Goal: Task Accomplishment & Management: Manage account settings

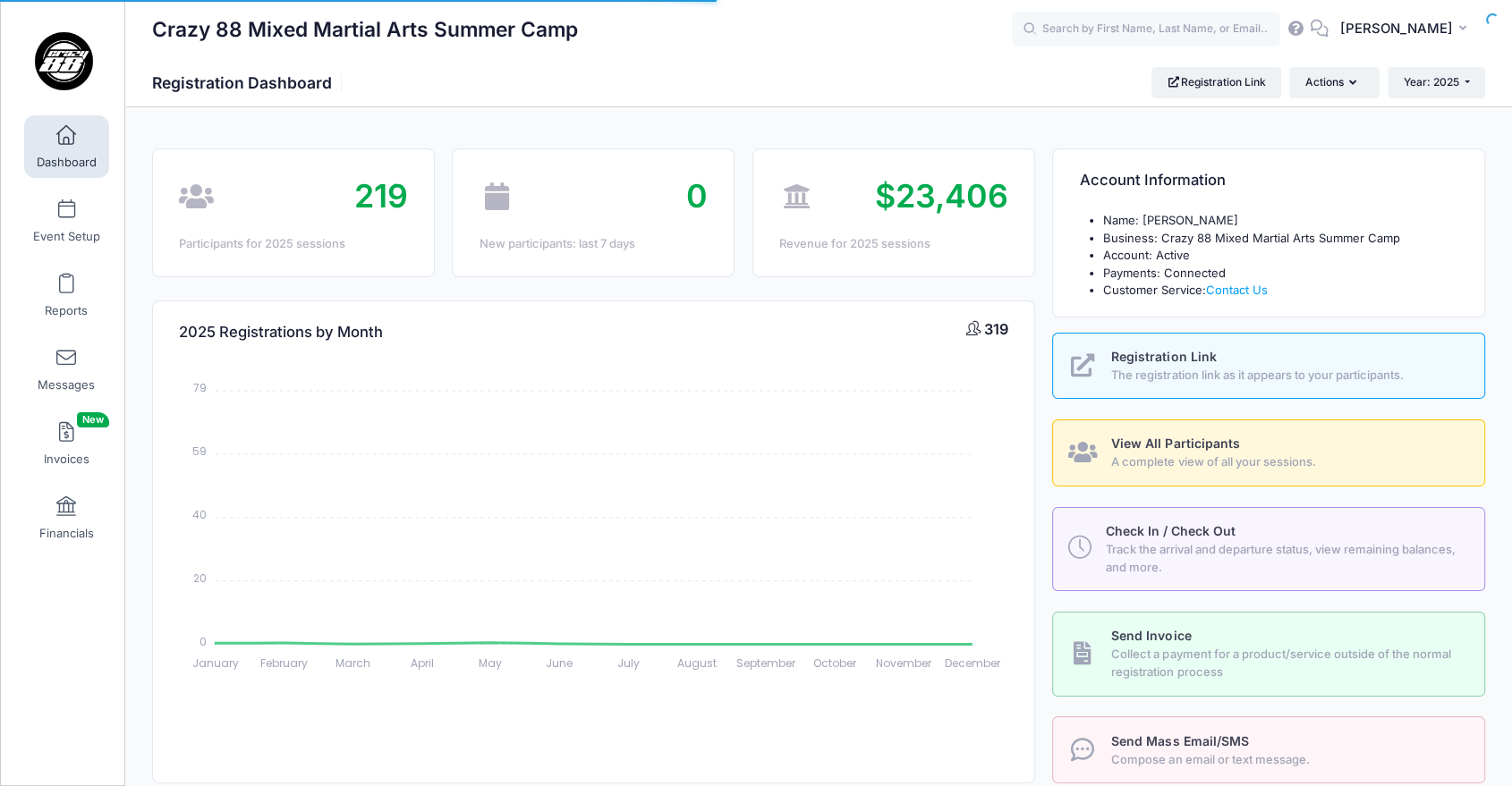
select select
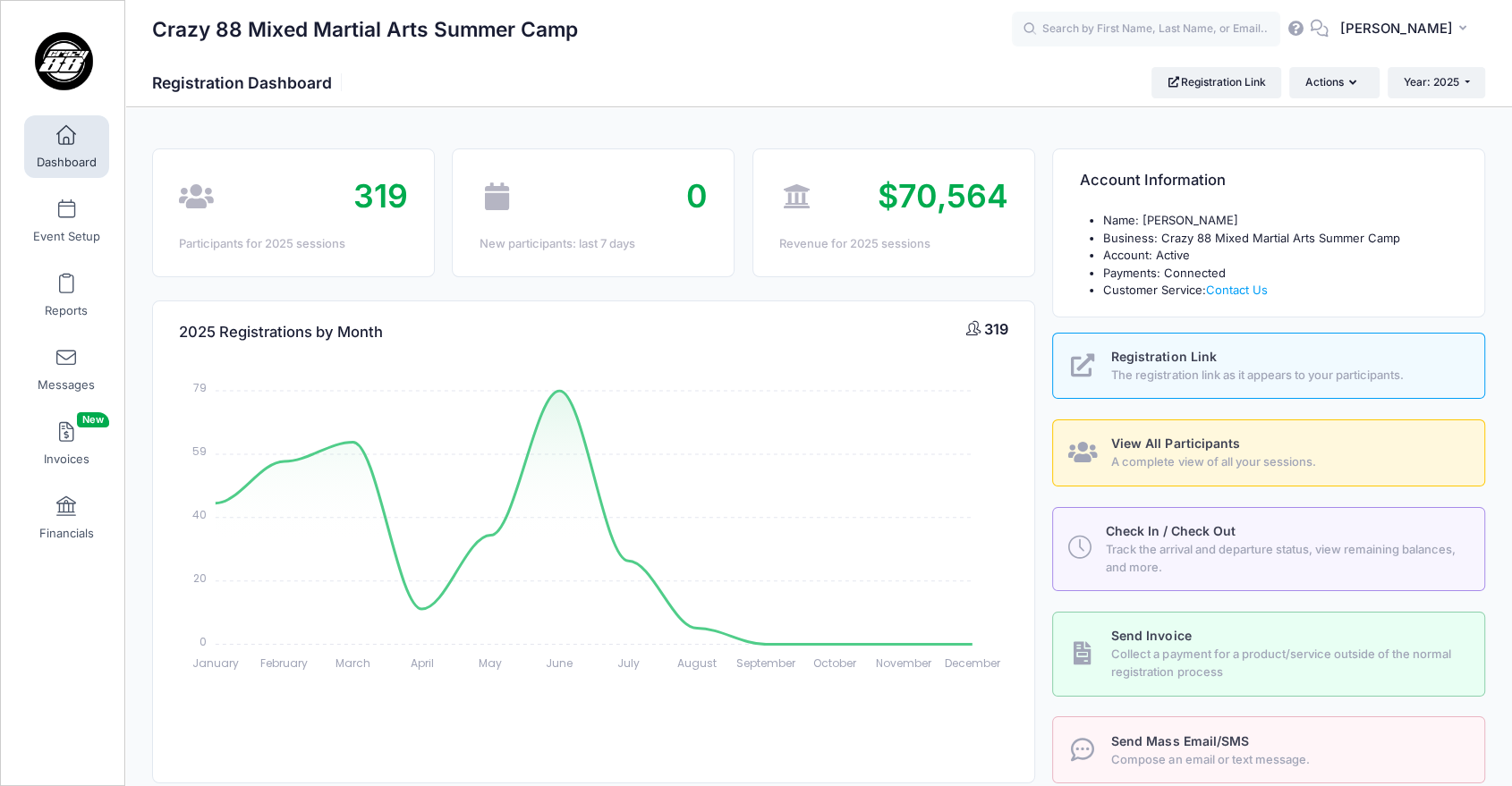
click at [791, 524] on icon "January January February February March March April April May May June June Jul…" at bounding box center [592, 520] width 828 height 313
click at [43, 241] on span "Event Setup" at bounding box center [66, 237] width 67 height 15
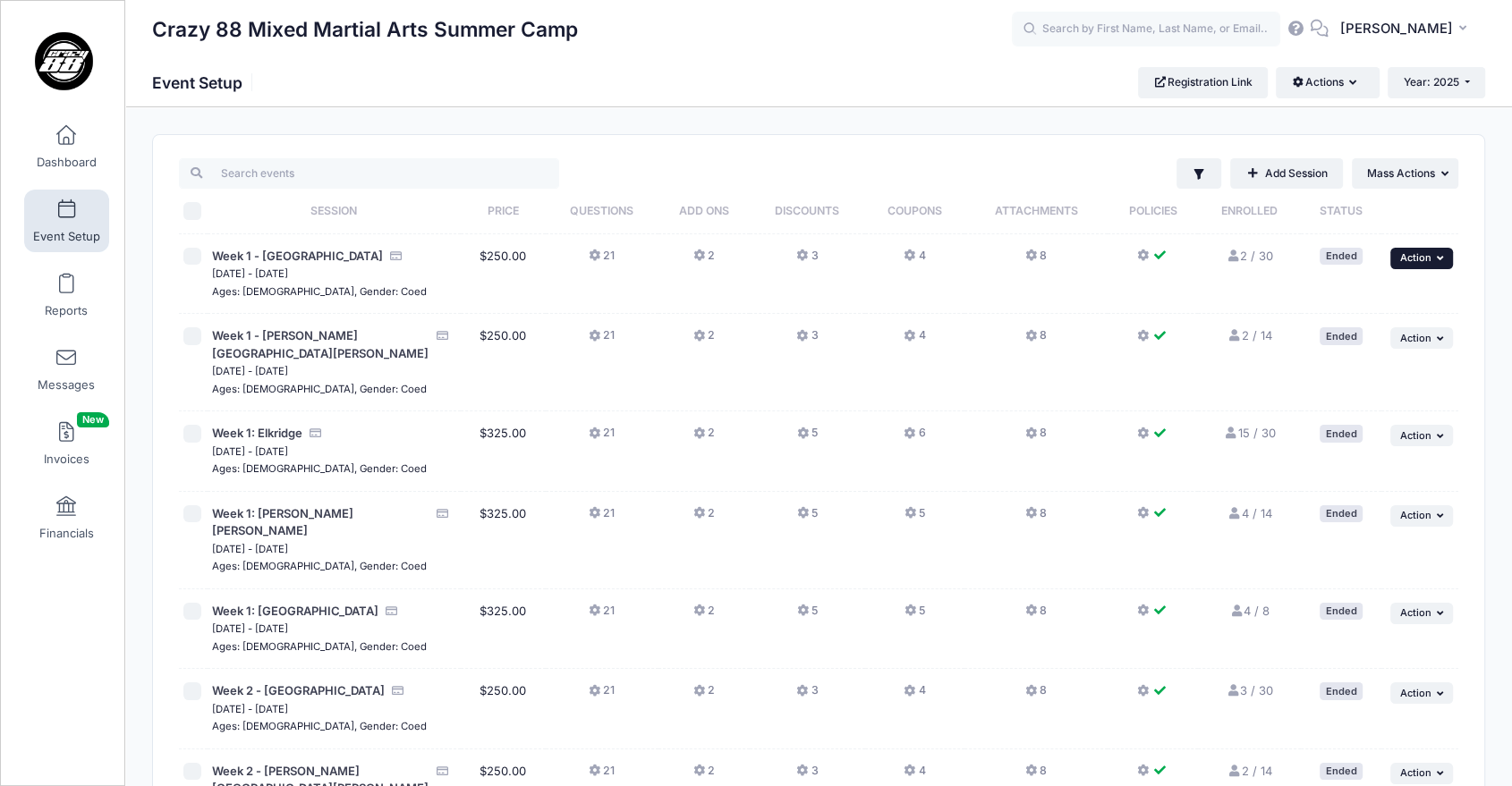
click at [1425, 256] on span "Action" at bounding box center [1415, 257] width 31 height 12
click at [192, 216] on input "\a \a \a \a" at bounding box center [192, 211] width 18 height 18
checkbox input "true"
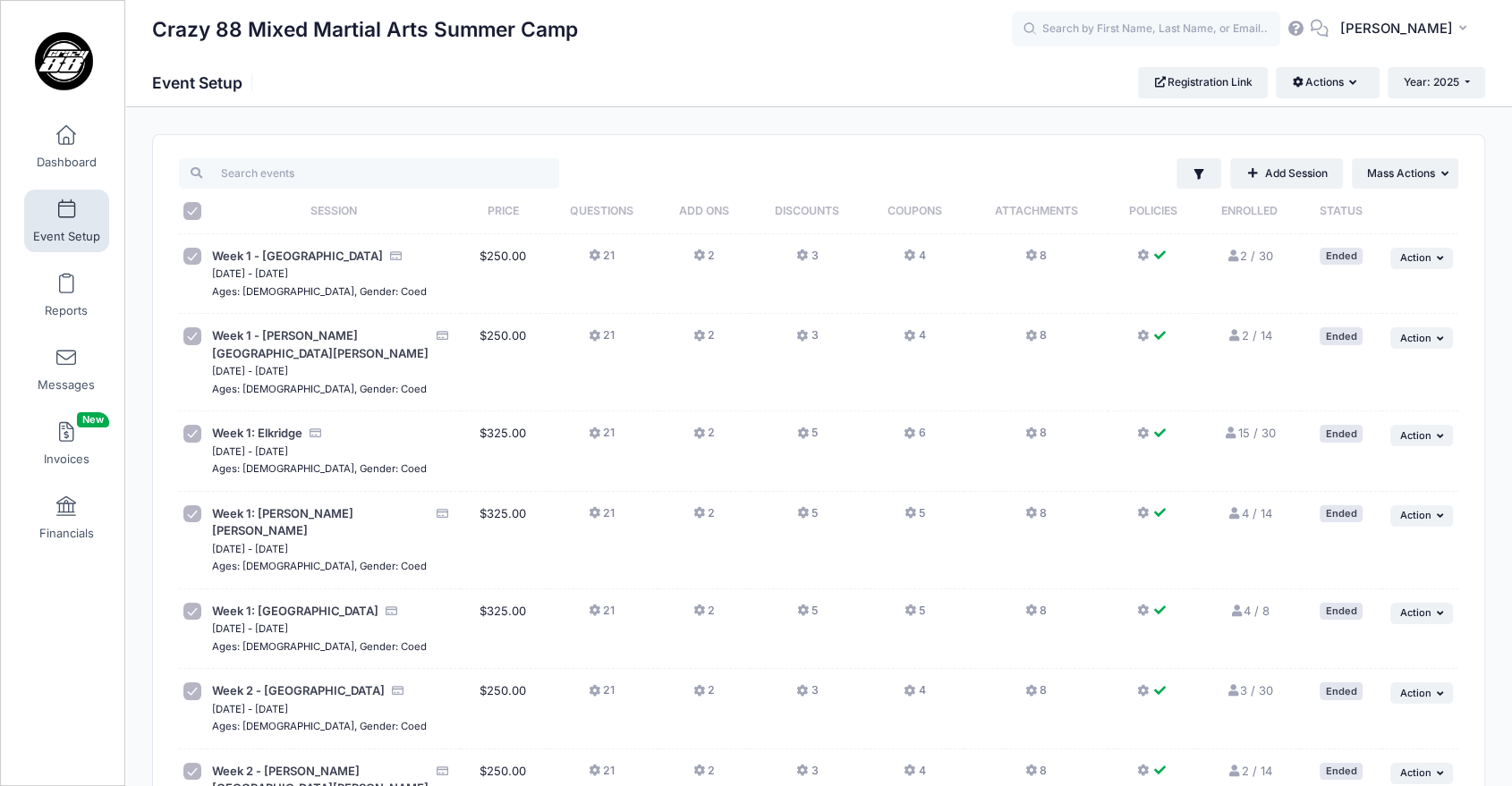
checkbox input "true"
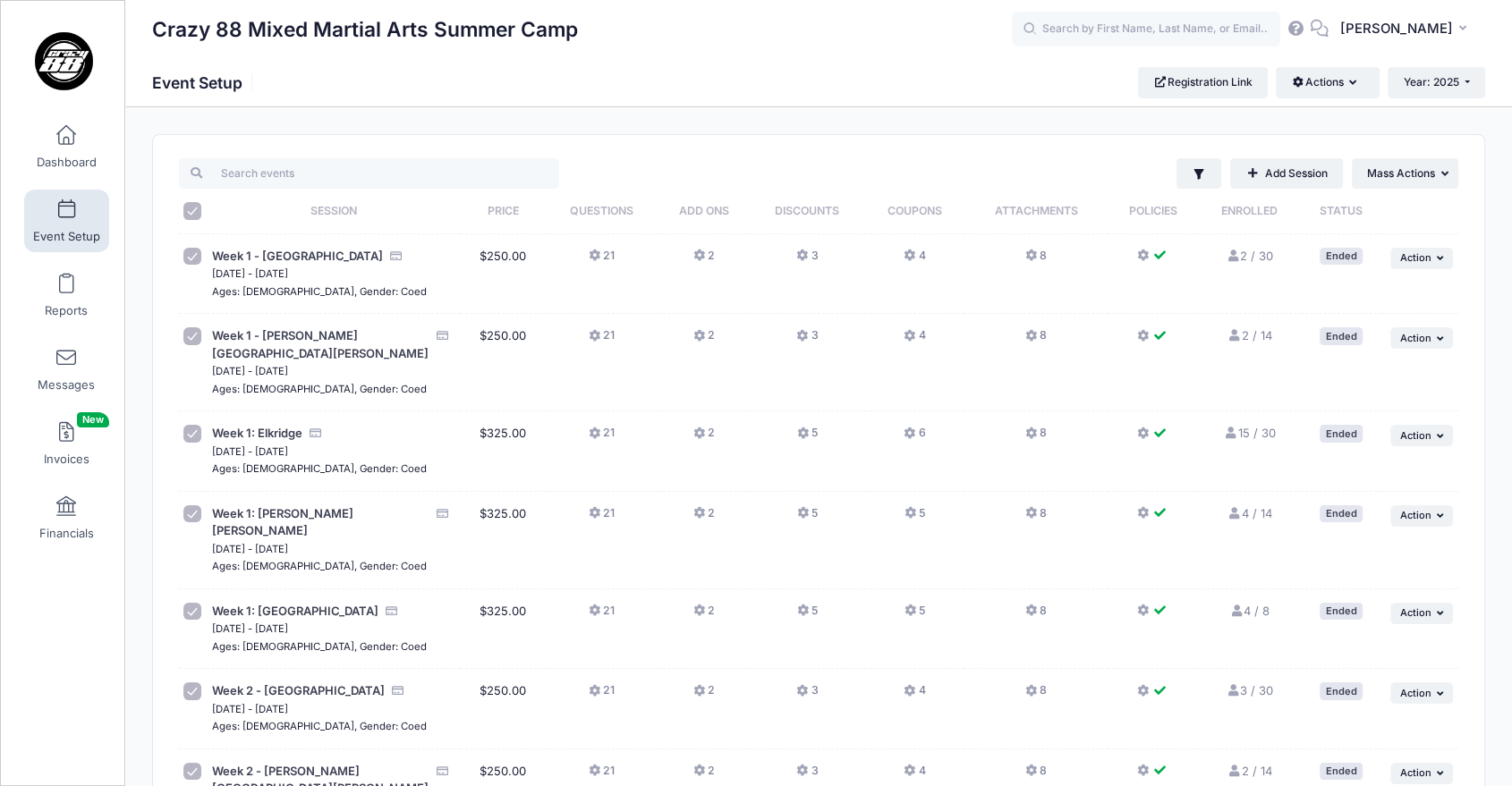
checkbox input "true"
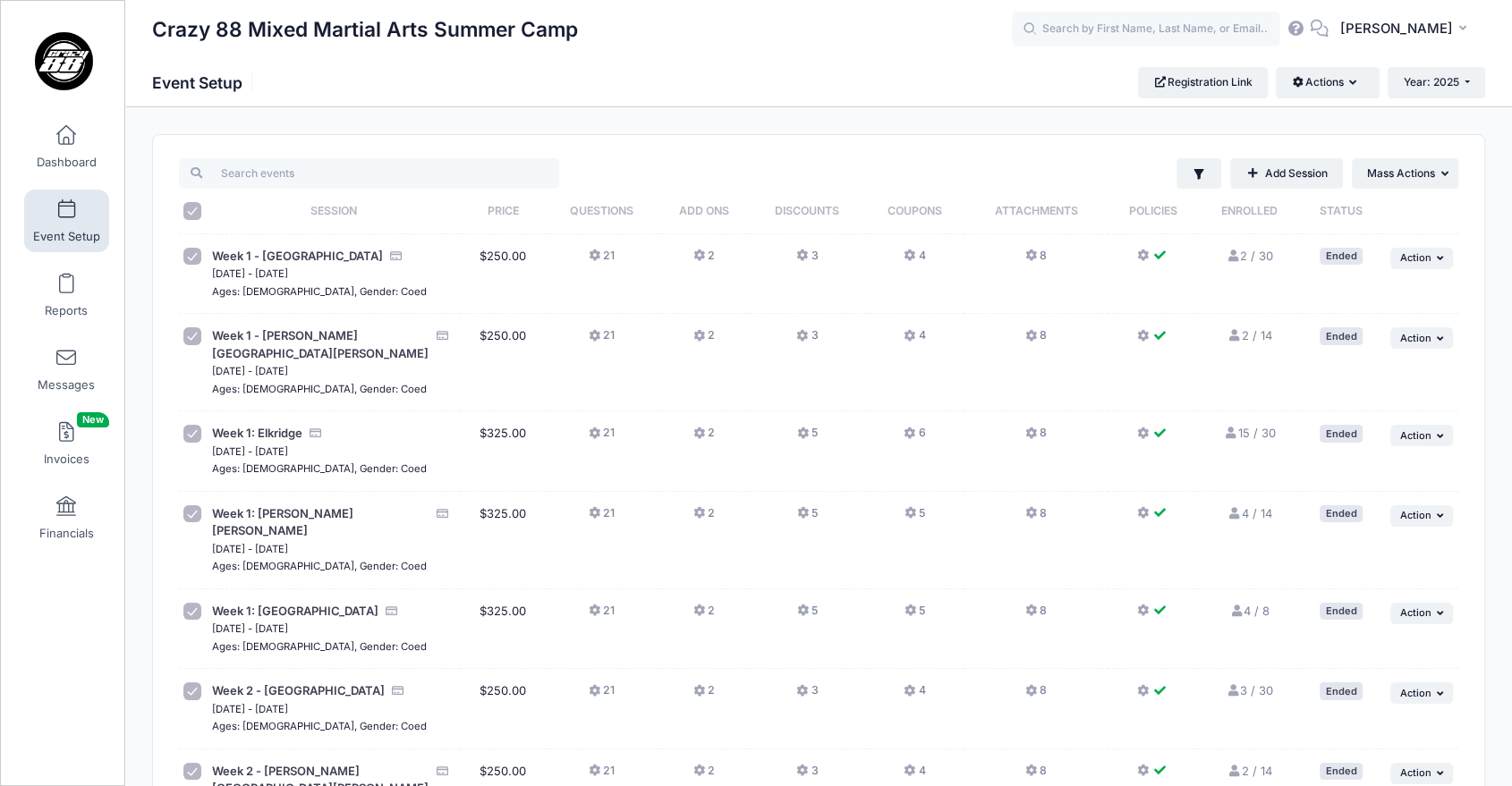
checkbox input "true"
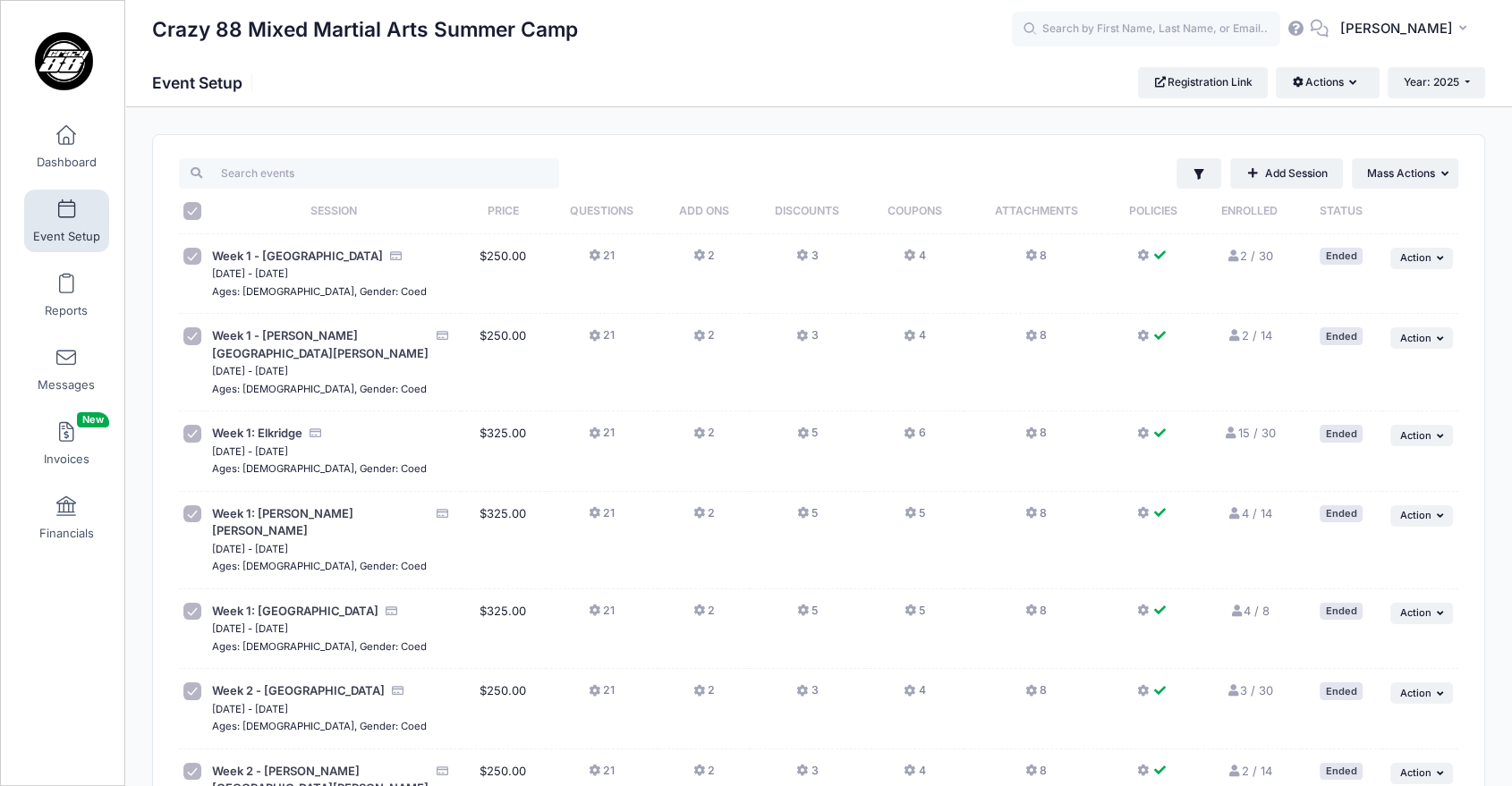
checkbox input "true"
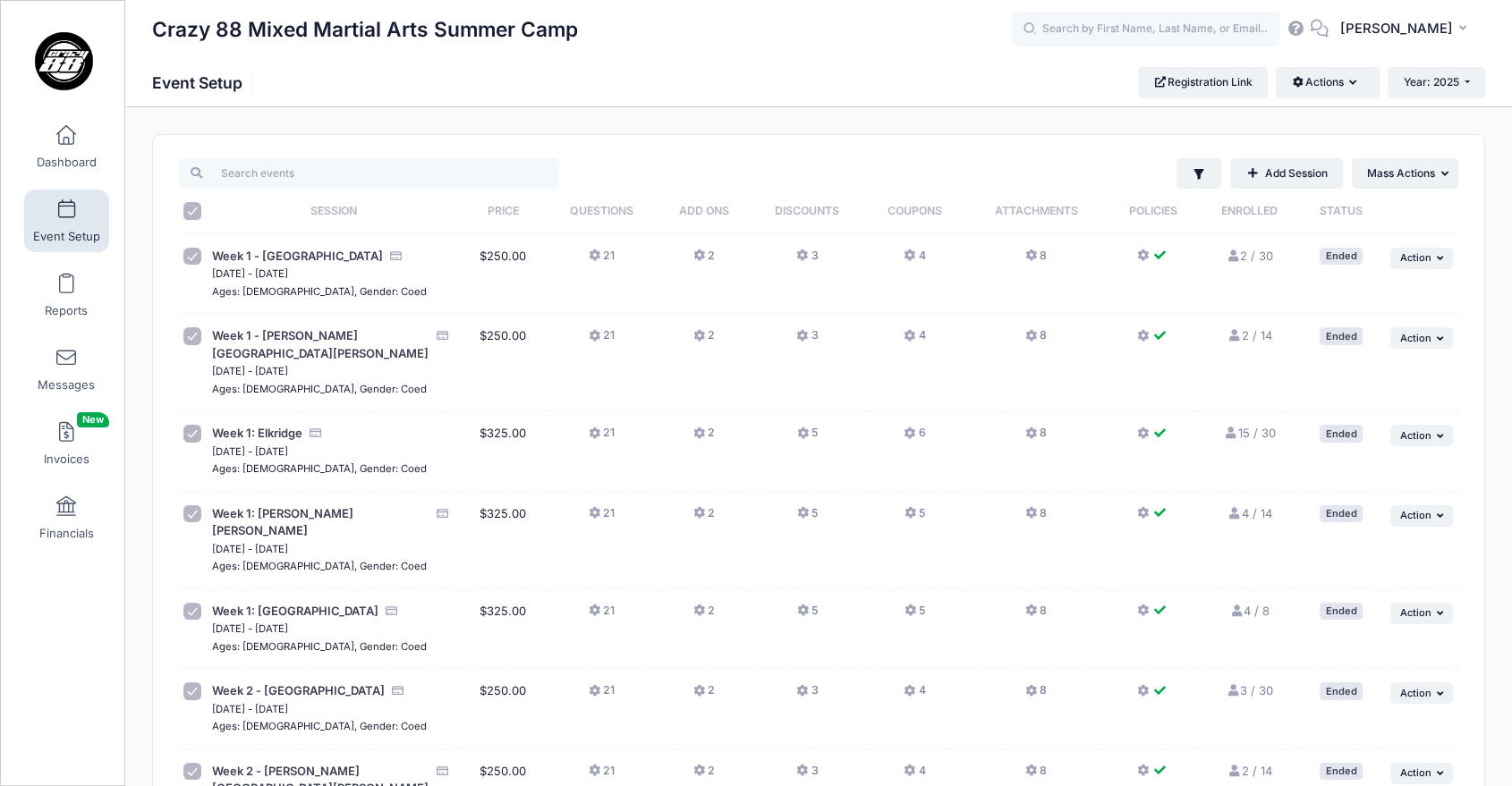
checkbox input "true"
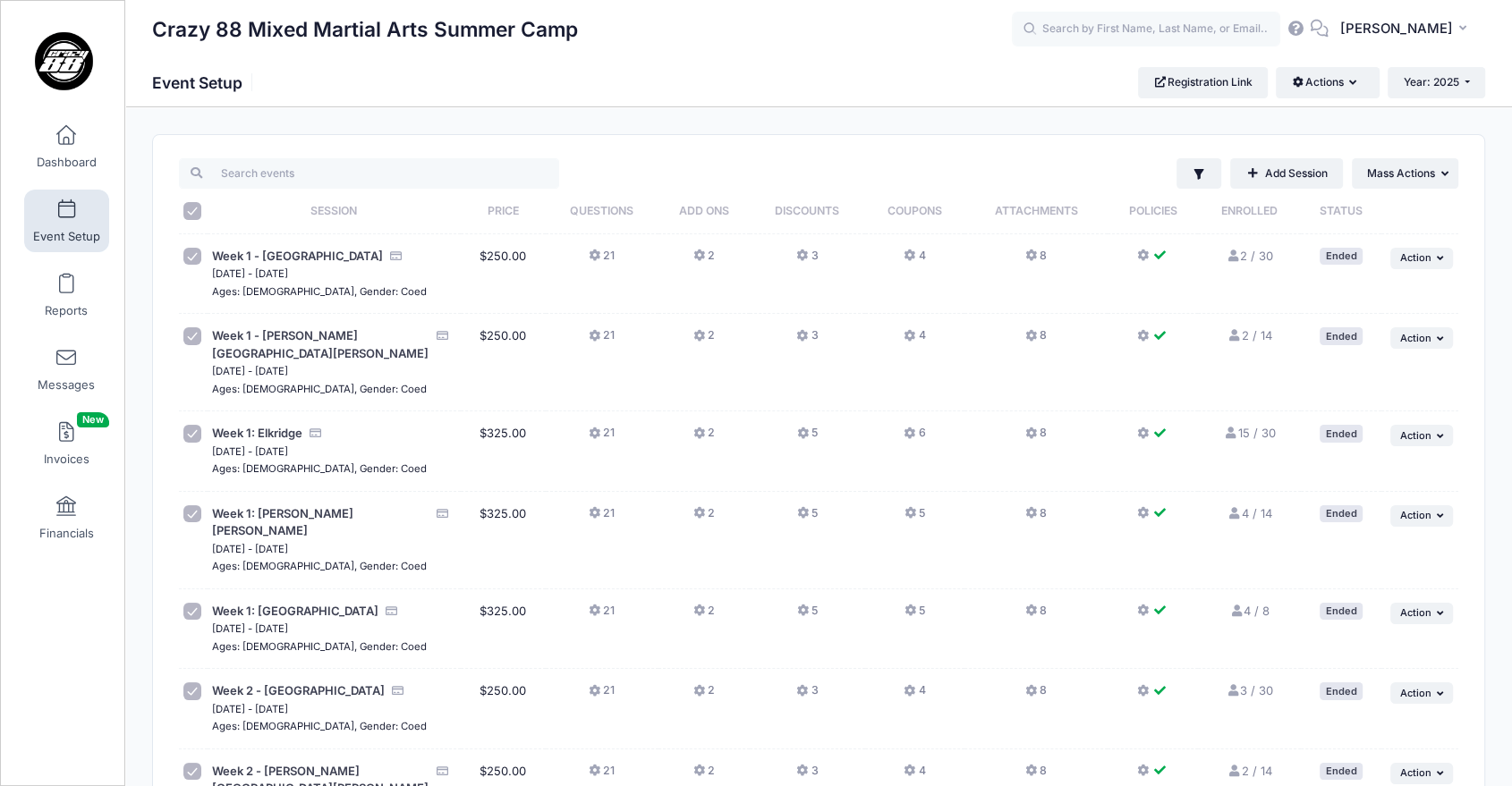
checkbox input "true"
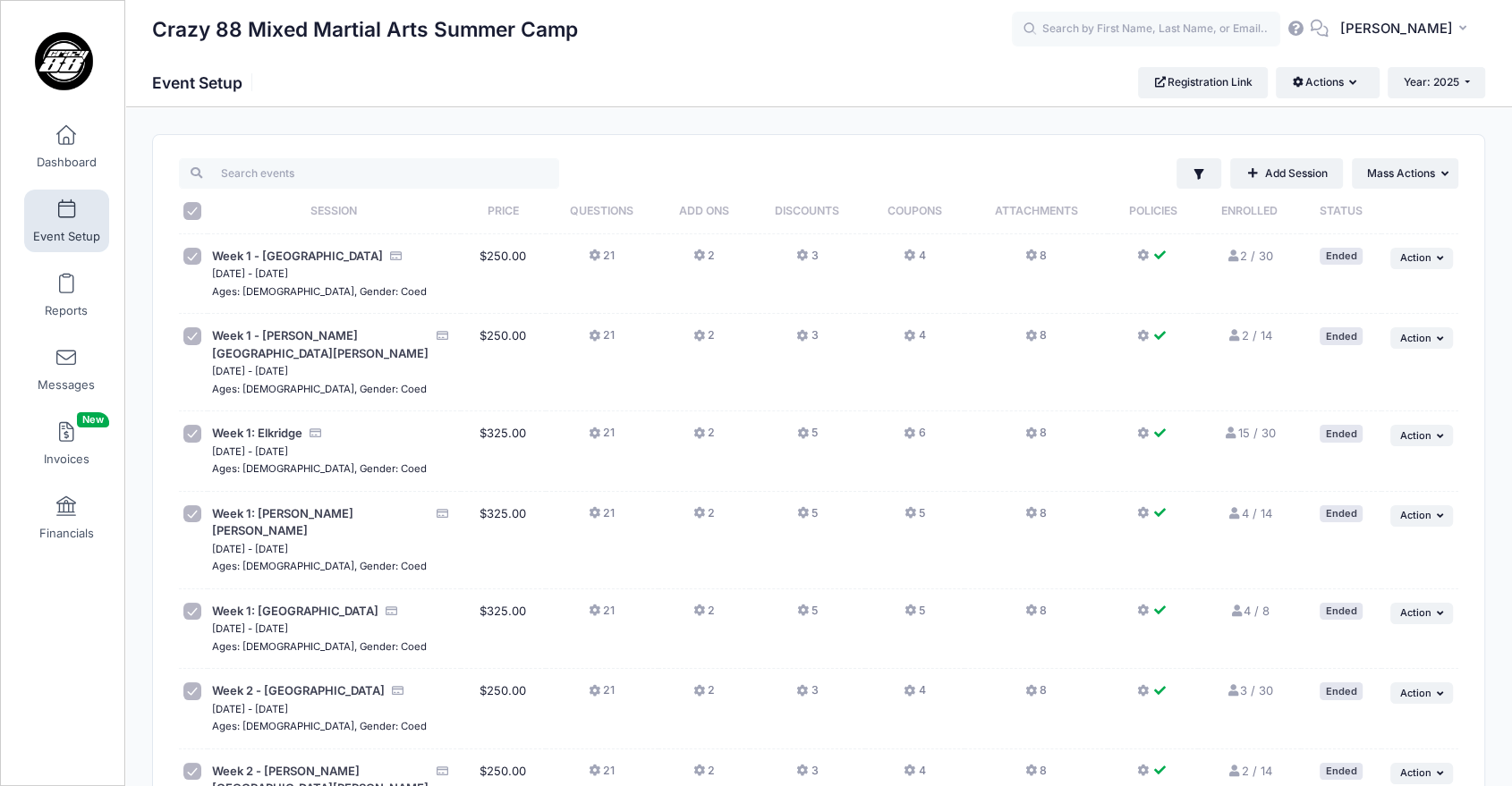
checkbox input "true"
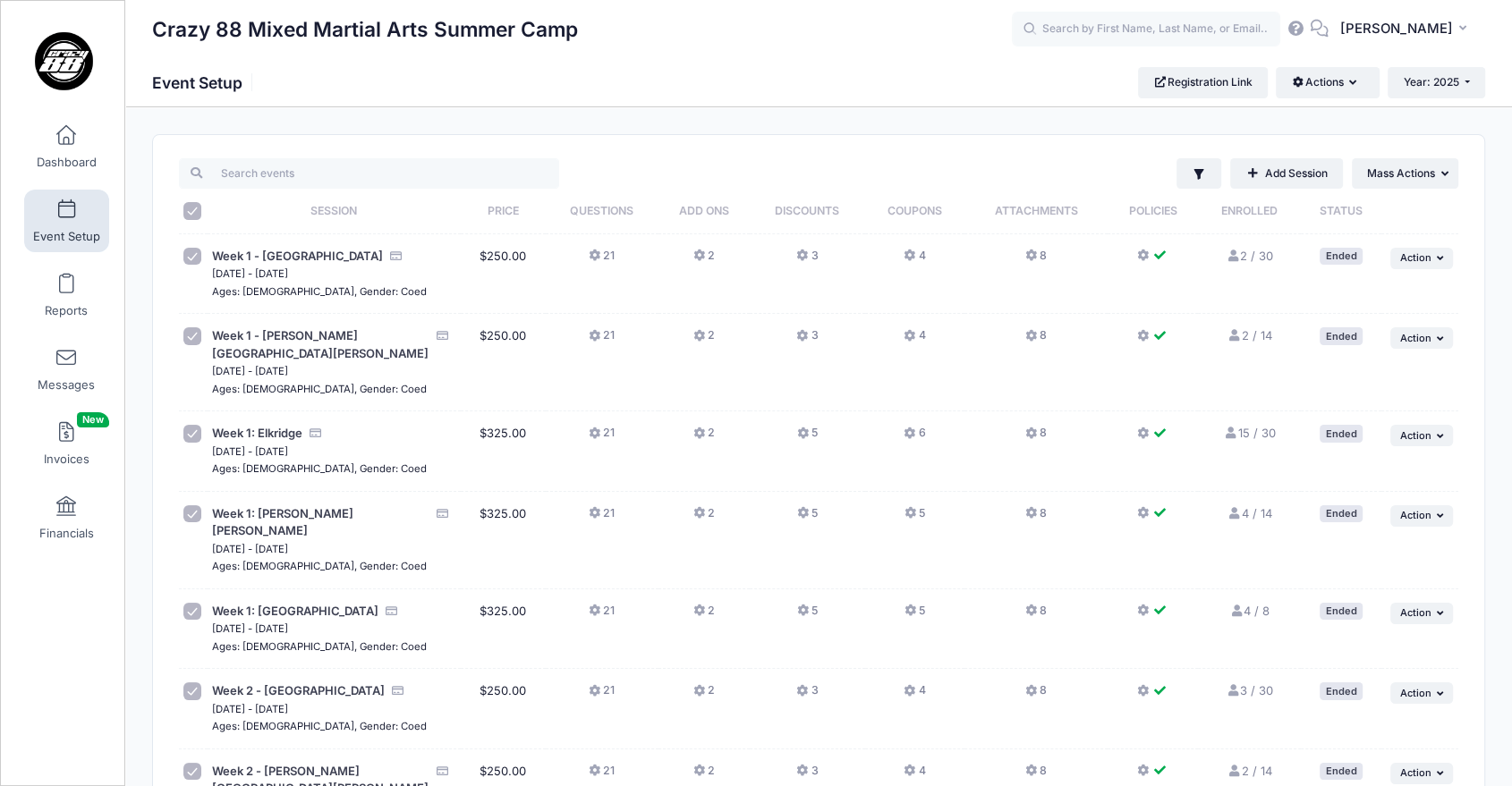
checkbox input "true"
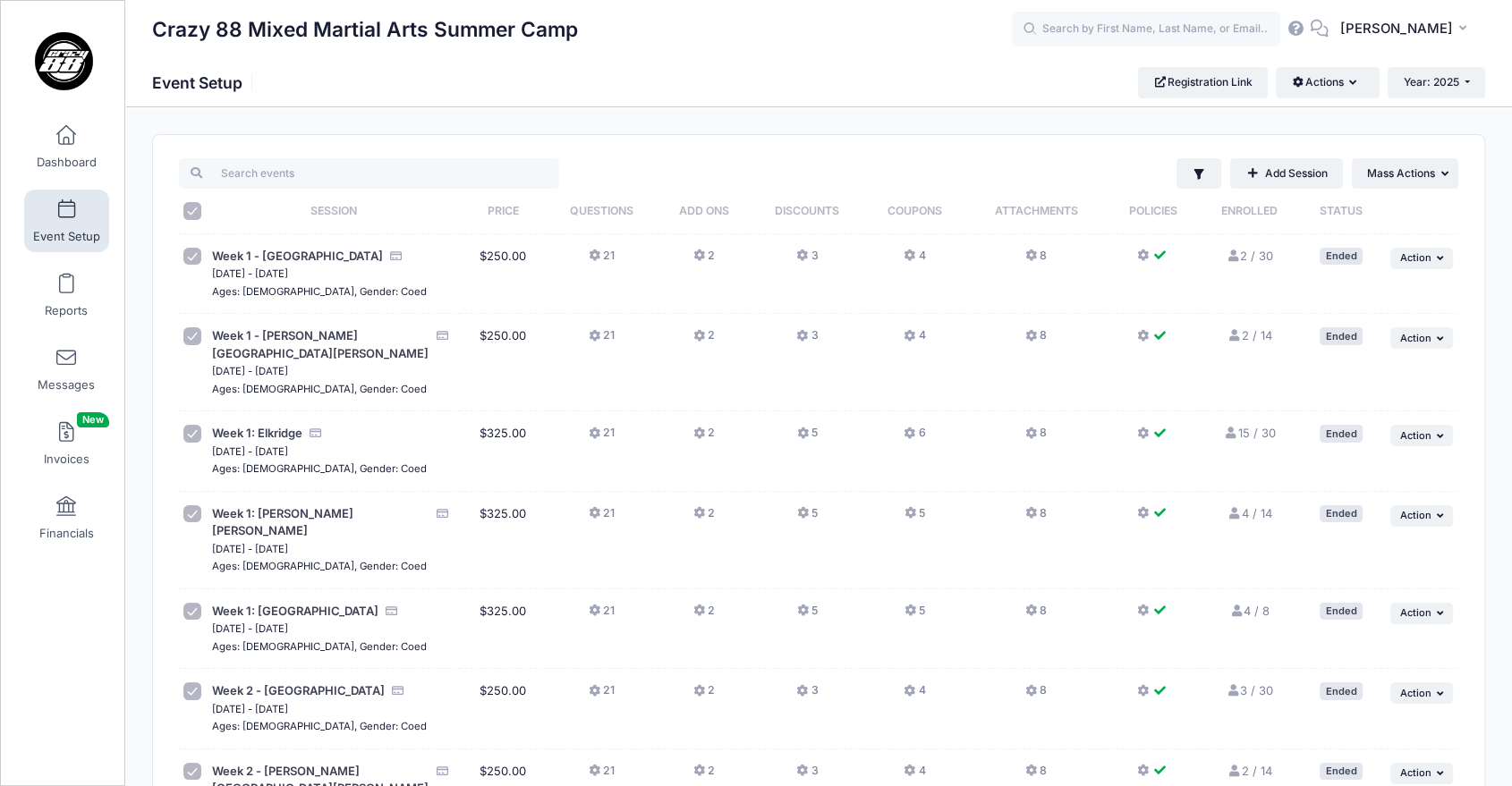
checkbox input "true"
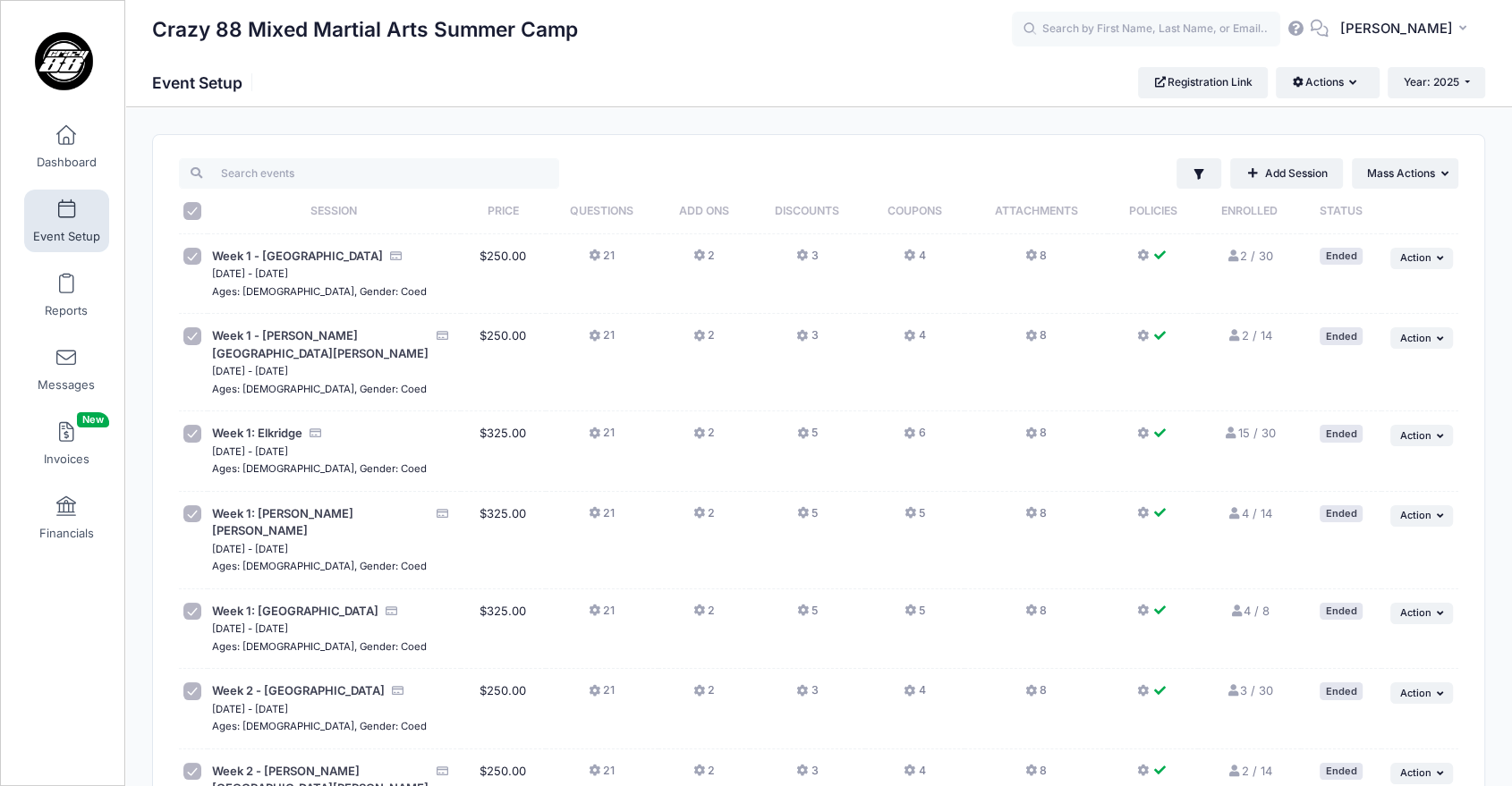
checkbox input "true"
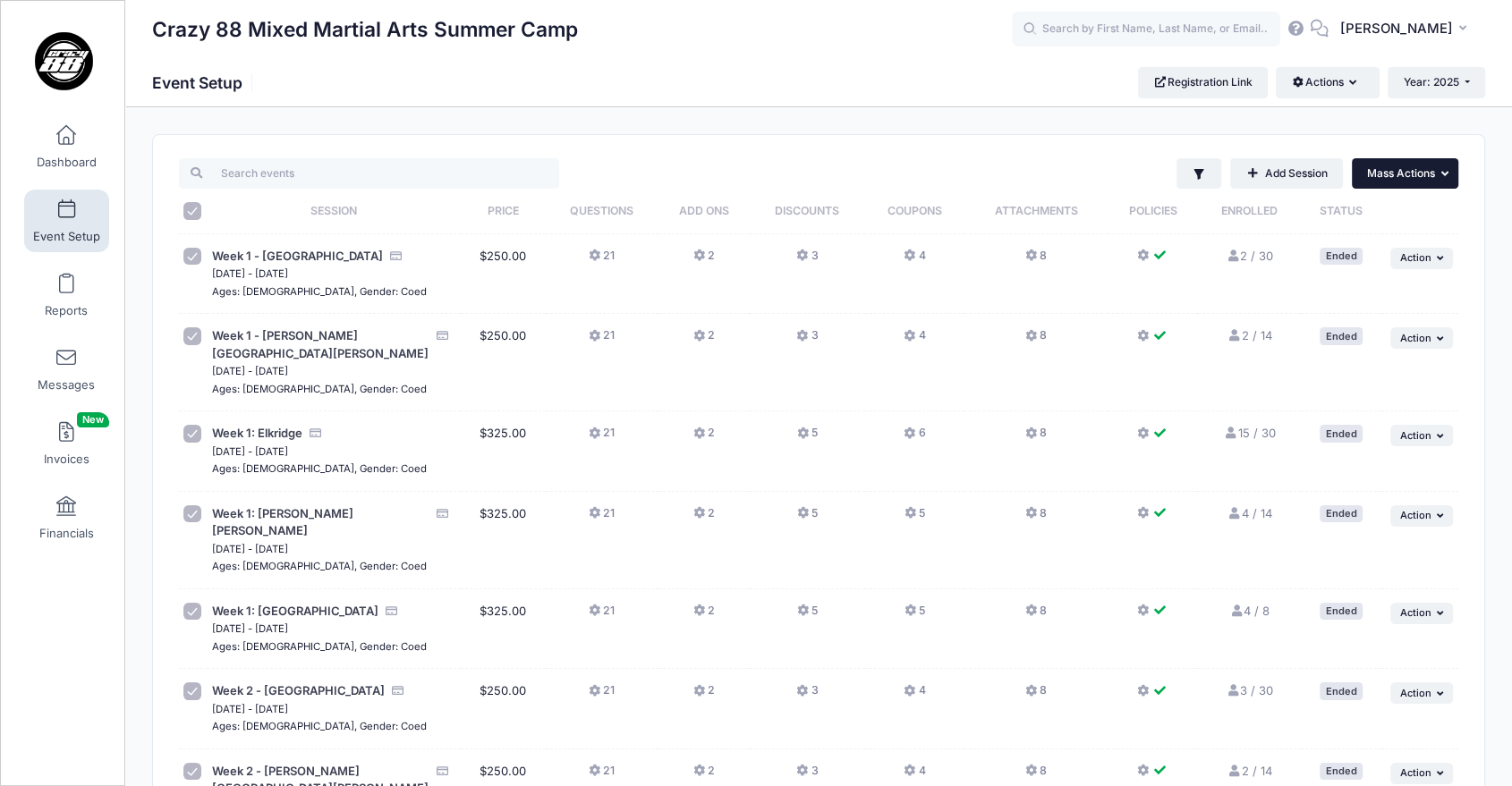
click at [1404, 161] on button "... Mass Actions" at bounding box center [1405, 173] width 106 height 30
click at [184, 206] on input "\a \a \a \a" at bounding box center [192, 211] width 18 height 18
checkbox input "false"
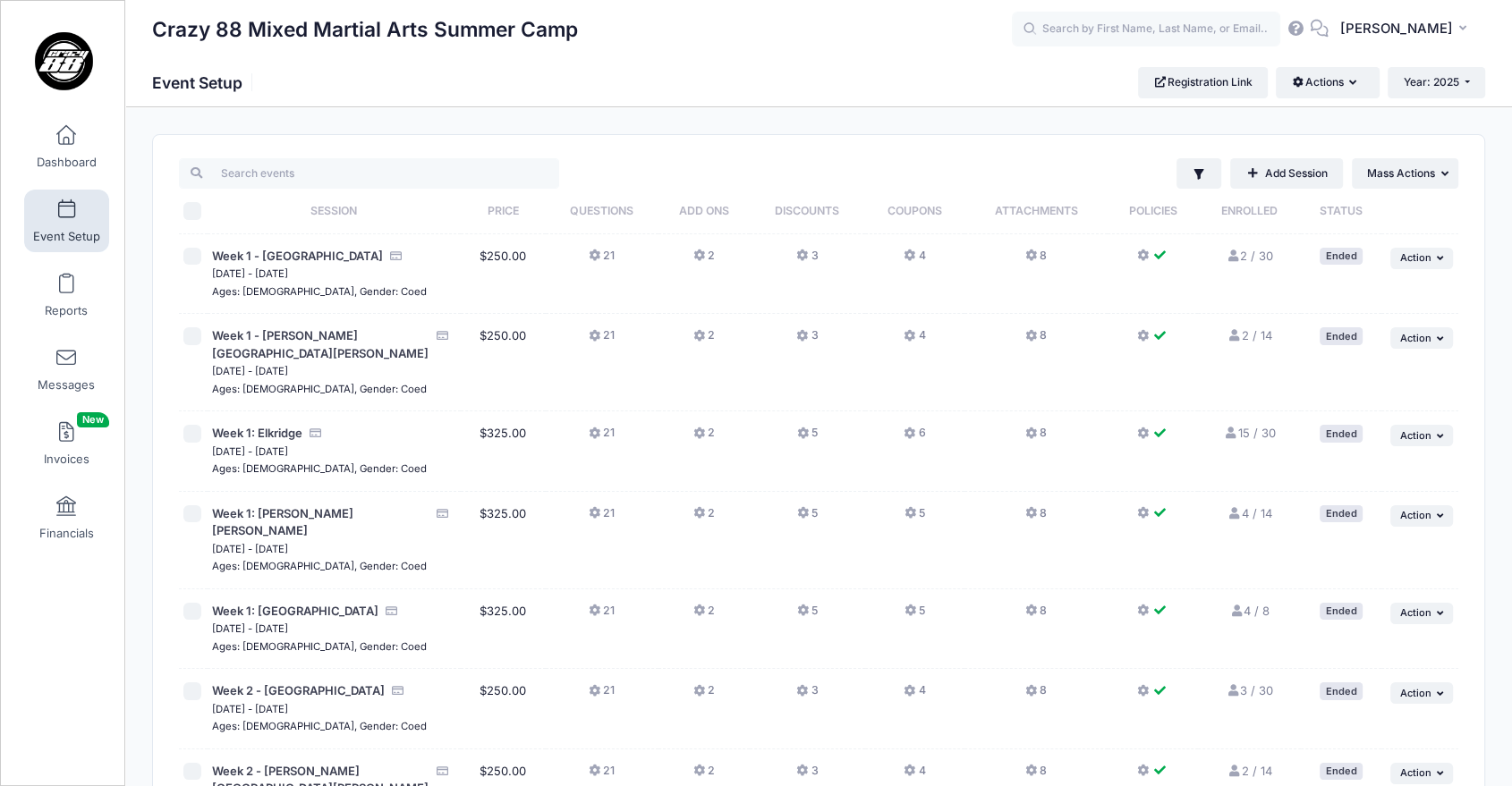
checkbox input "false"
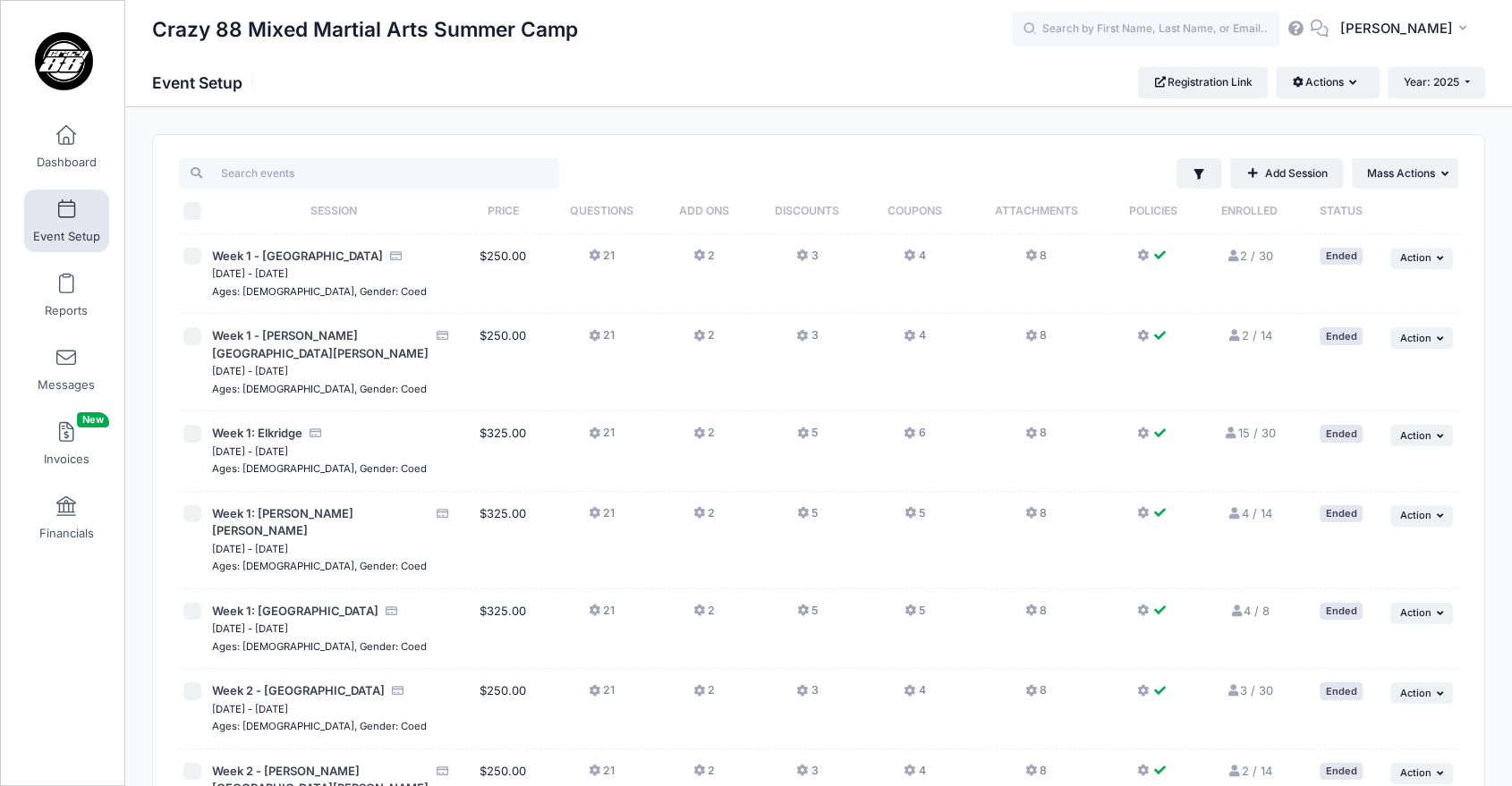
checkbox input "false"
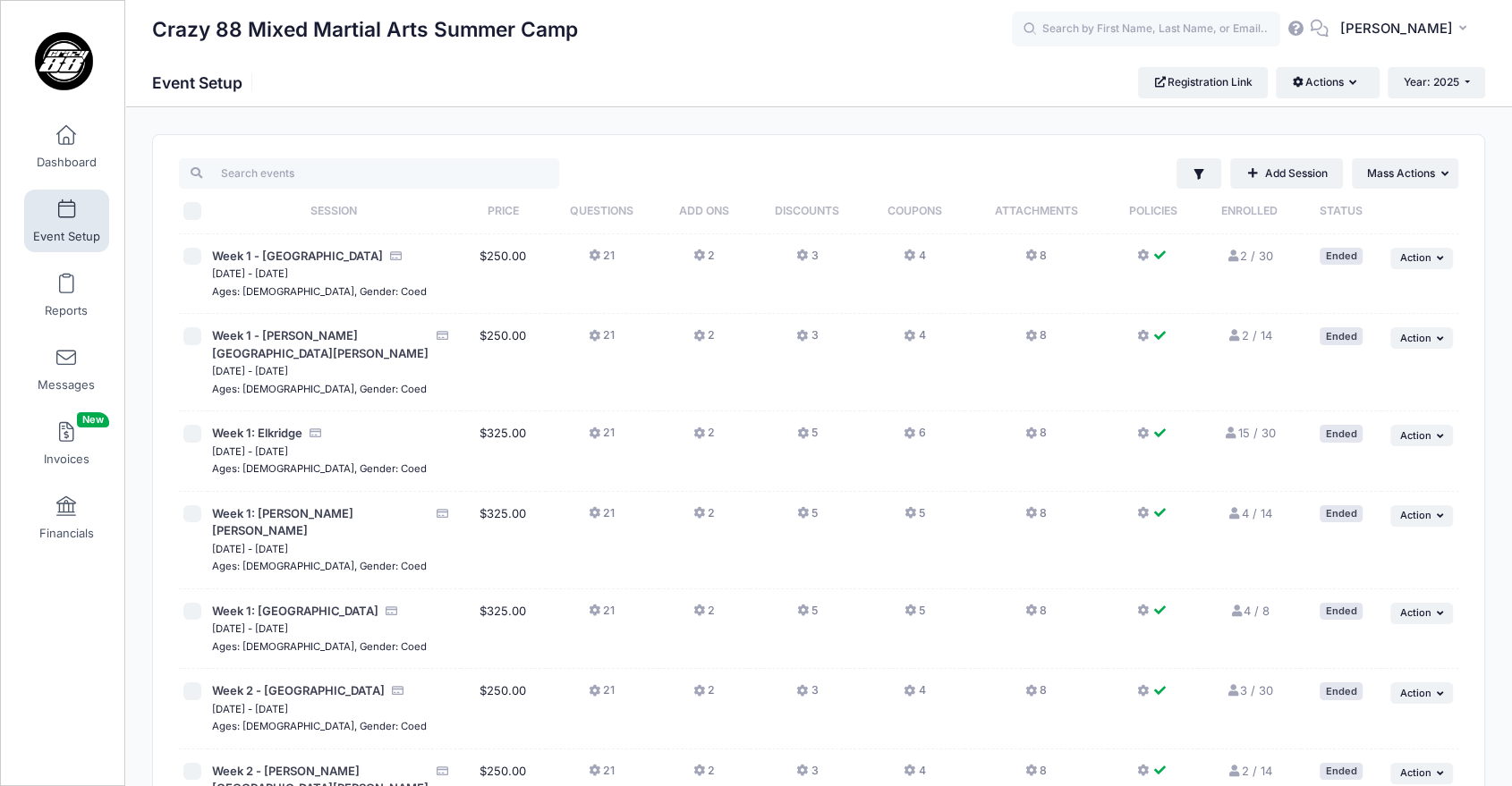
checkbox input "false"
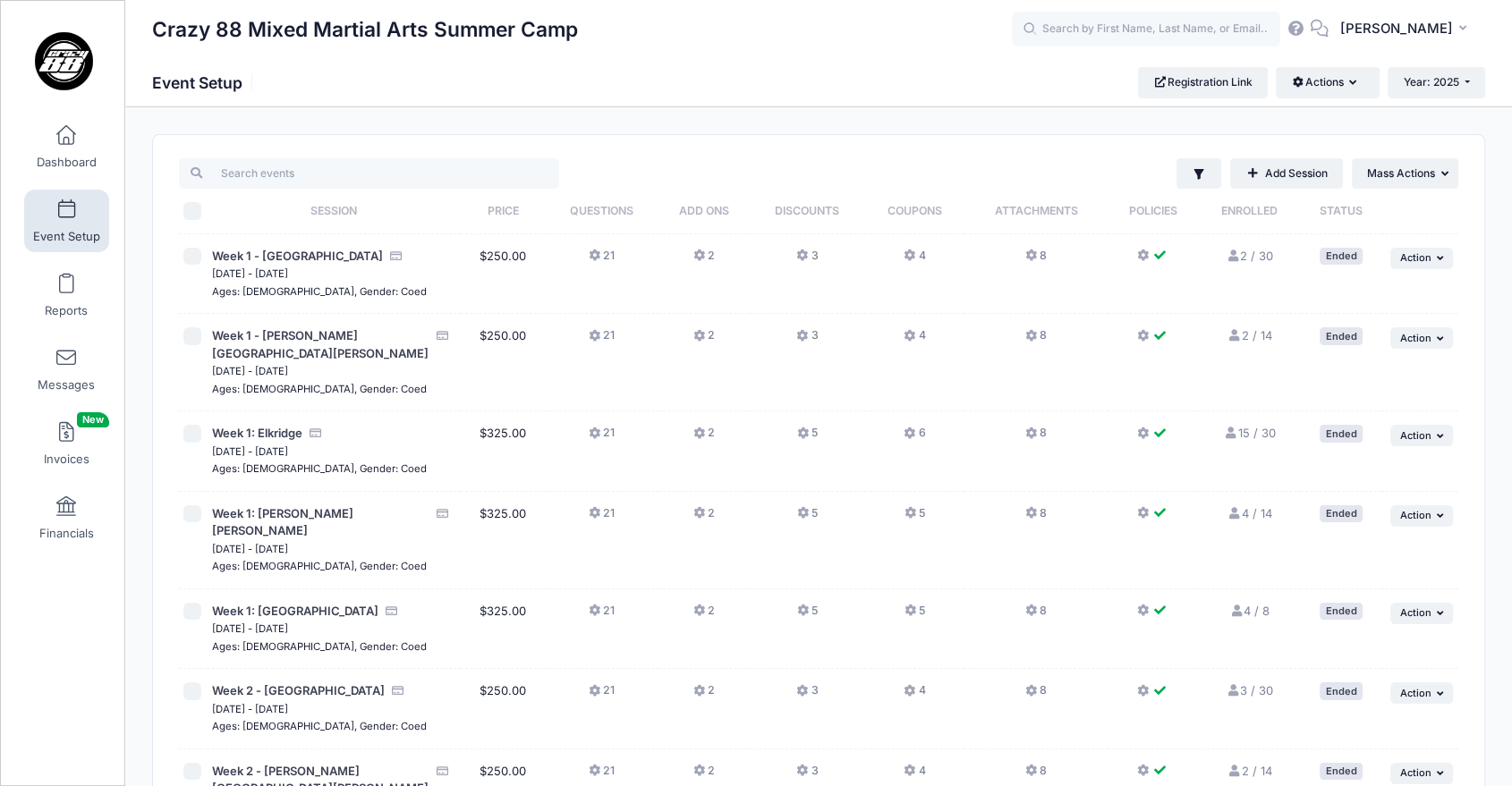
checkbox input "false"
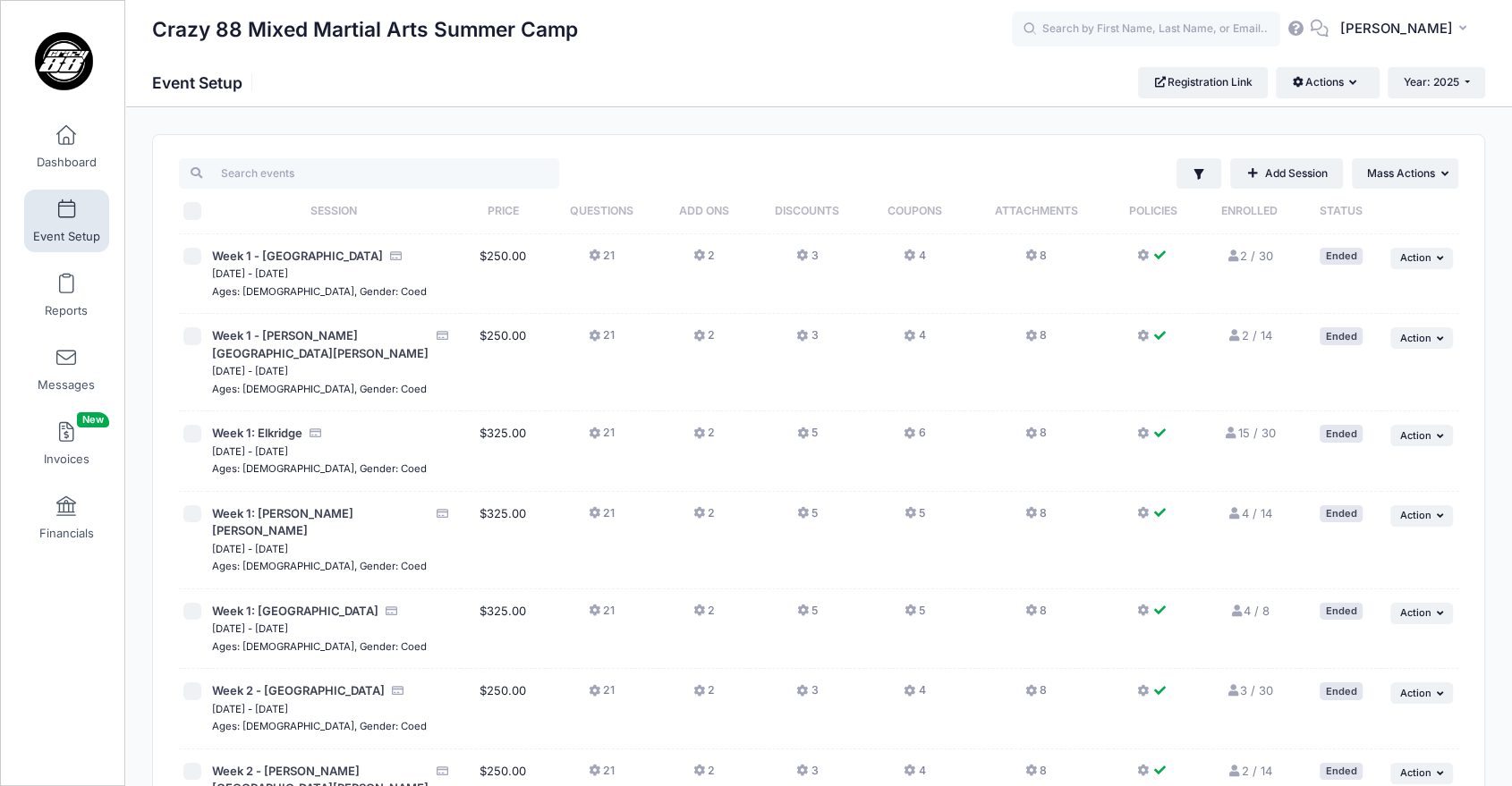
checkbox input "false"
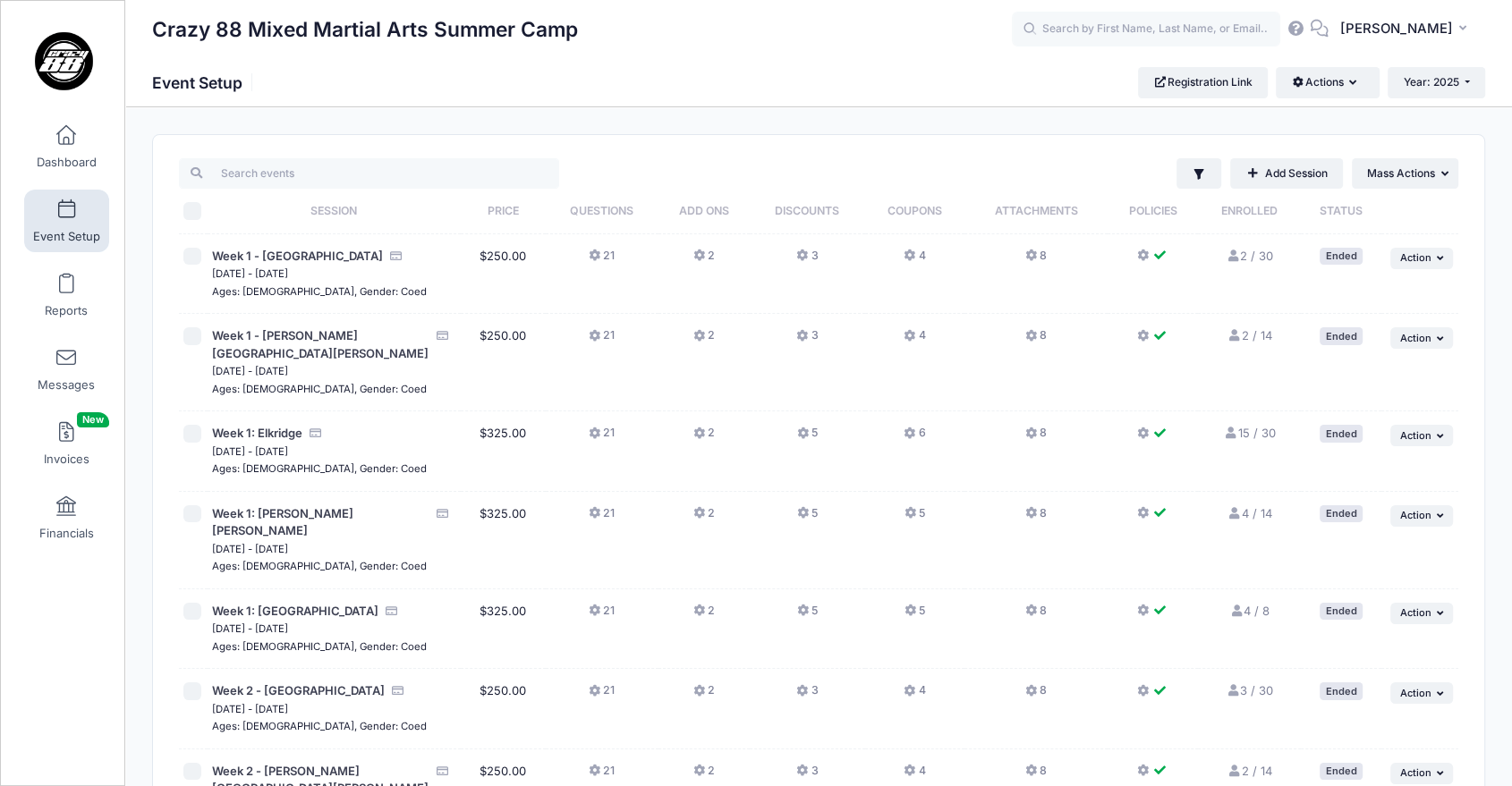
checkbox input "false"
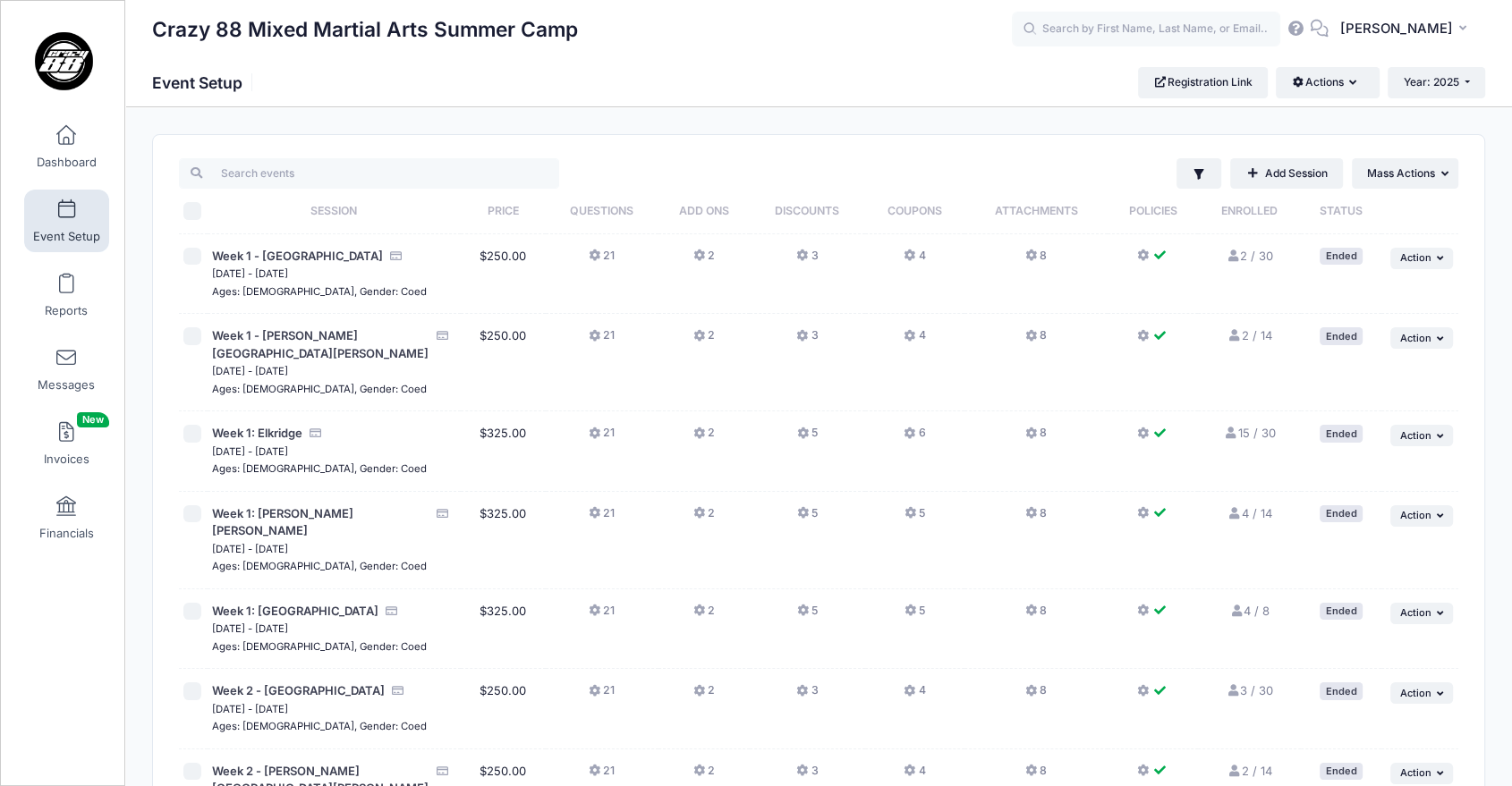
checkbox input "false"
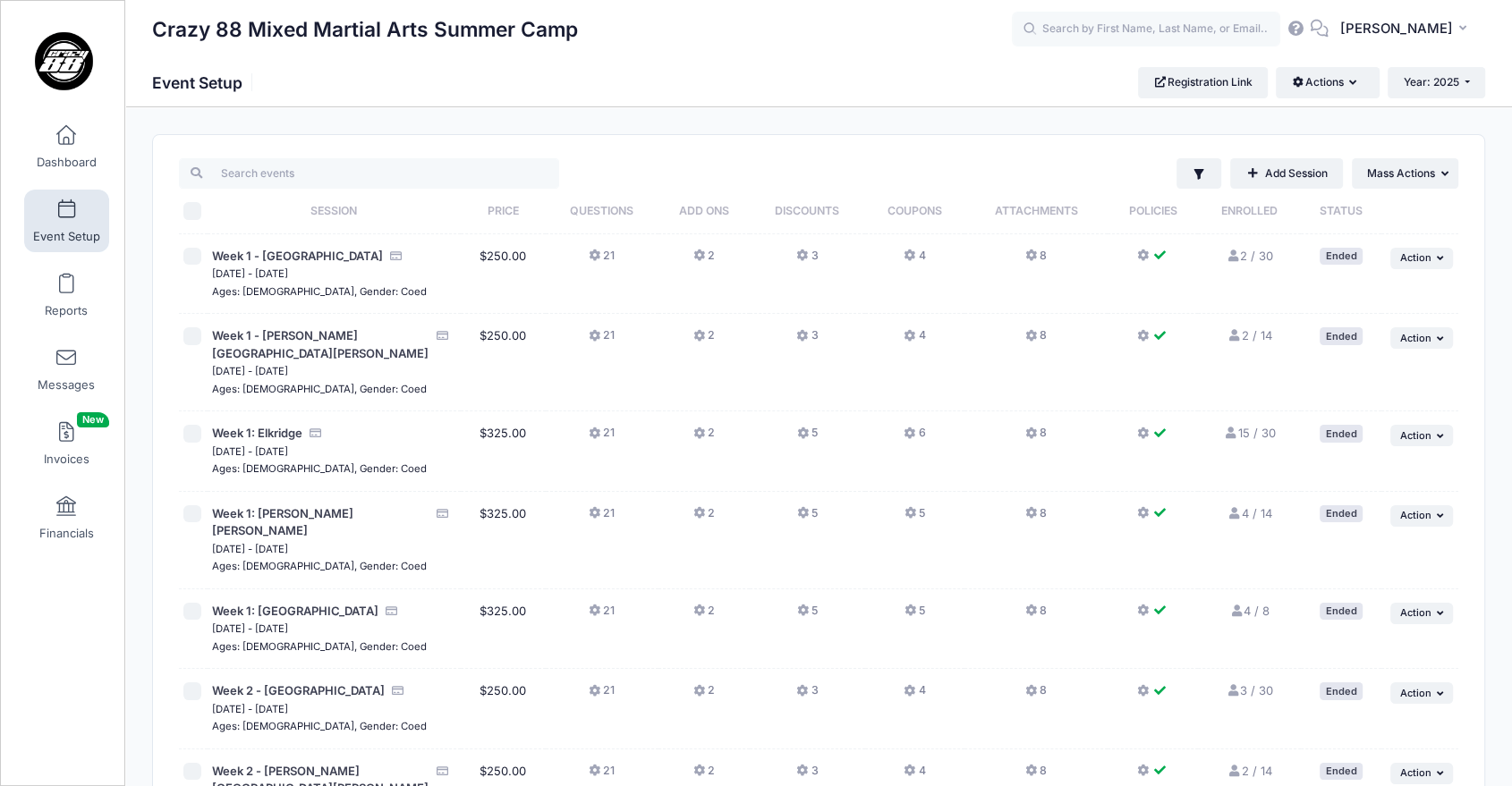
checkbox input "false"
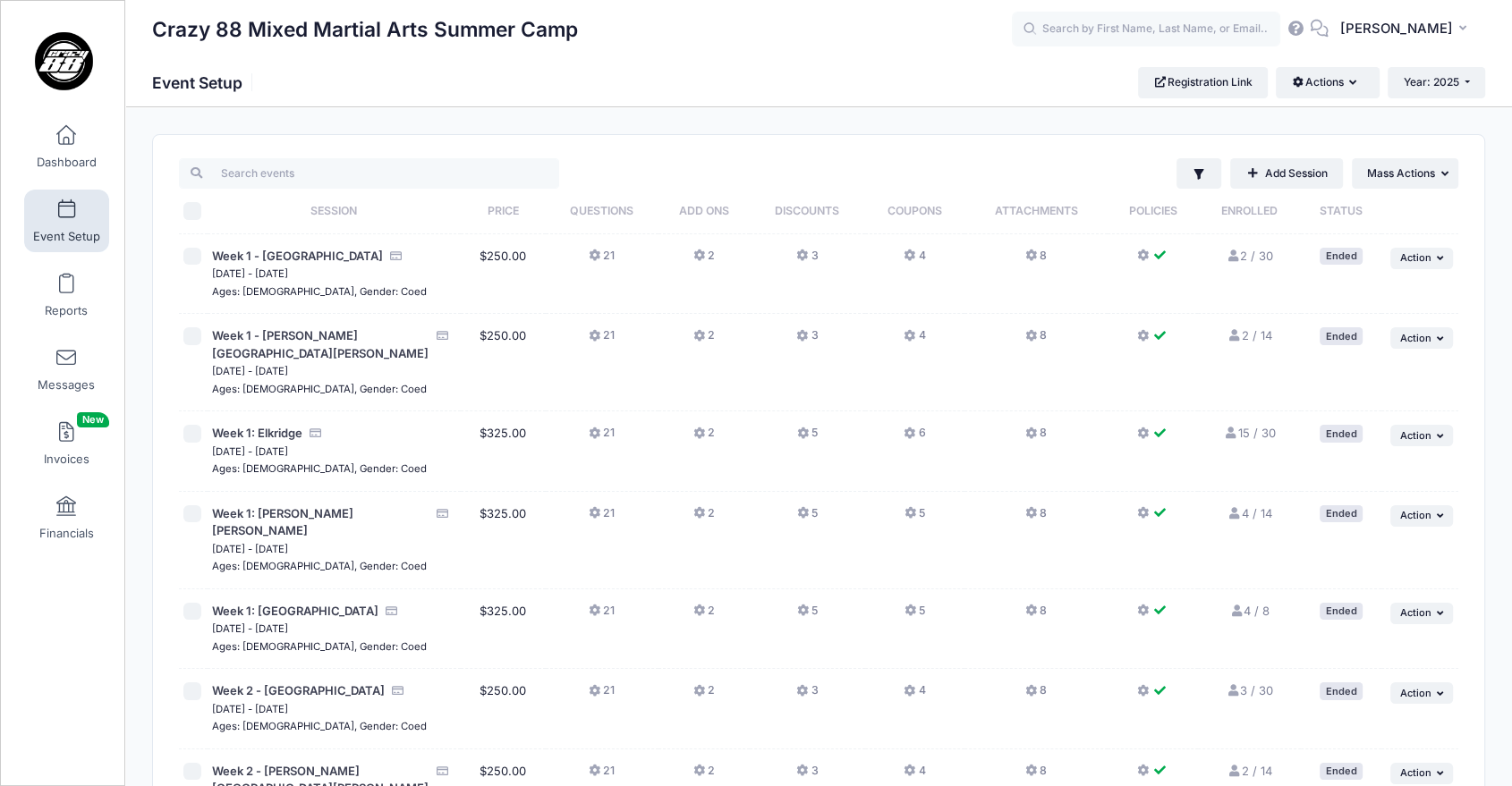
checkbox input "false"
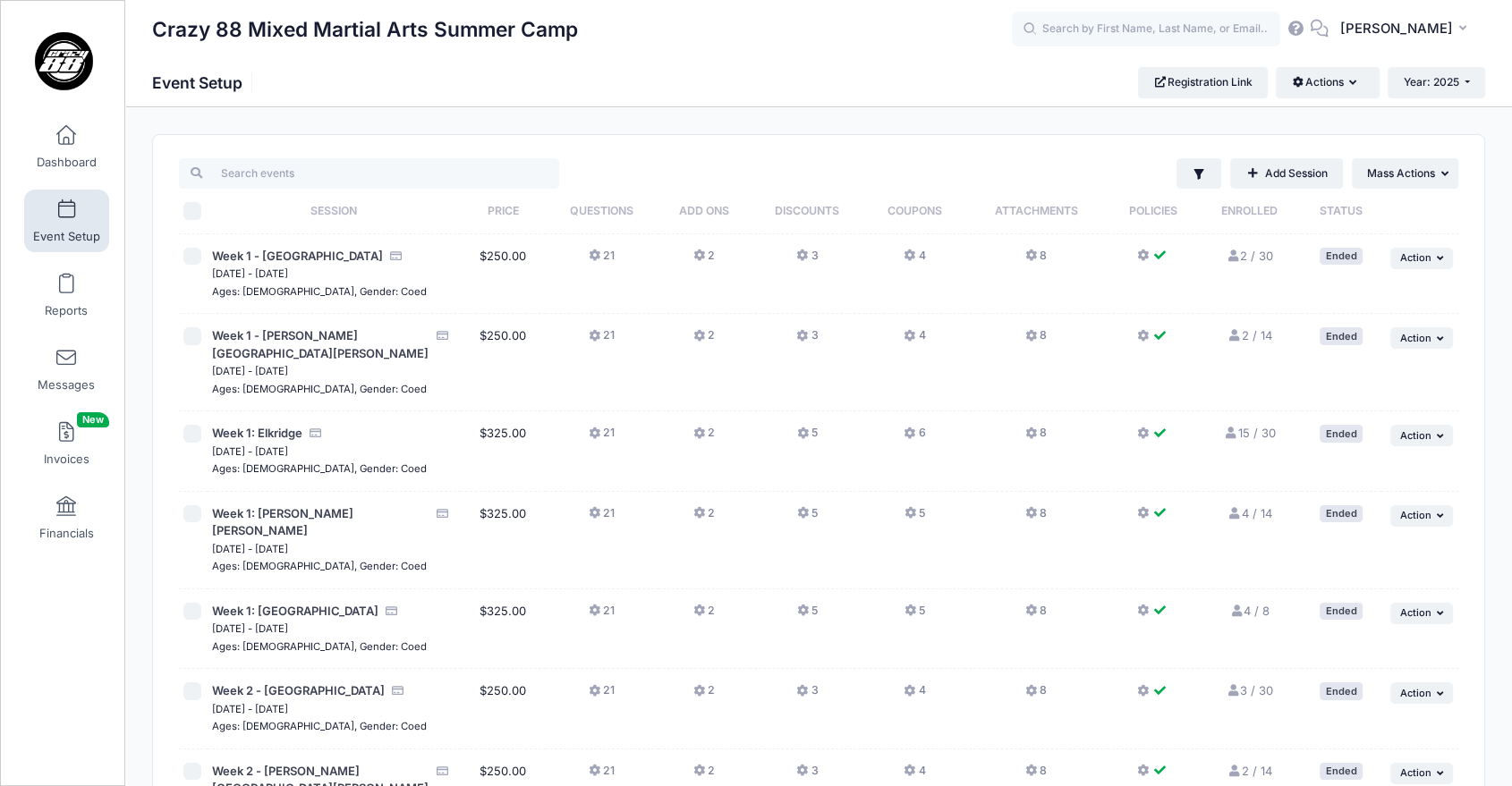
checkbox input "false"
click at [1460, 84] on button "Year: 2025" at bounding box center [1437, 82] width 98 height 30
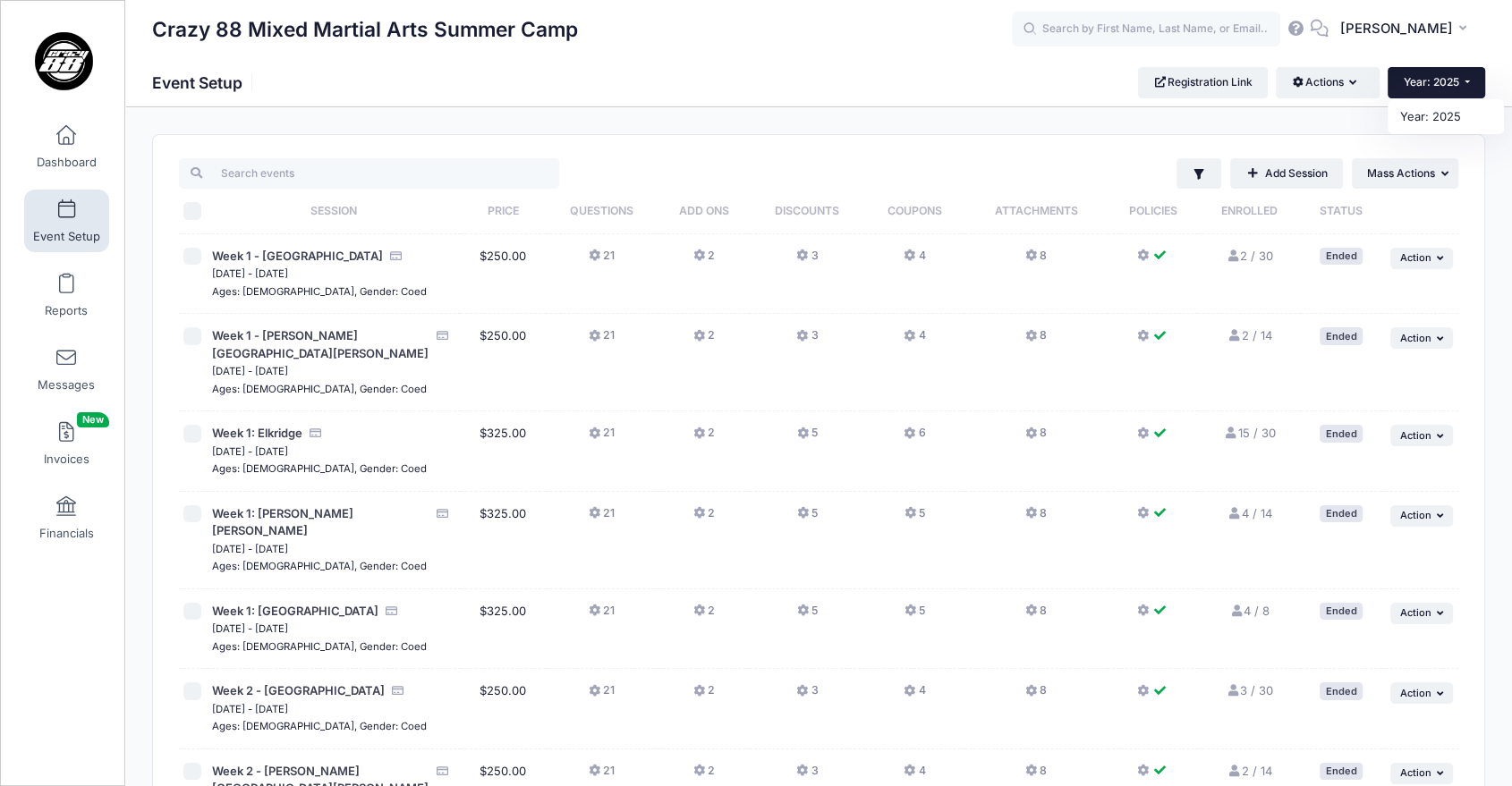
click at [1452, 83] on span "Year: 2025" at bounding box center [1431, 82] width 55 height 13
click at [1300, 97] on button "Actions" at bounding box center [1327, 82] width 102 height 30
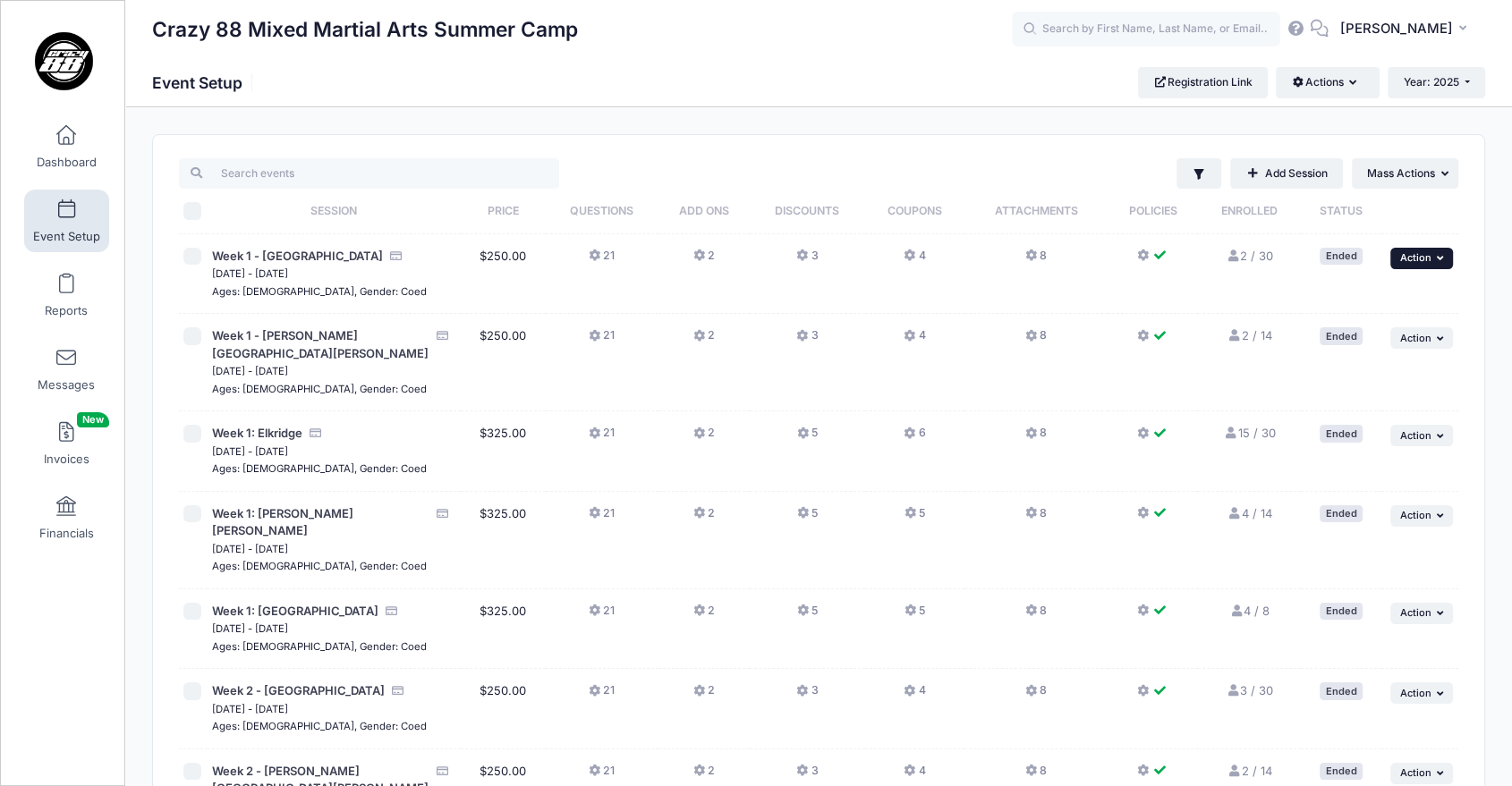
click at [1440, 263] on icon "button" at bounding box center [1441, 258] width 10 height 9
click at [1352, 334] on link "Duplicate Session" at bounding box center [1363, 332] width 162 height 34
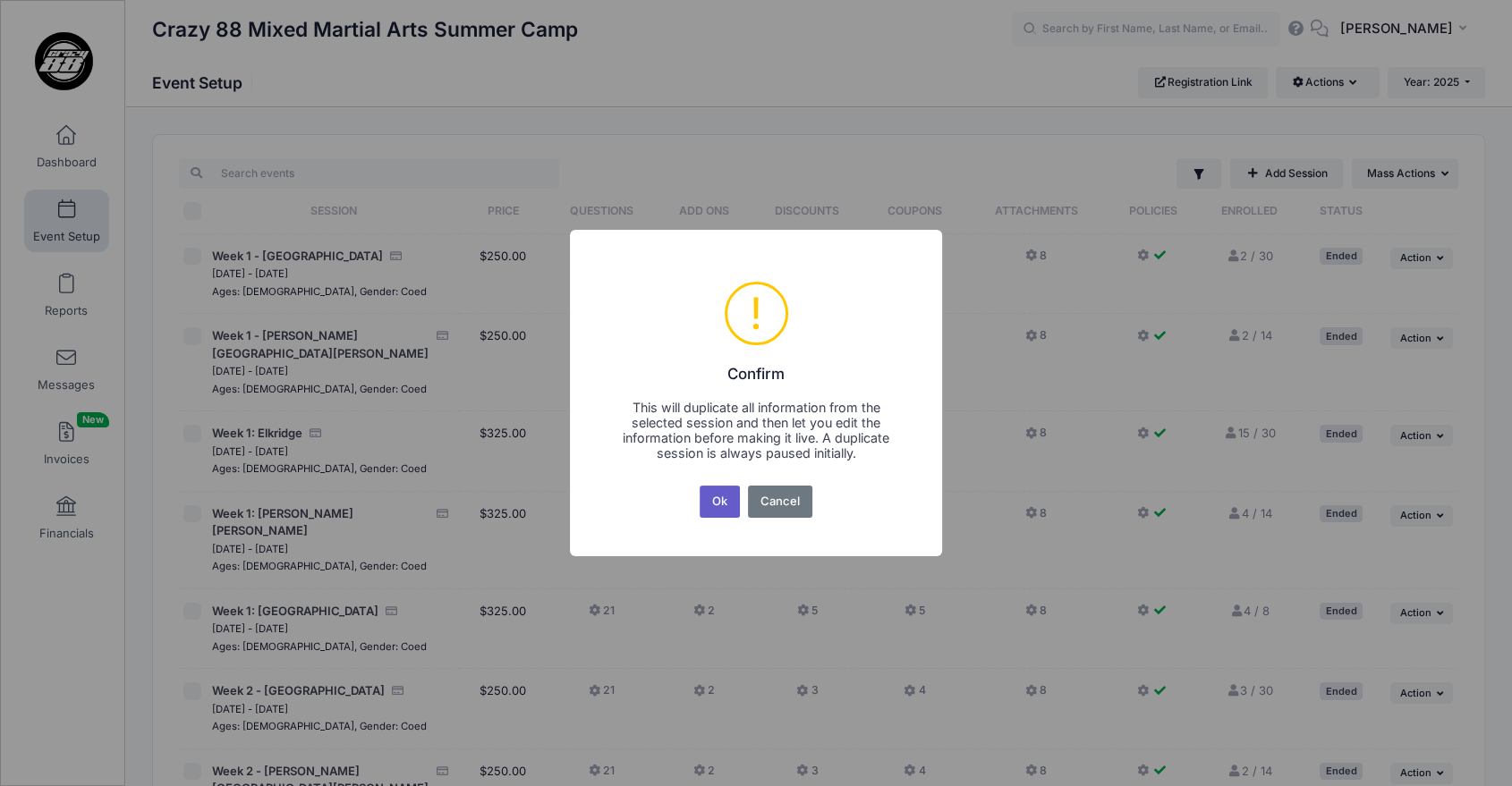
click at [728, 509] on button "Ok" at bounding box center [720, 502] width 41 height 32
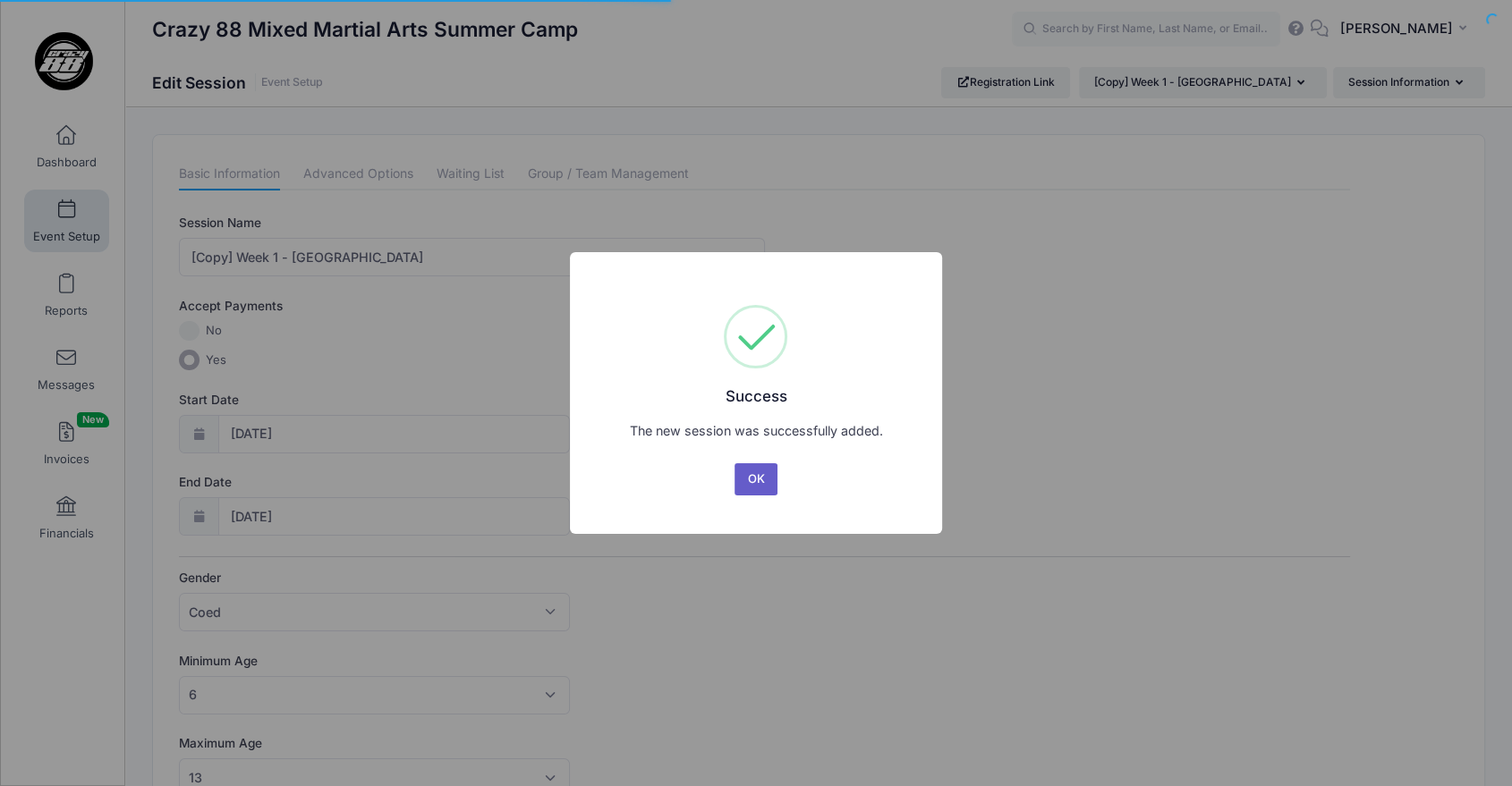
click at [761, 473] on button "OK" at bounding box center [756, 479] width 43 height 32
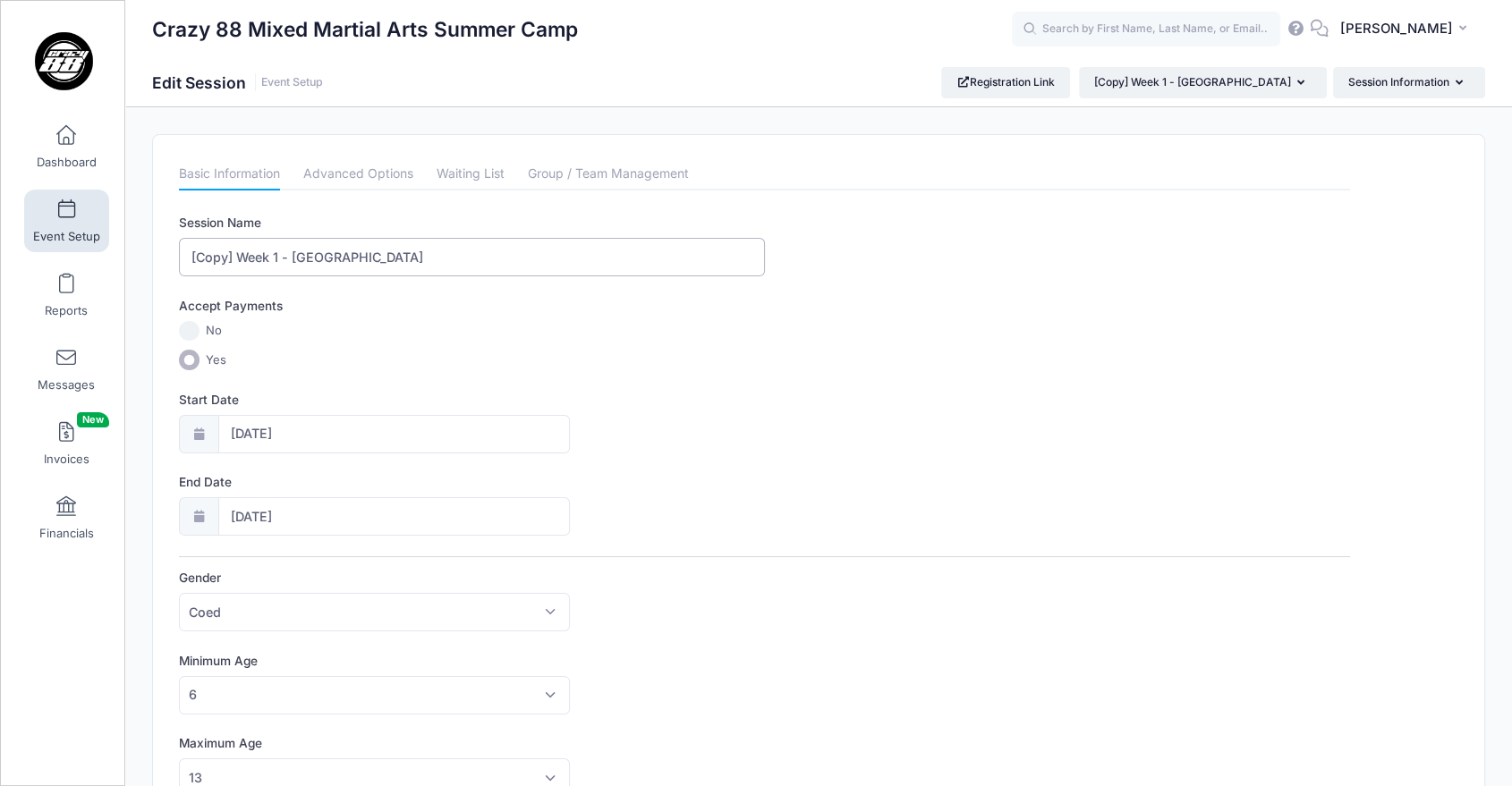
drag, startPoint x: 236, startPoint y: 254, endPoint x: 148, endPoint y: 249, distance: 88.1
click at [249, 256] on input "Week 1 - [GEOGRAPHIC_DATA]" at bounding box center [471, 257] width 585 height 39
type input "Week 1: Elkridge"
click at [285, 365] on label "Yes" at bounding box center [764, 360] width 1172 height 21
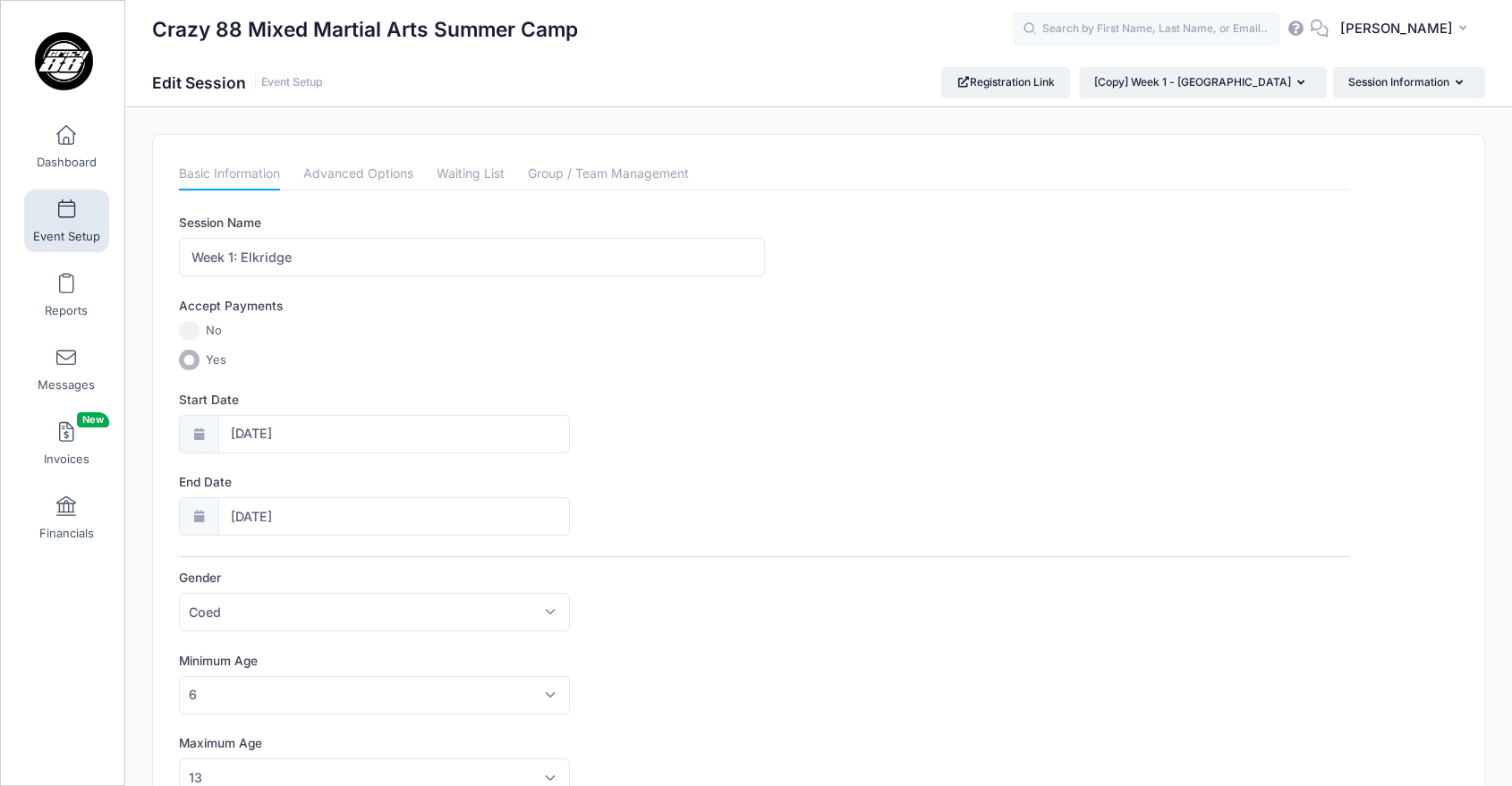
click at [199, 365] on input "Yes" at bounding box center [189, 360] width 21 height 21
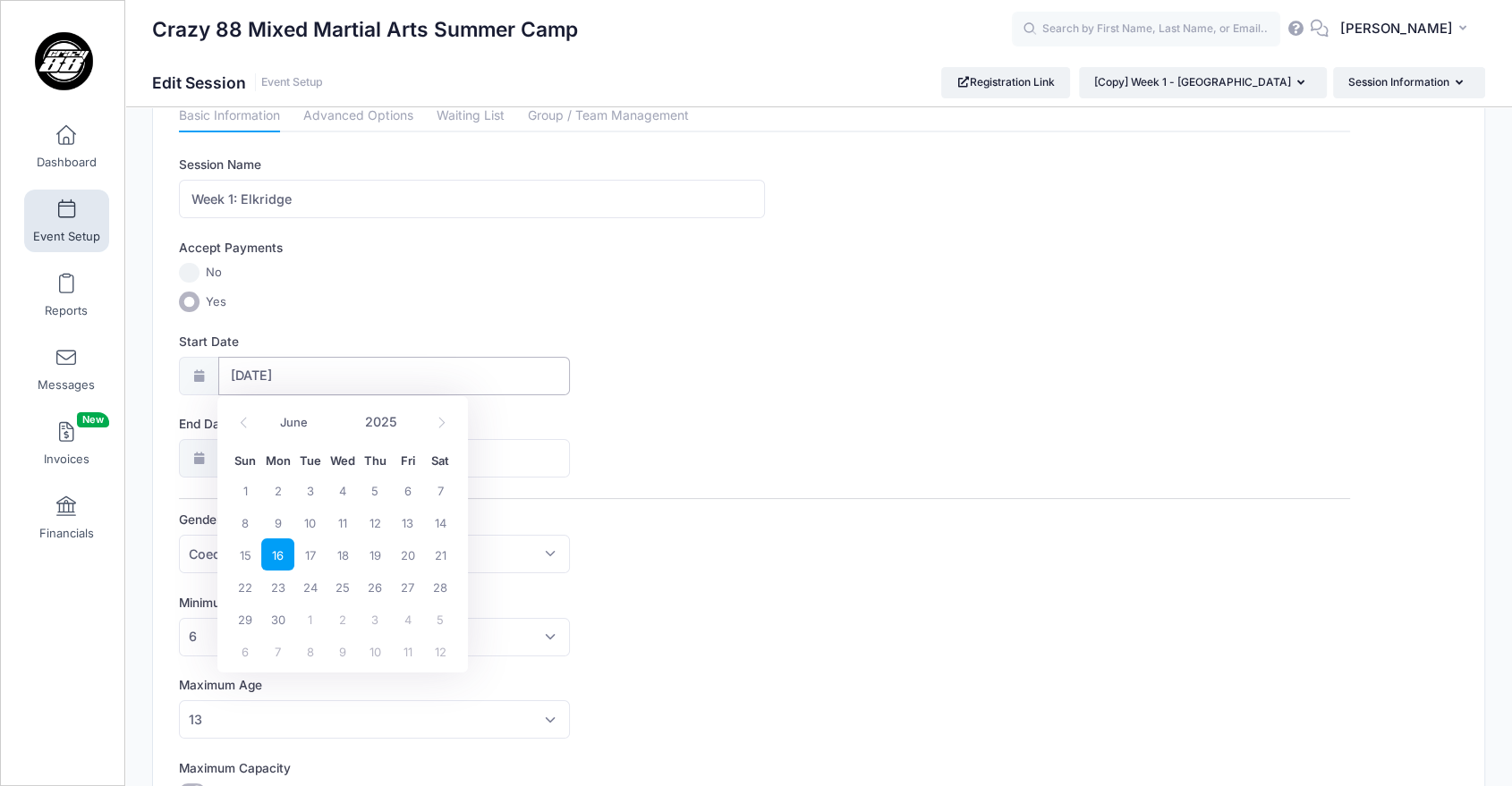
click at [285, 365] on input "06/16/2025" at bounding box center [394, 376] width 352 height 39
click at [388, 424] on input "2025" at bounding box center [386, 422] width 58 height 27
click at [403, 409] on span at bounding box center [407, 416] width 12 height 13
type input "2026"
click at [271, 590] on span "22" at bounding box center [277, 587] width 32 height 32
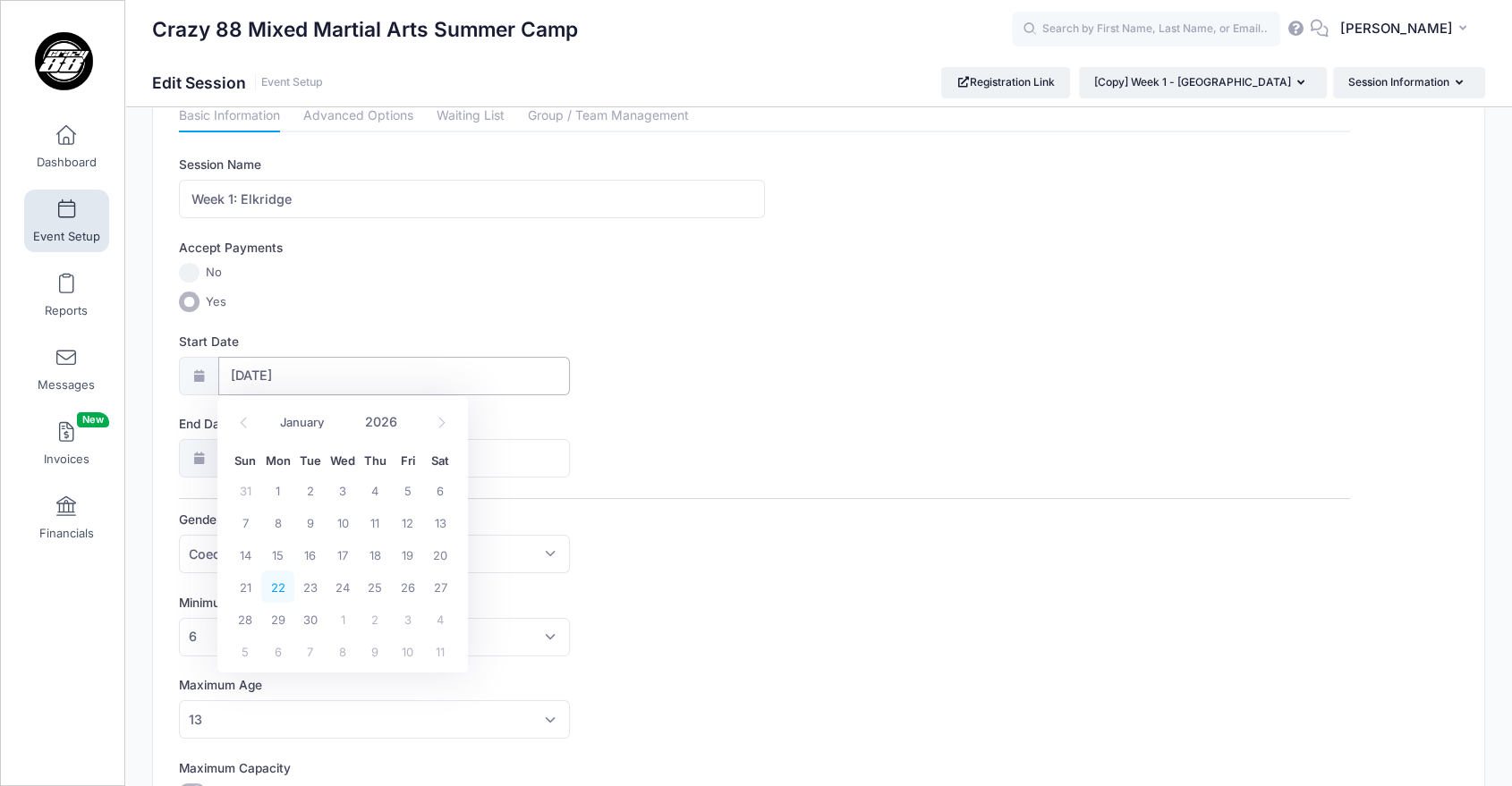
type input "06/22/2026"
type input "06/23/2026"
type input "2026"
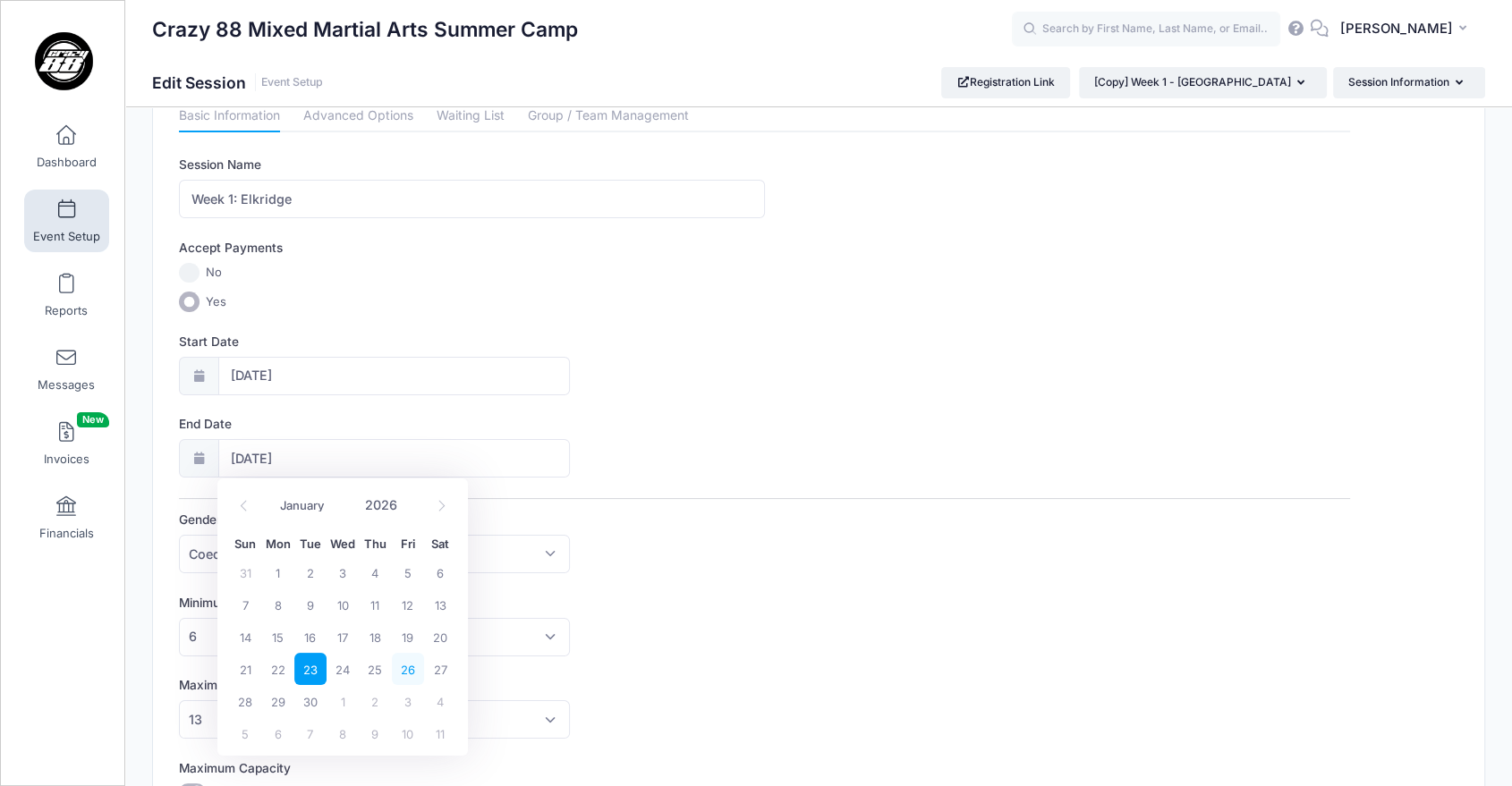
click at [396, 668] on span "26" at bounding box center [408, 669] width 32 height 32
type input "06/26/2026"
click at [819, 391] on div "Start Date 06/22/2026" at bounding box center [764, 364] width 1172 height 63
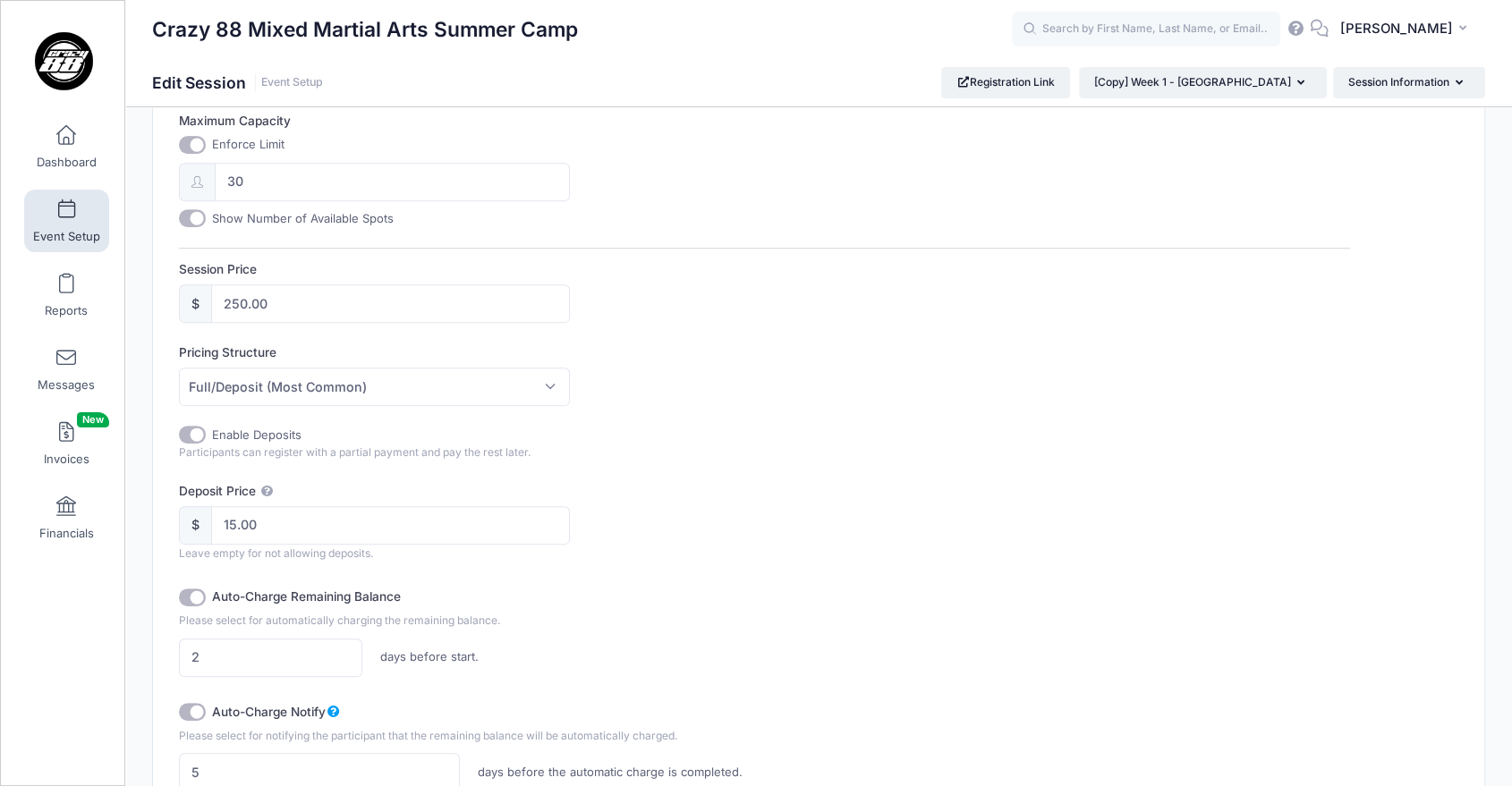
scroll to position [733, 0]
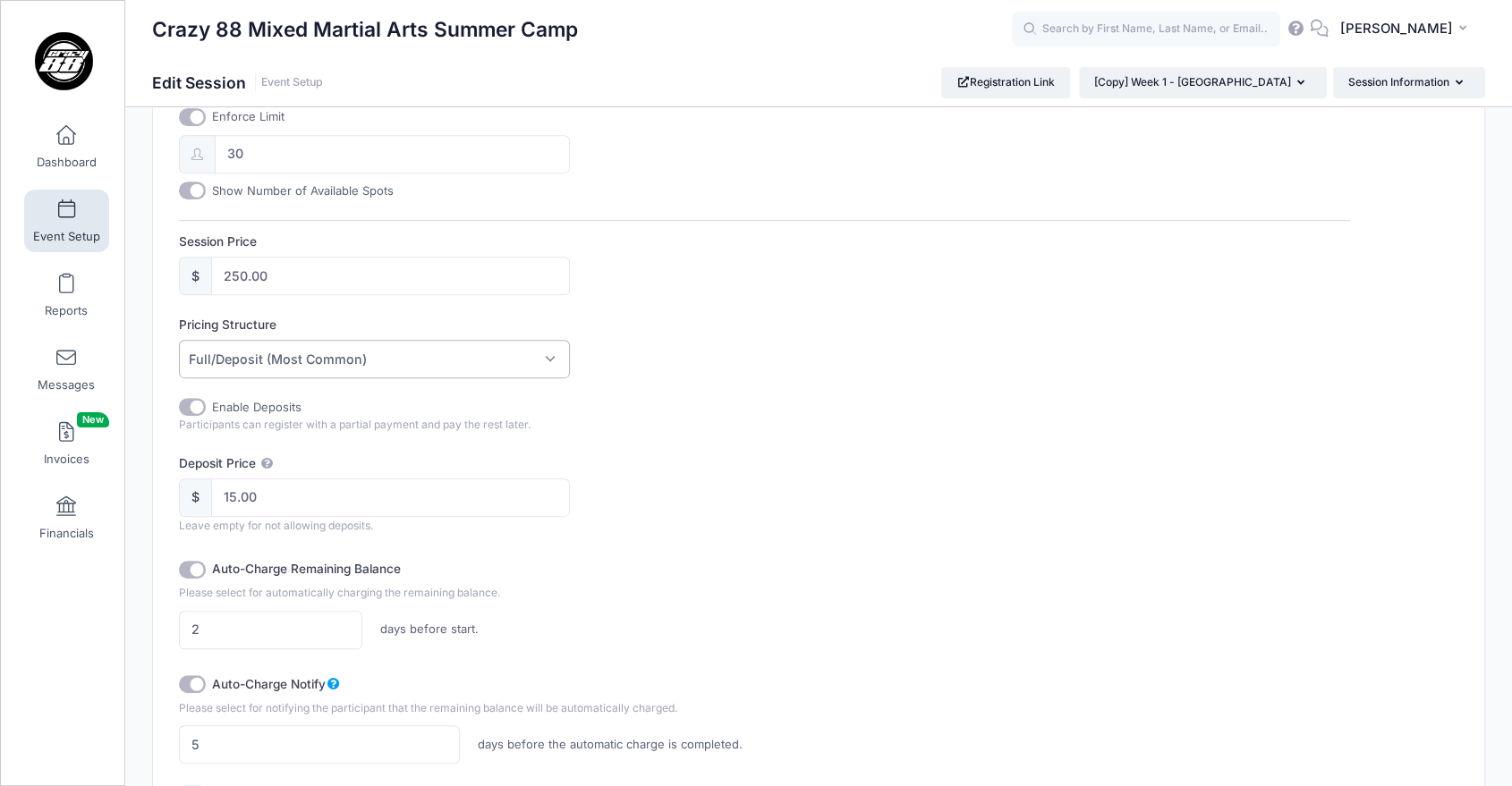
click at [488, 361] on span "Full/Deposit (Most Common)" at bounding box center [373, 359] width 390 height 39
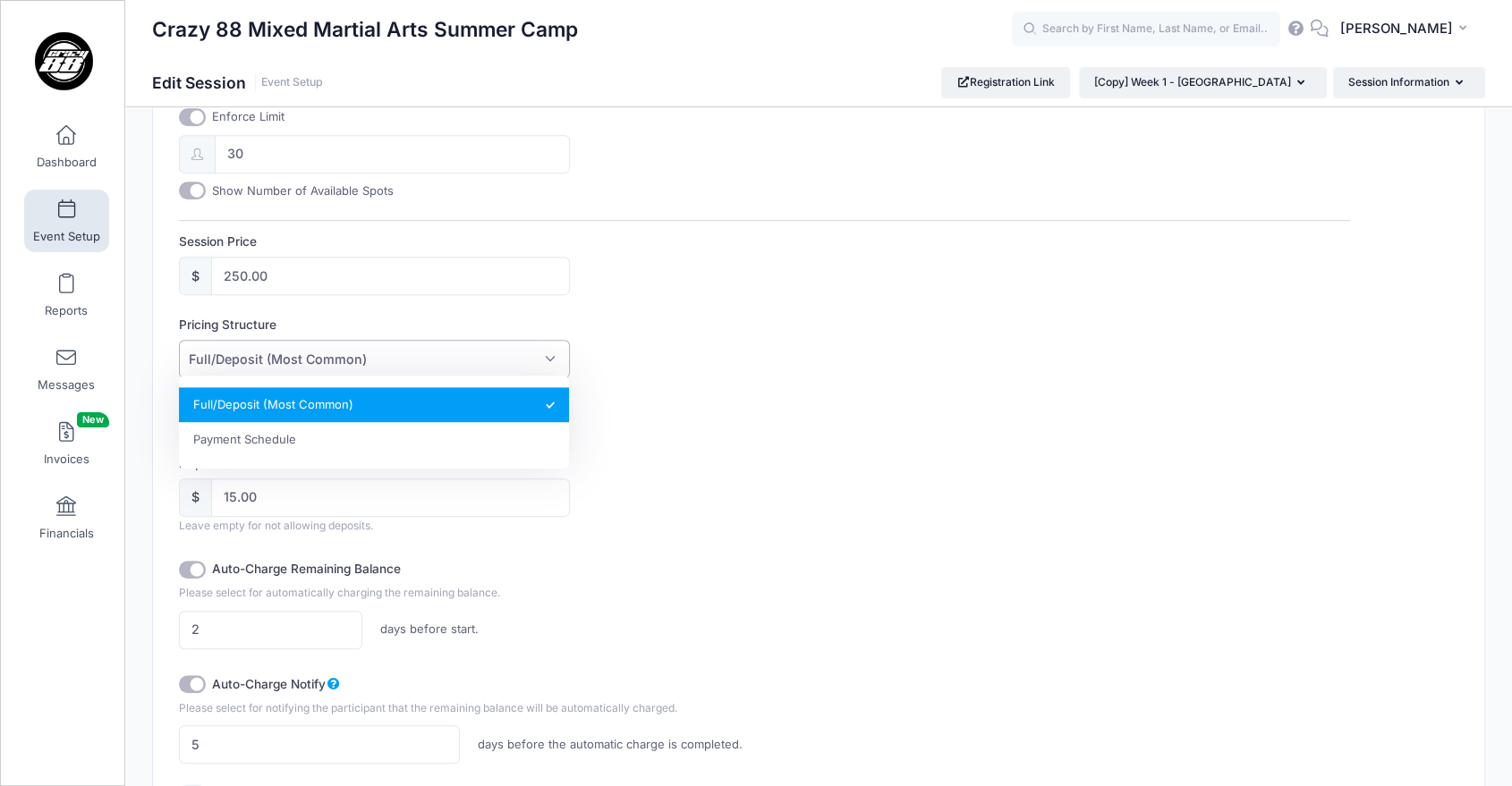
click at [734, 354] on div "Pricing Structure Full/Deposit (Most Common) Payment Schedule Full/Deposit (Mos…" at bounding box center [764, 347] width 1172 height 63
click at [550, 356] on span "Full/Deposit (Most Common)" at bounding box center [373, 359] width 390 height 39
click at [549, 356] on span "Full/Deposit (Most Common)" at bounding box center [373, 359] width 390 height 39
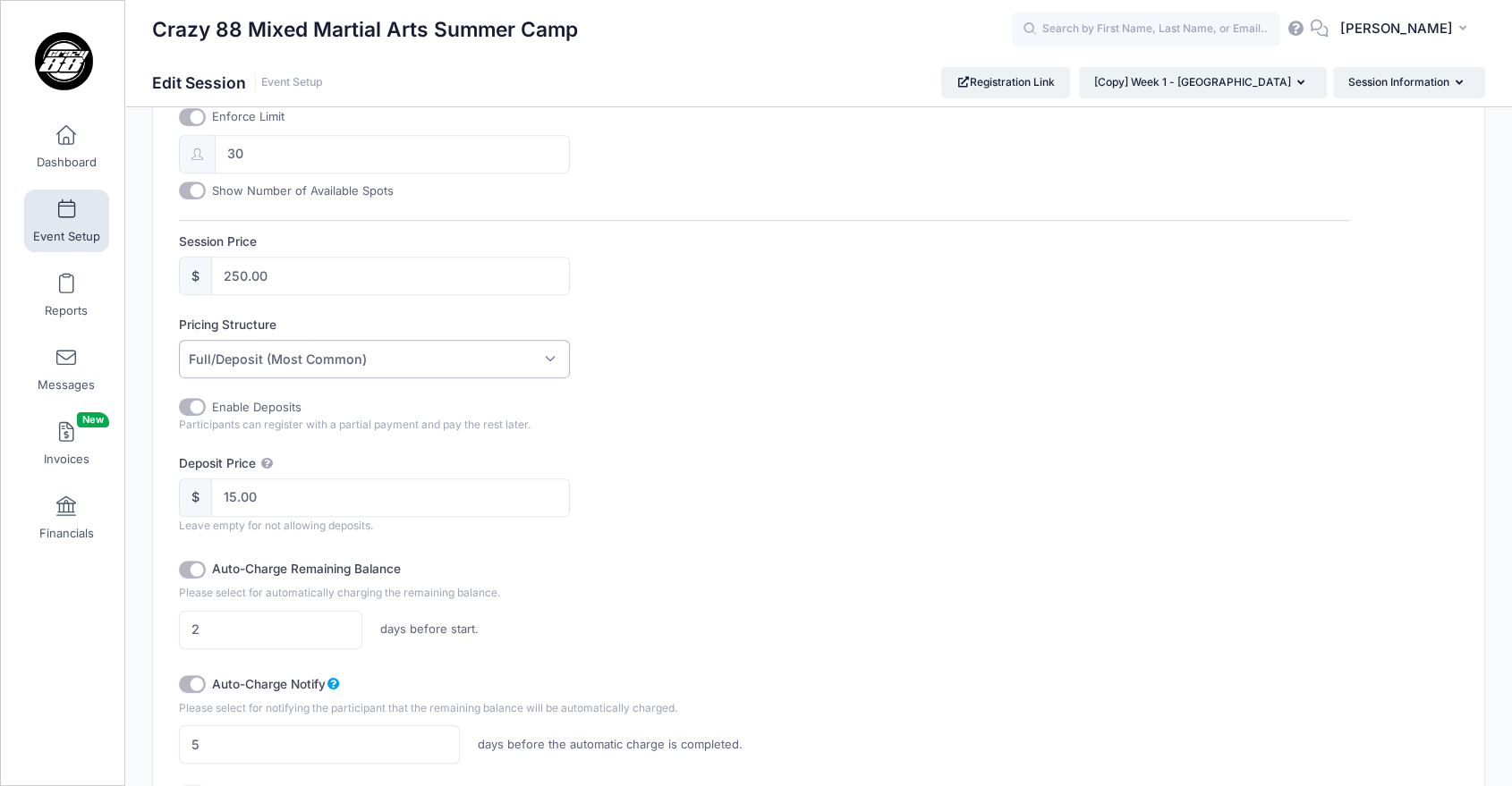
click at [192, 408] on input "Enable Deposits" at bounding box center [192, 406] width 27 height 18
checkbox input "false"
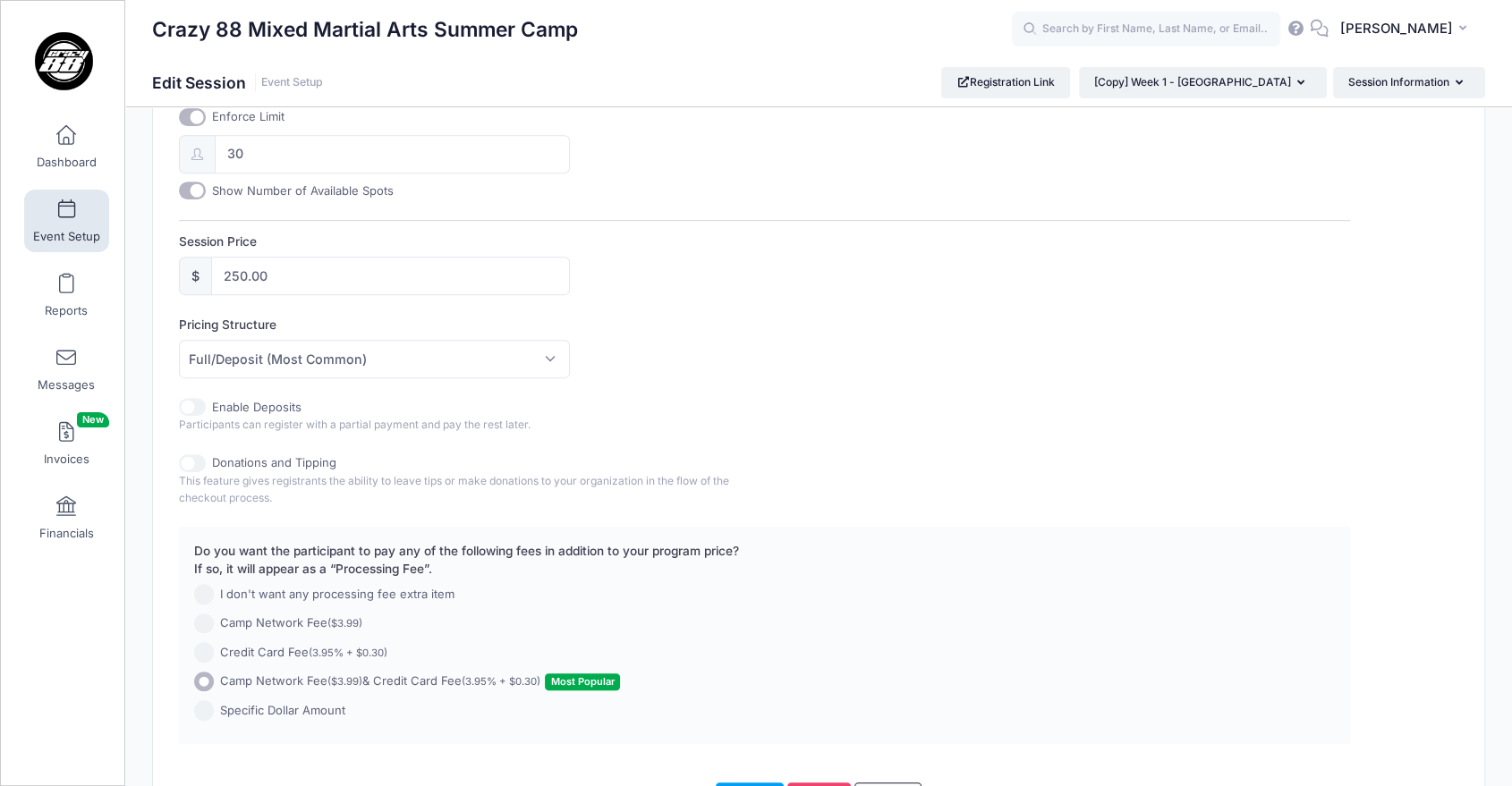
click at [192, 408] on input "Enable Deposits" at bounding box center [192, 406] width 27 height 18
checkbox input "true"
type input "15.00"
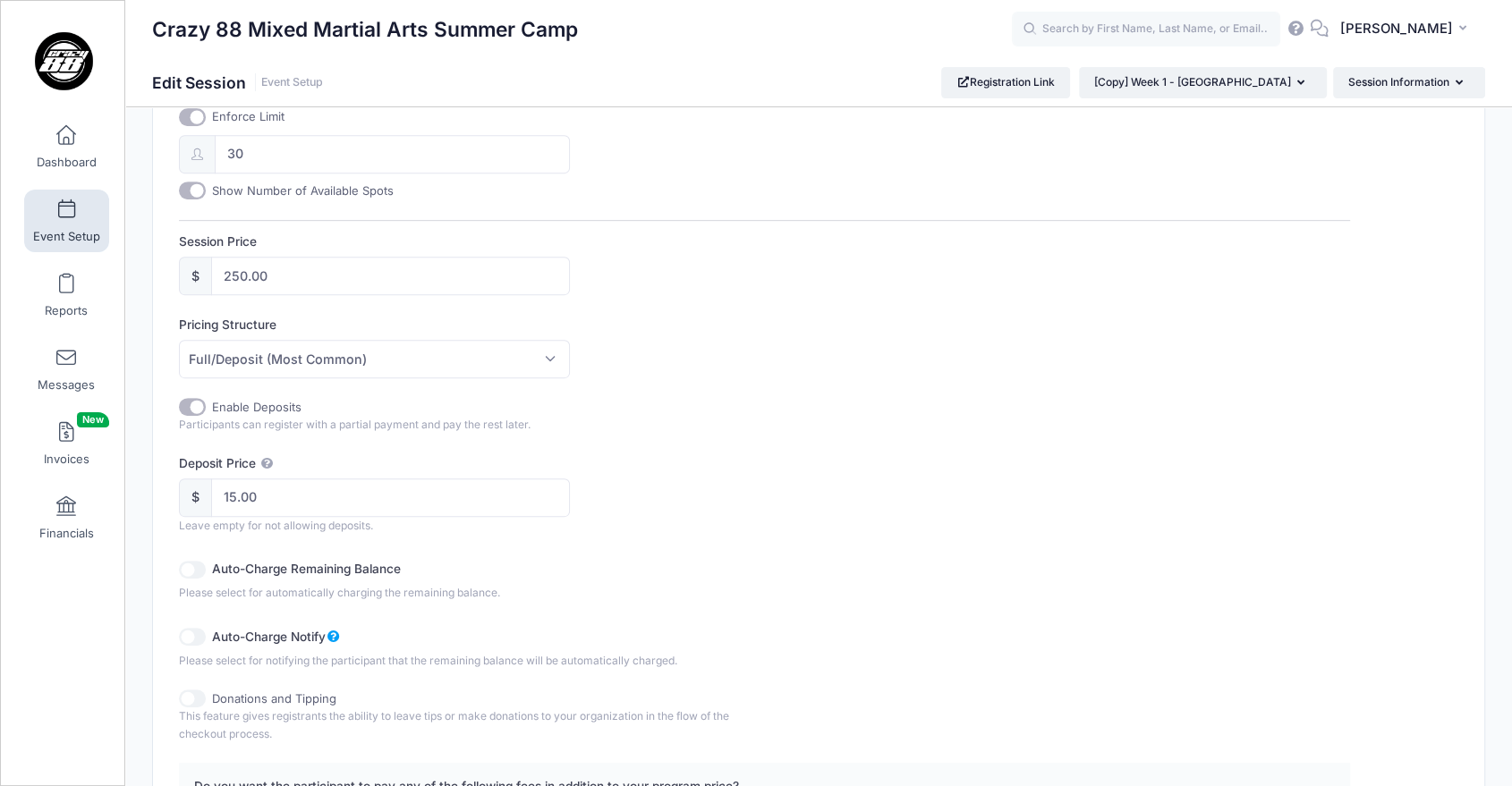
click at [774, 479] on div "Deposit Price $ 15.00 Leave empty for not allowing deposits." at bounding box center [764, 494] width 1172 height 80
click at [188, 568] on input "Auto-Charge Remaining Balance" at bounding box center [192, 570] width 27 height 18
checkbox input "true"
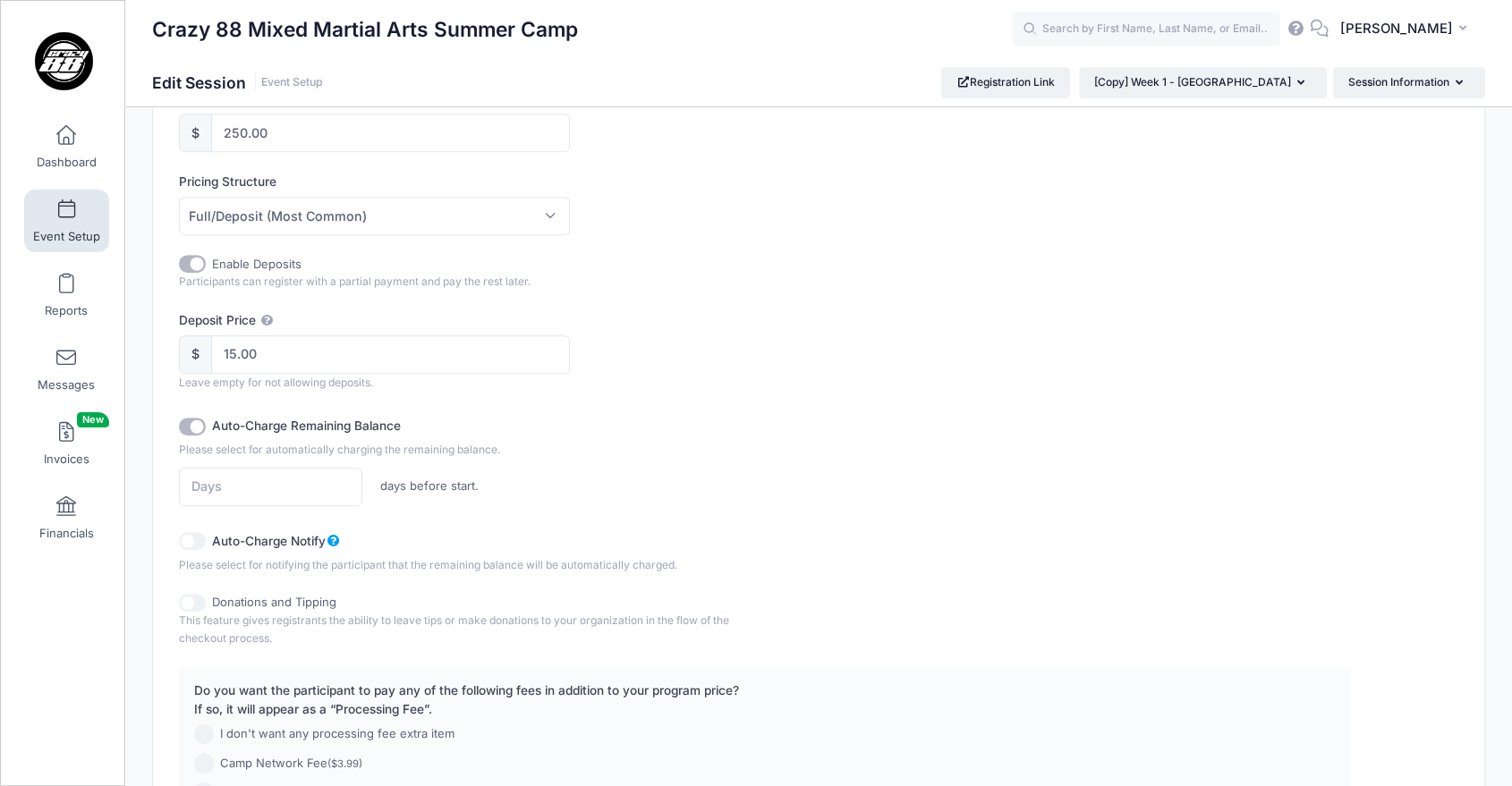
scroll to position [881, 0]
click at [244, 478] on input "number" at bounding box center [270, 482] width 183 height 39
type input "2"
click at [194, 542] on div "Auto-Charge Notify" at bounding box center [618, 536] width 878 height 29
click at [193, 532] on input "Auto-Charge Notify" at bounding box center [192, 536] width 27 height 18
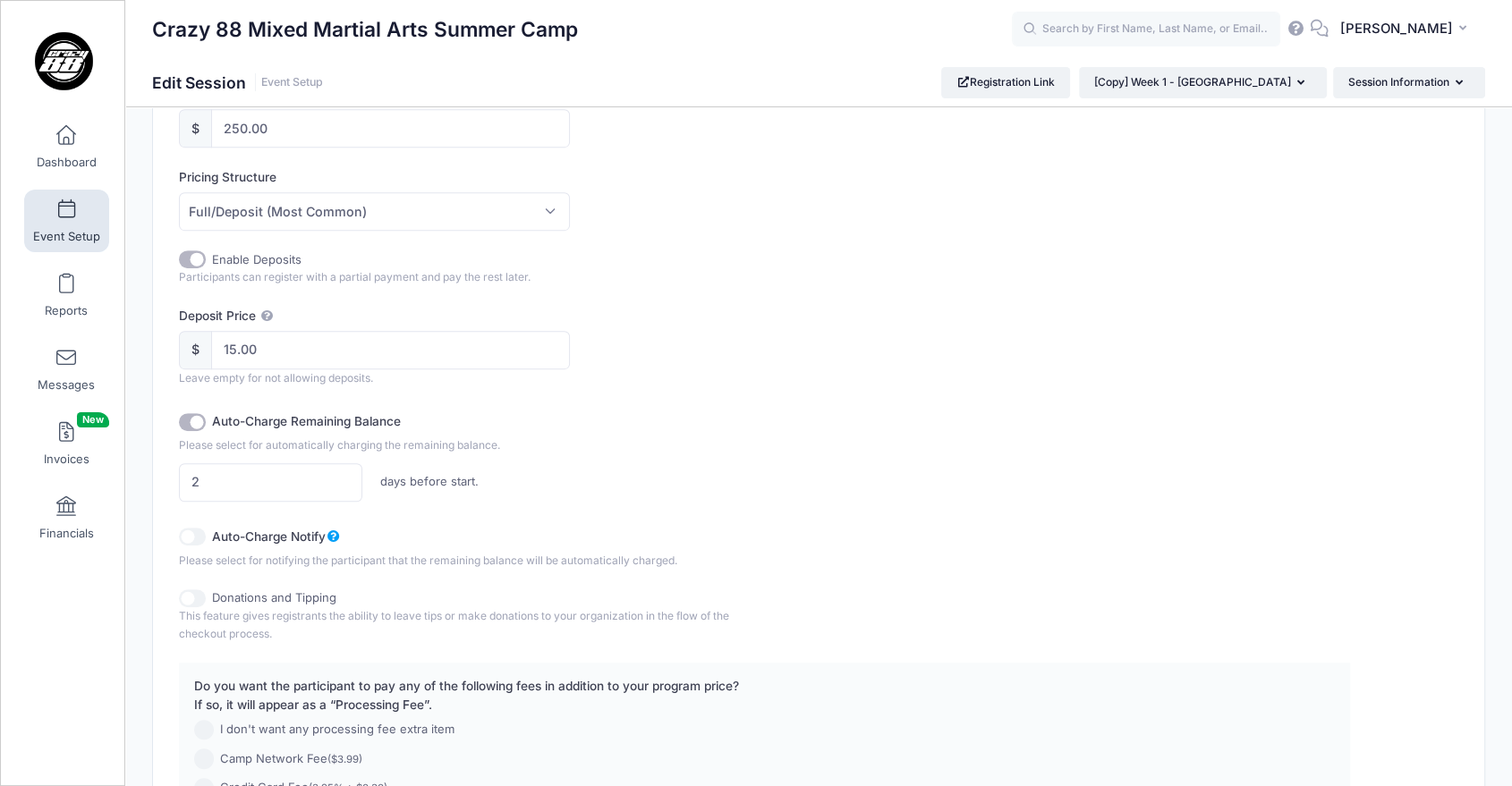
checkbox input "true"
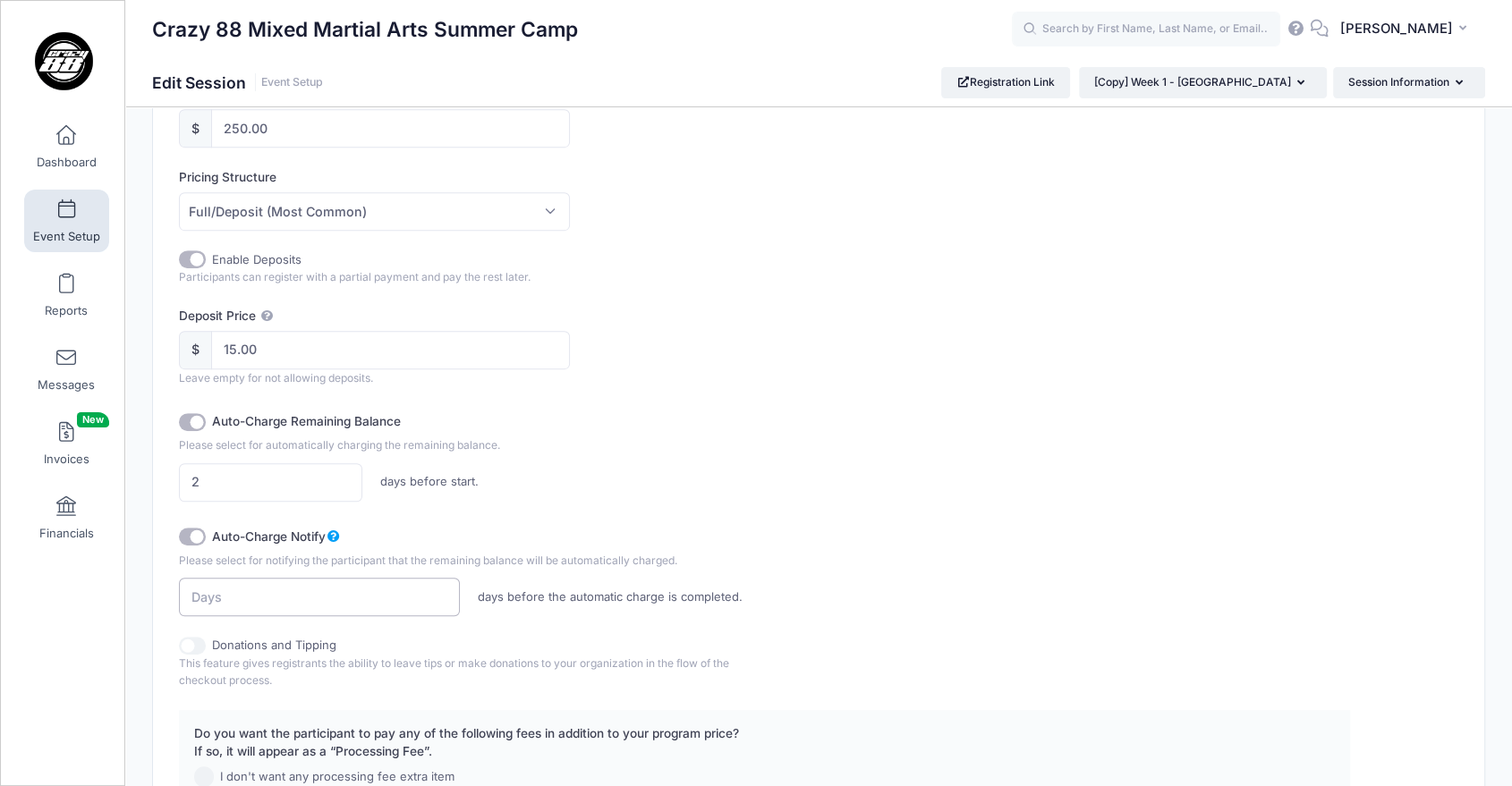
click at [250, 595] on input "number" at bounding box center [319, 597] width 281 height 39
type input "4"
click at [403, 595] on input "2" at bounding box center [319, 597] width 281 height 39
type input "2"
click at [955, 587] on div "2 days before the automatic charge is completed." at bounding box center [619, 597] width 895 height 39
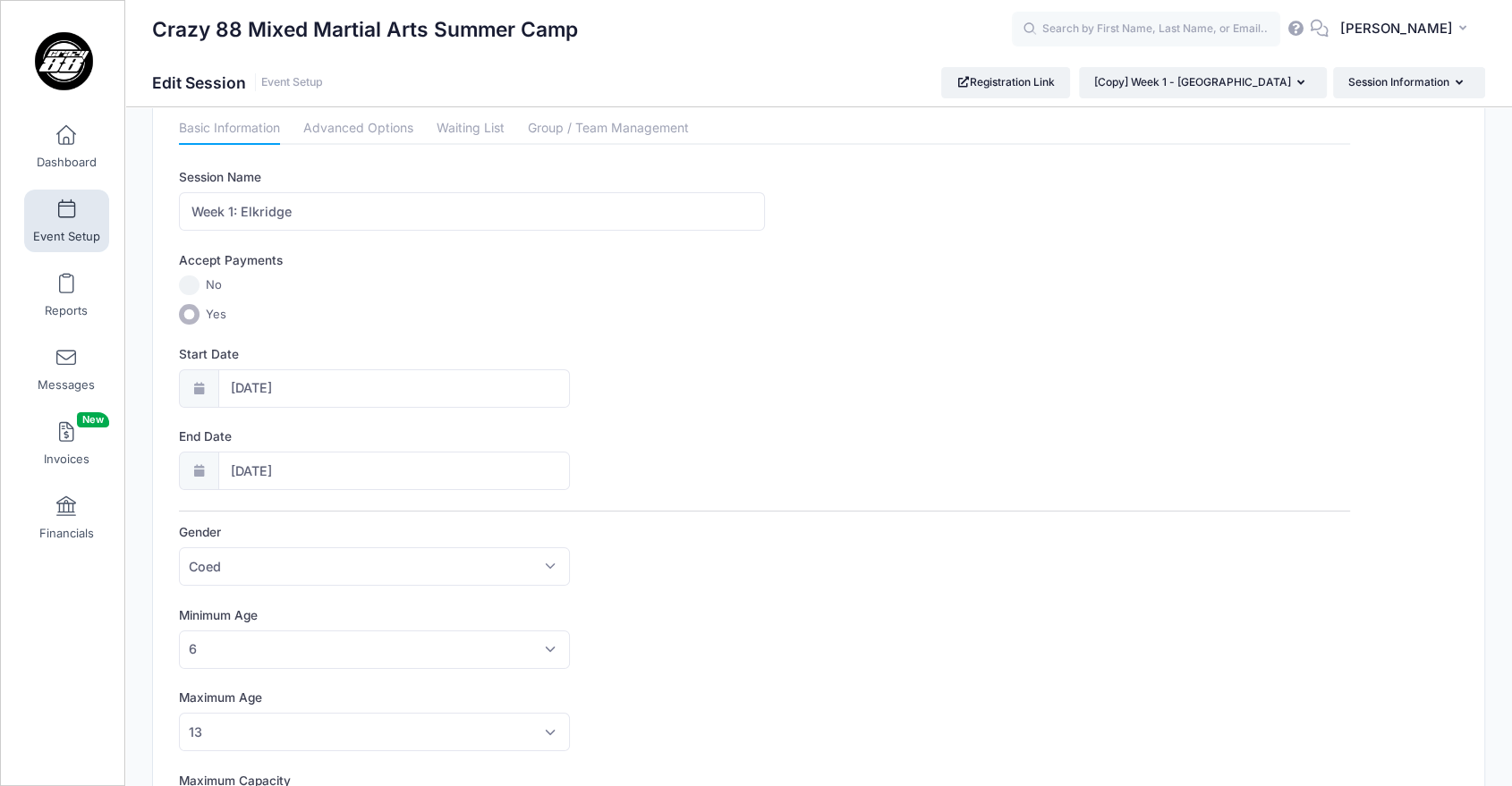
scroll to position [0, 0]
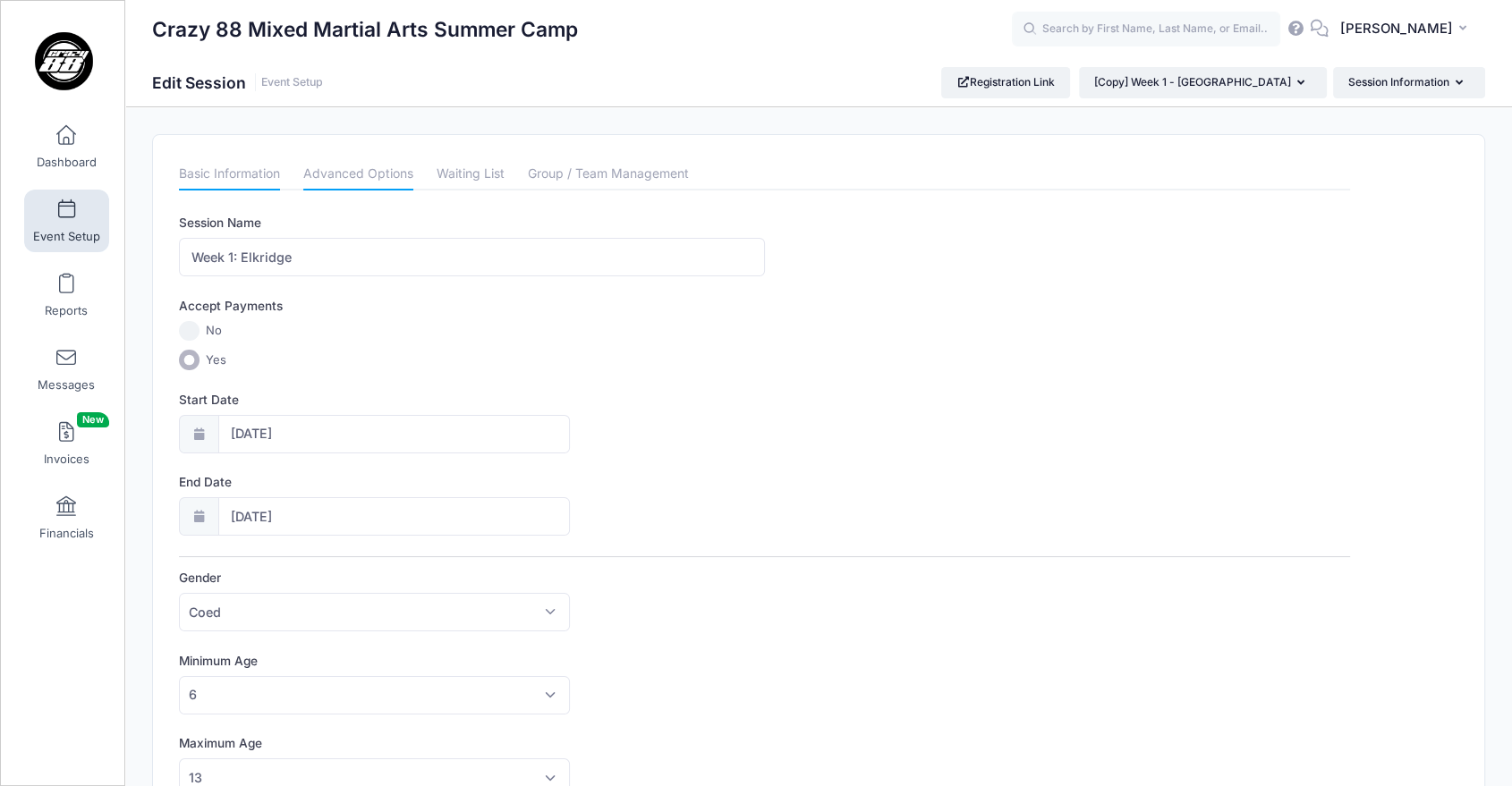
click at [394, 180] on link "Advanced Options" at bounding box center [358, 174] width 110 height 32
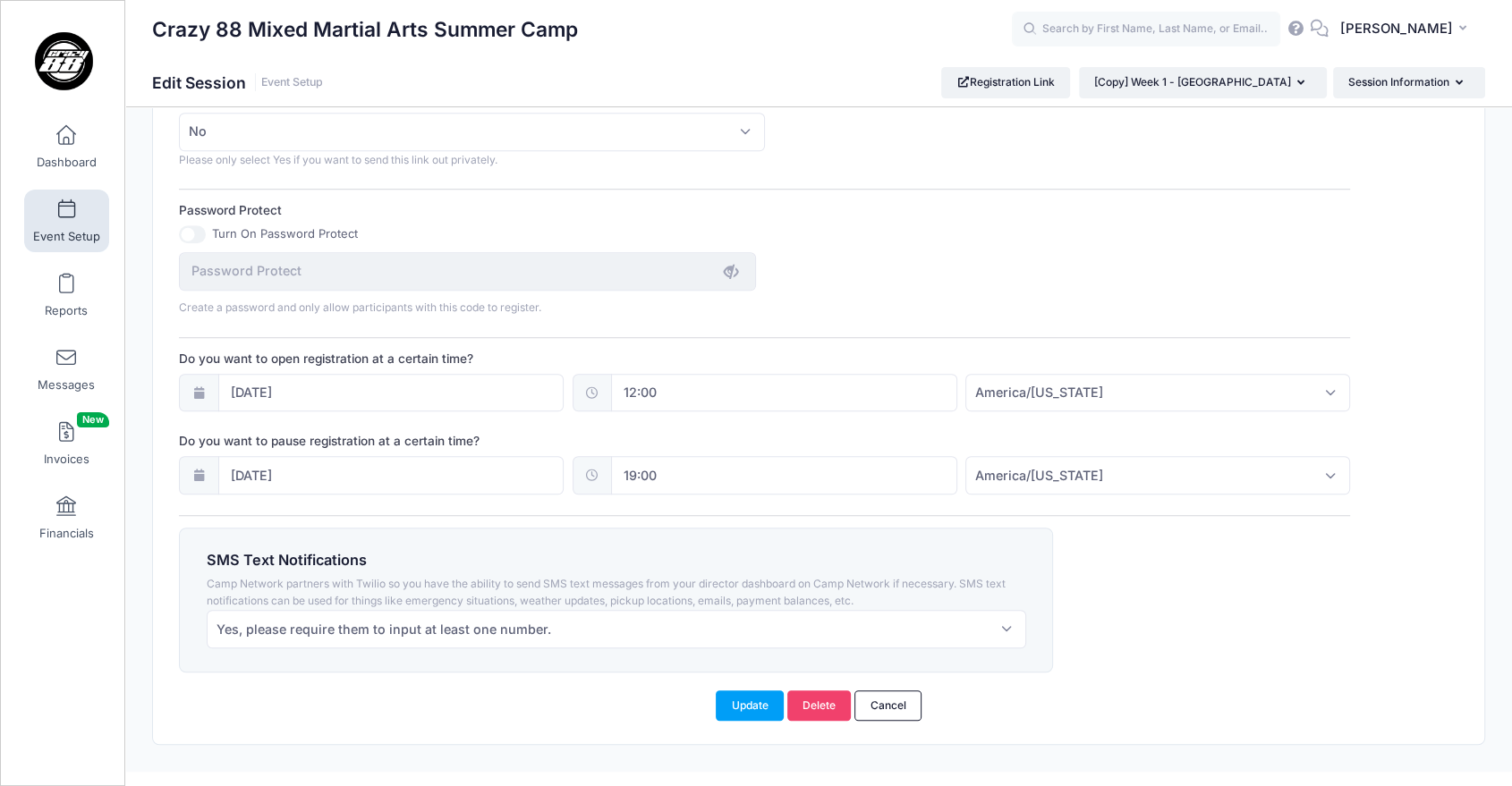
scroll to position [1116, 0]
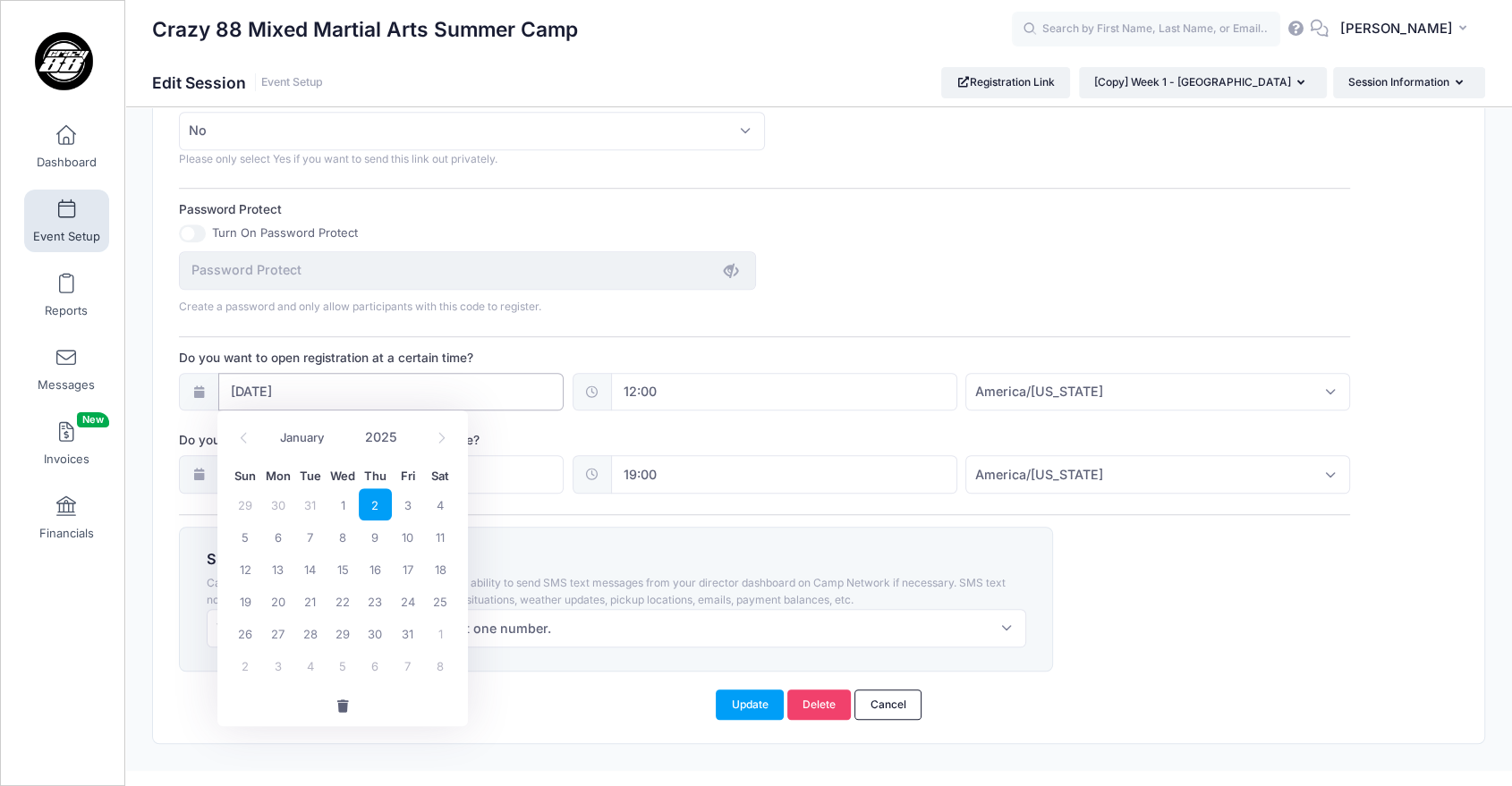
click at [350, 401] on input "01/02/2025" at bounding box center [391, 392] width 346 height 39
click at [408, 428] on span at bounding box center [407, 430] width 12 height 13
click at [408, 438] on span at bounding box center [407, 443] width 12 height 13
type input "2025"
click at [293, 437] on select "January February March April May June July August September October November De…" at bounding box center [310, 437] width 80 height 24
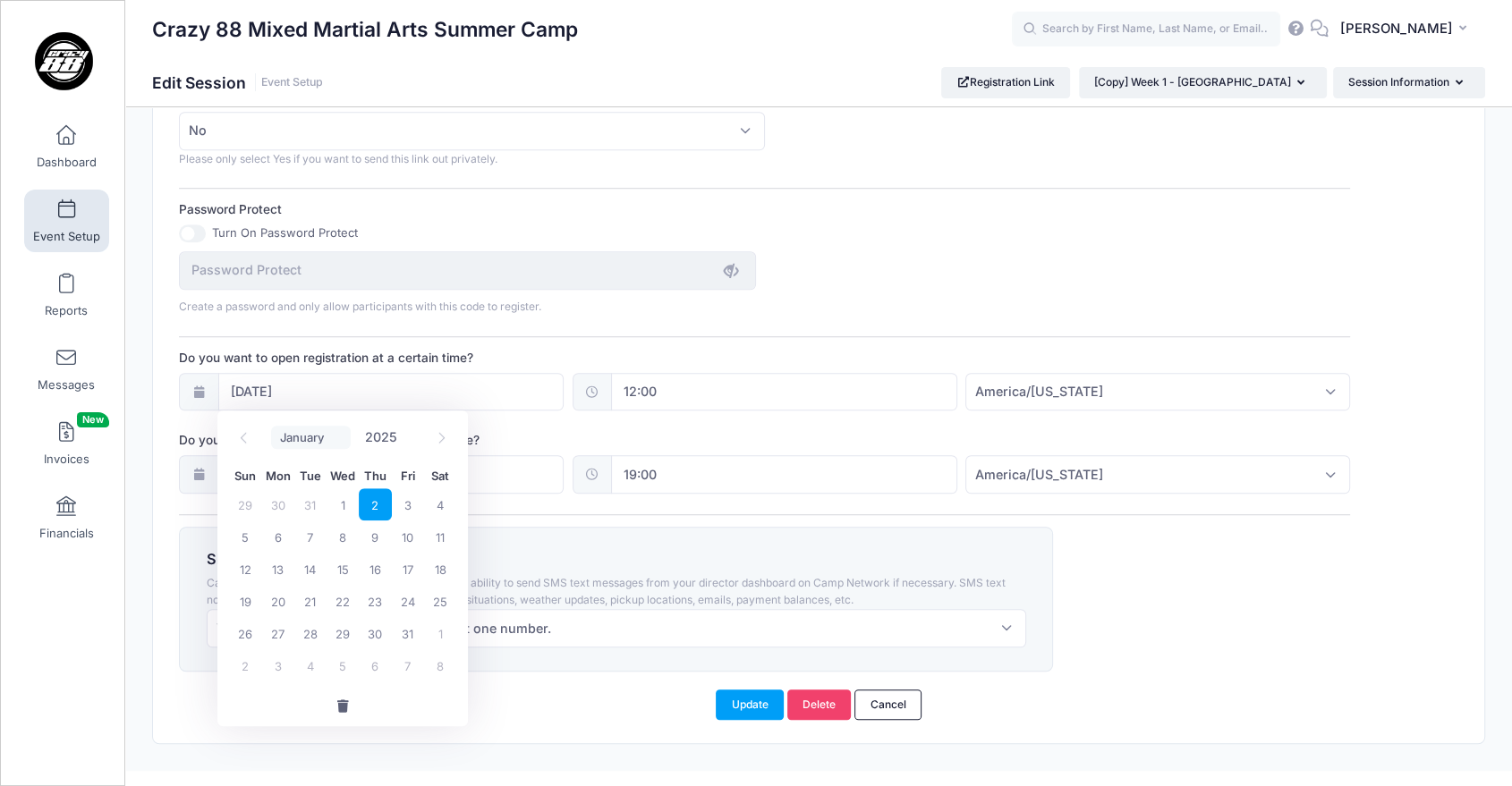
select select "10"
click at [271, 426] on select "January February March April May June July August September October November De…" at bounding box center [310, 437] width 80 height 24
click at [274, 539] on span "3" at bounding box center [277, 537] width 32 height 32
type input "11/03/2025"
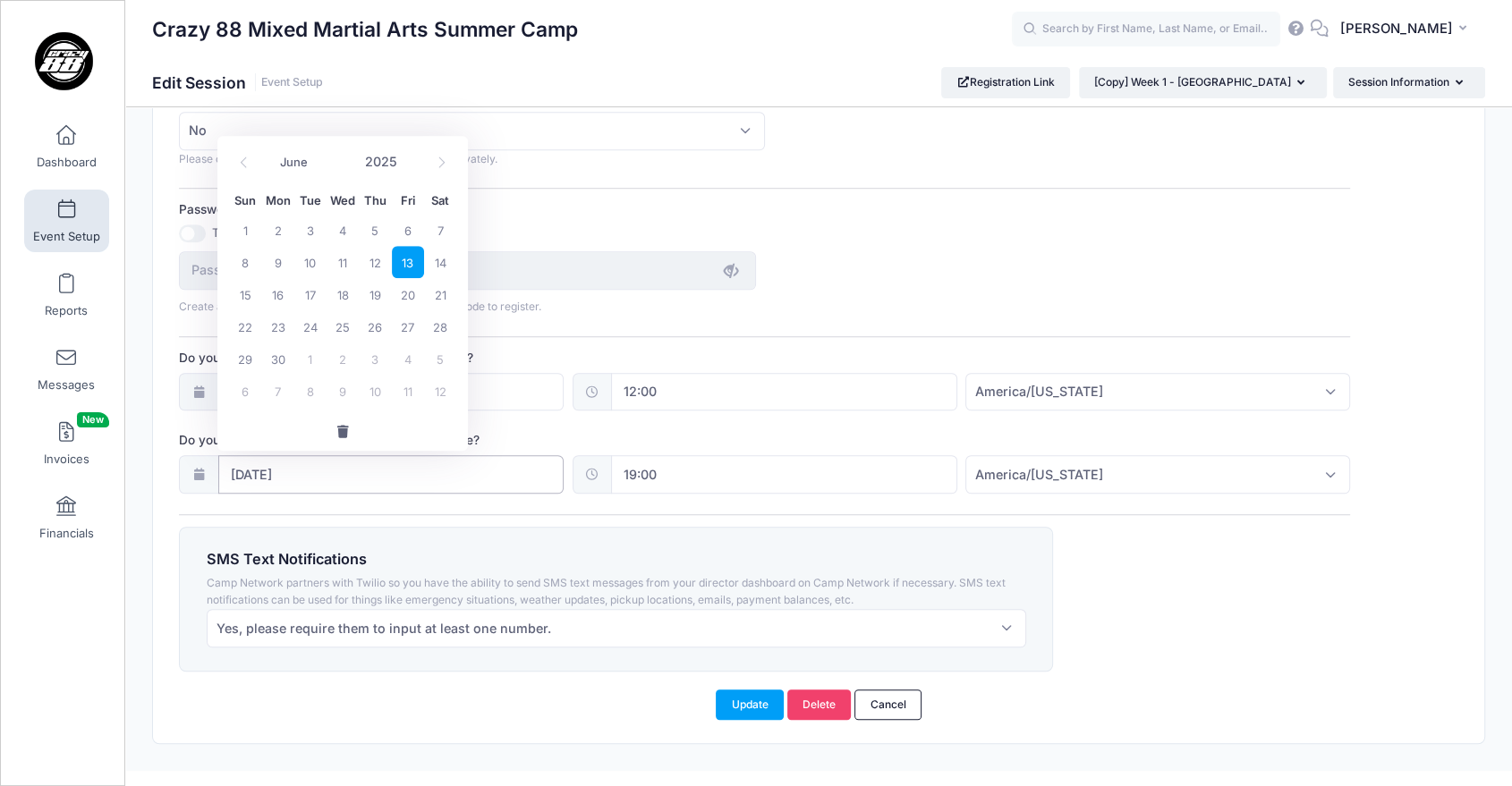
click at [324, 470] on input "06/13/2025" at bounding box center [391, 474] width 346 height 39
click at [406, 151] on span at bounding box center [407, 154] width 12 height 13
type input "2026"
click at [406, 291] on span "19" at bounding box center [408, 294] width 32 height 32
type input "06/19/2026"
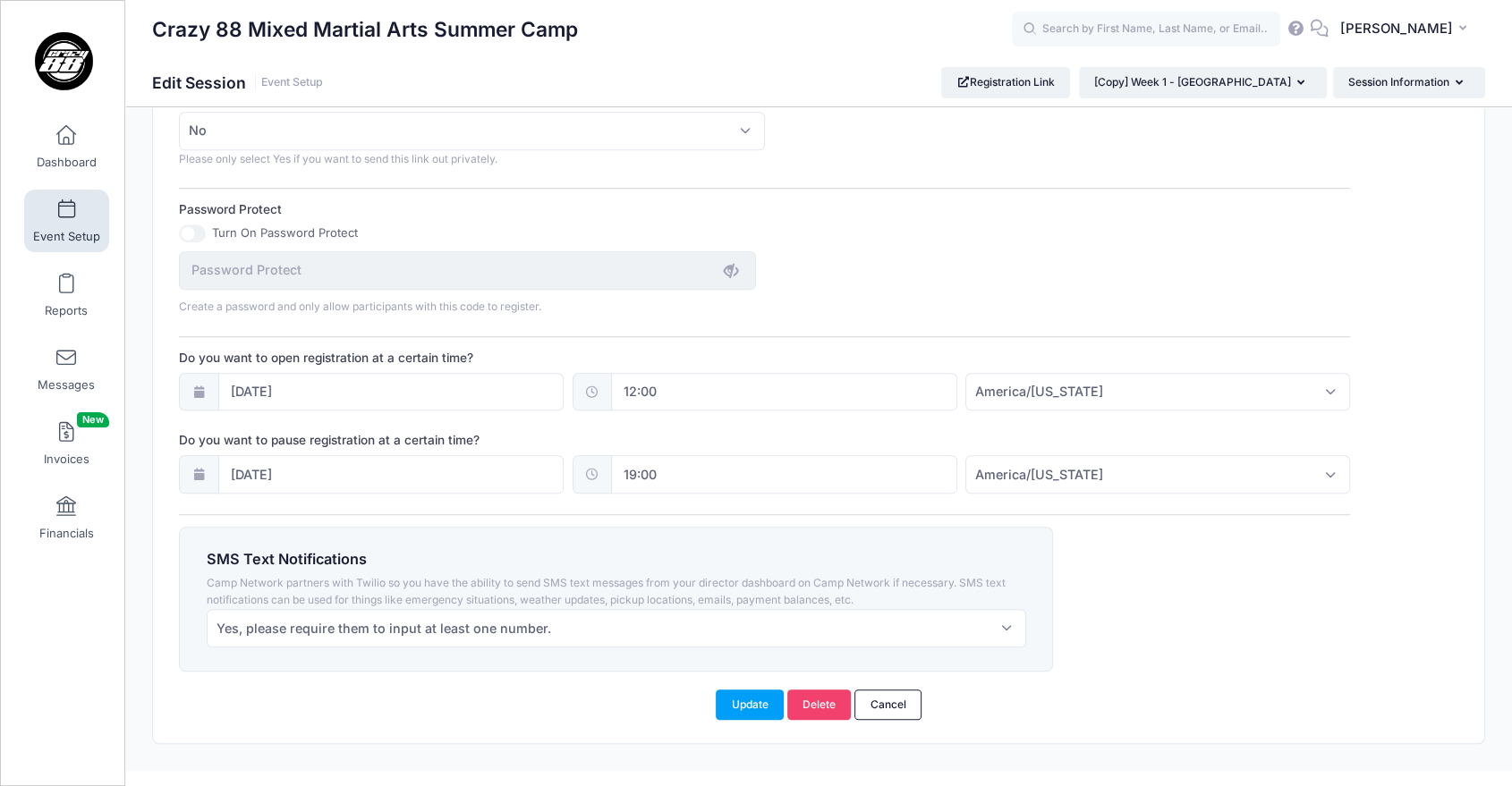
click at [1284, 586] on div "SMS Text Notifications Camp Network partners with Twilio so you have the abilit…" at bounding box center [765, 599] width 1189 height 145
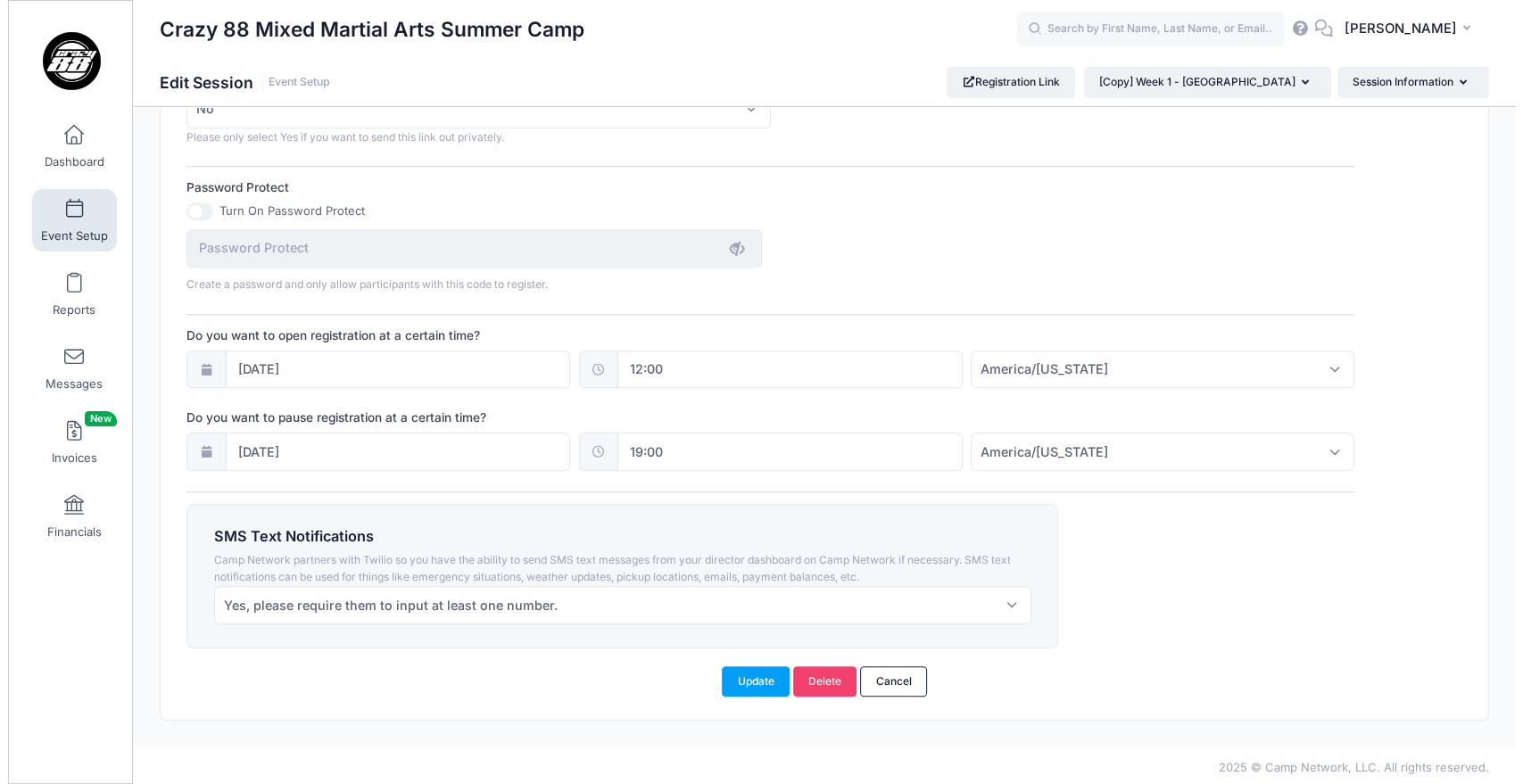
scroll to position [0, 0]
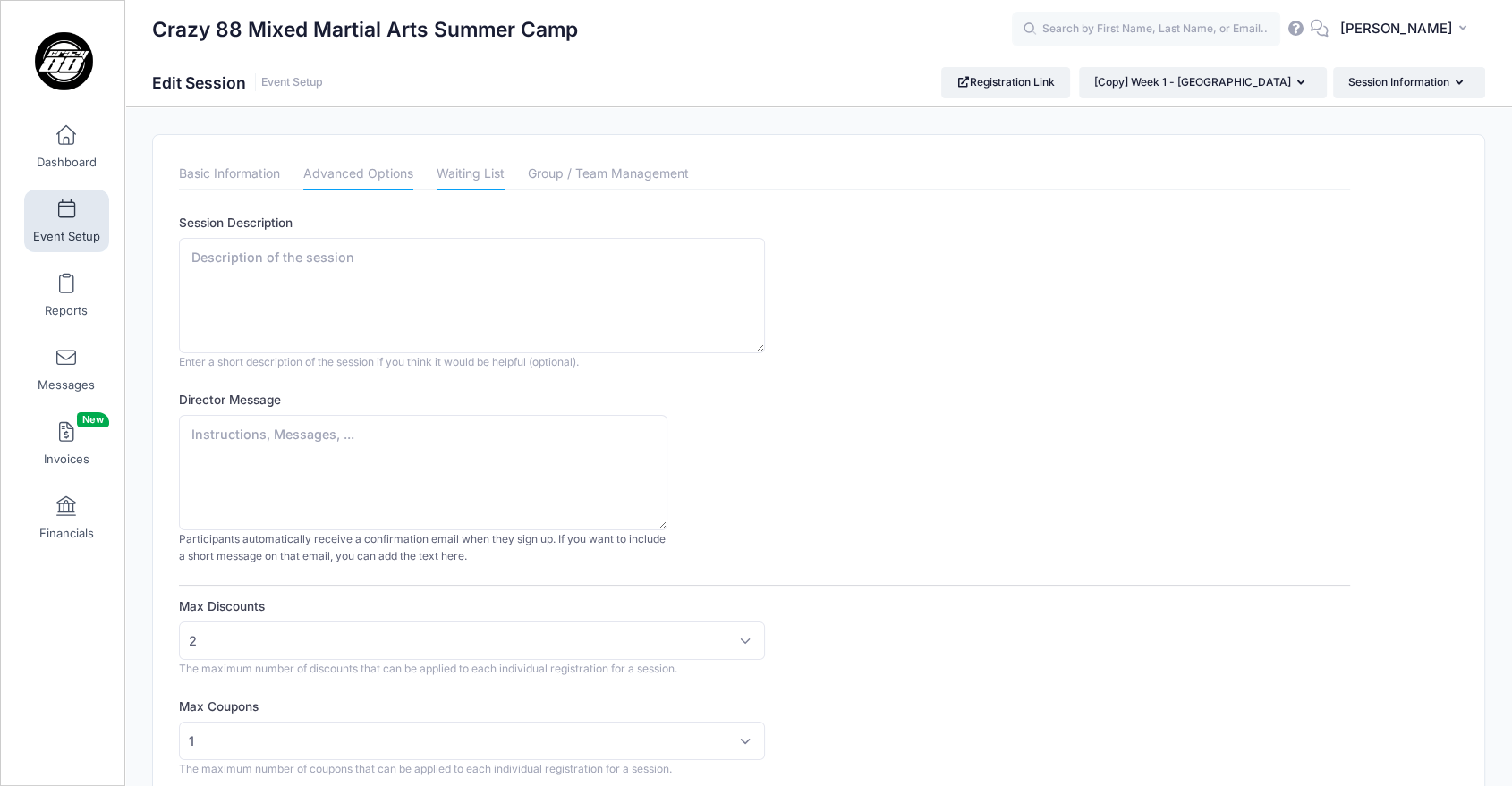
click at [481, 189] on link "Waiting List" at bounding box center [470, 174] width 68 height 32
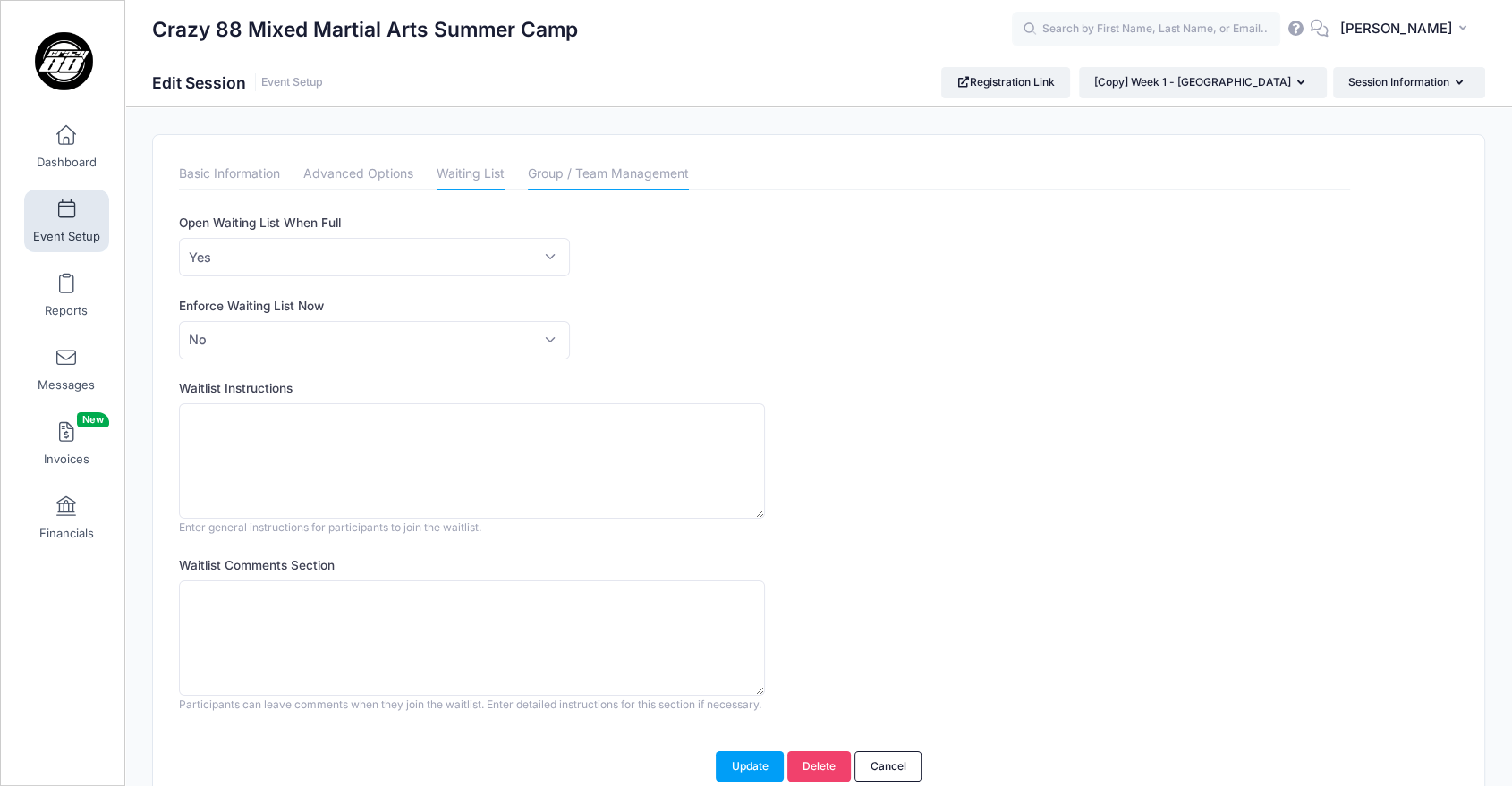
click at [571, 176] on link "Group / Team Management" at bounding box center [607, 174] width 161 height 32
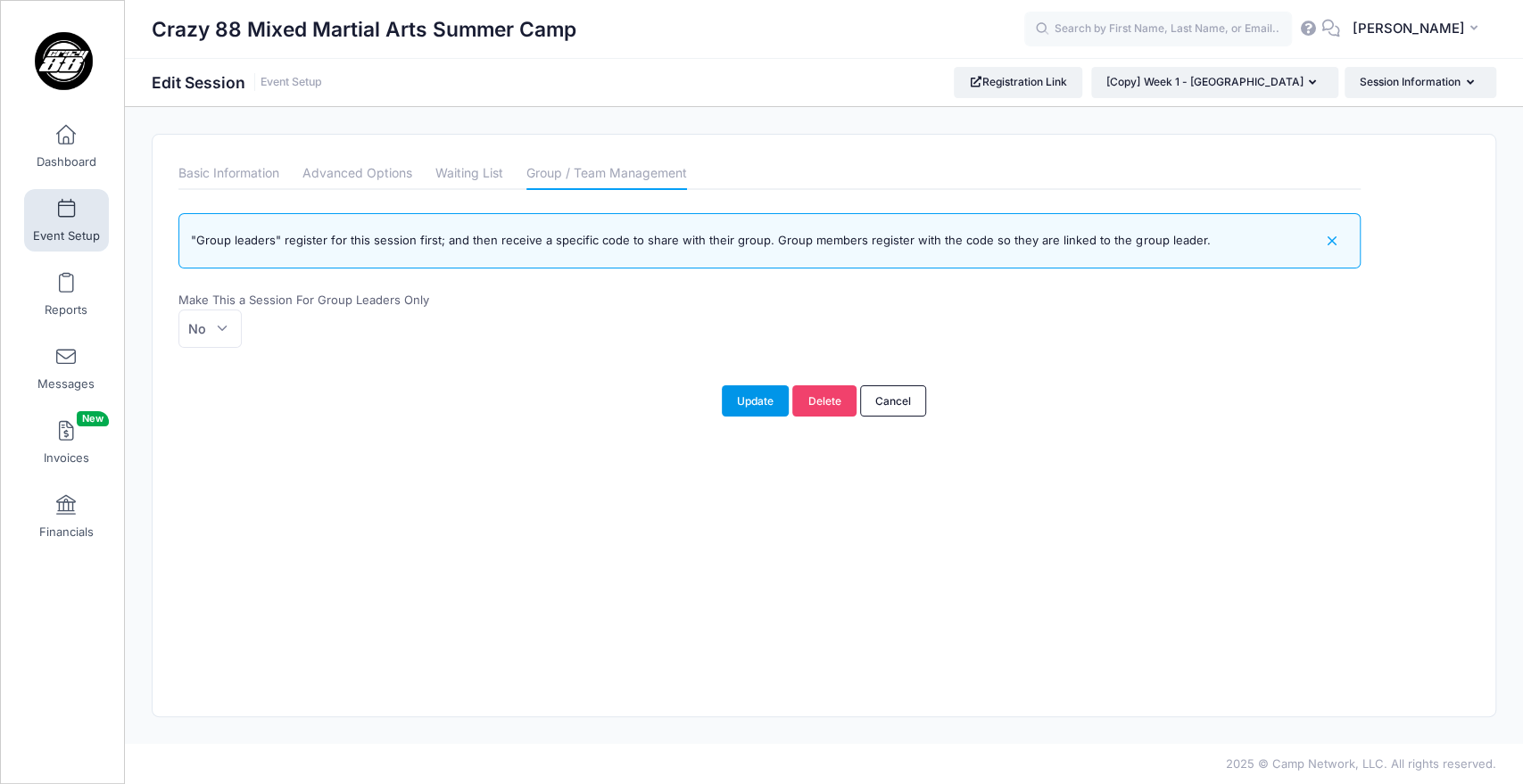
click at [736, 399] on button "Update" at bounding box center [756, 400] width 68 height 30
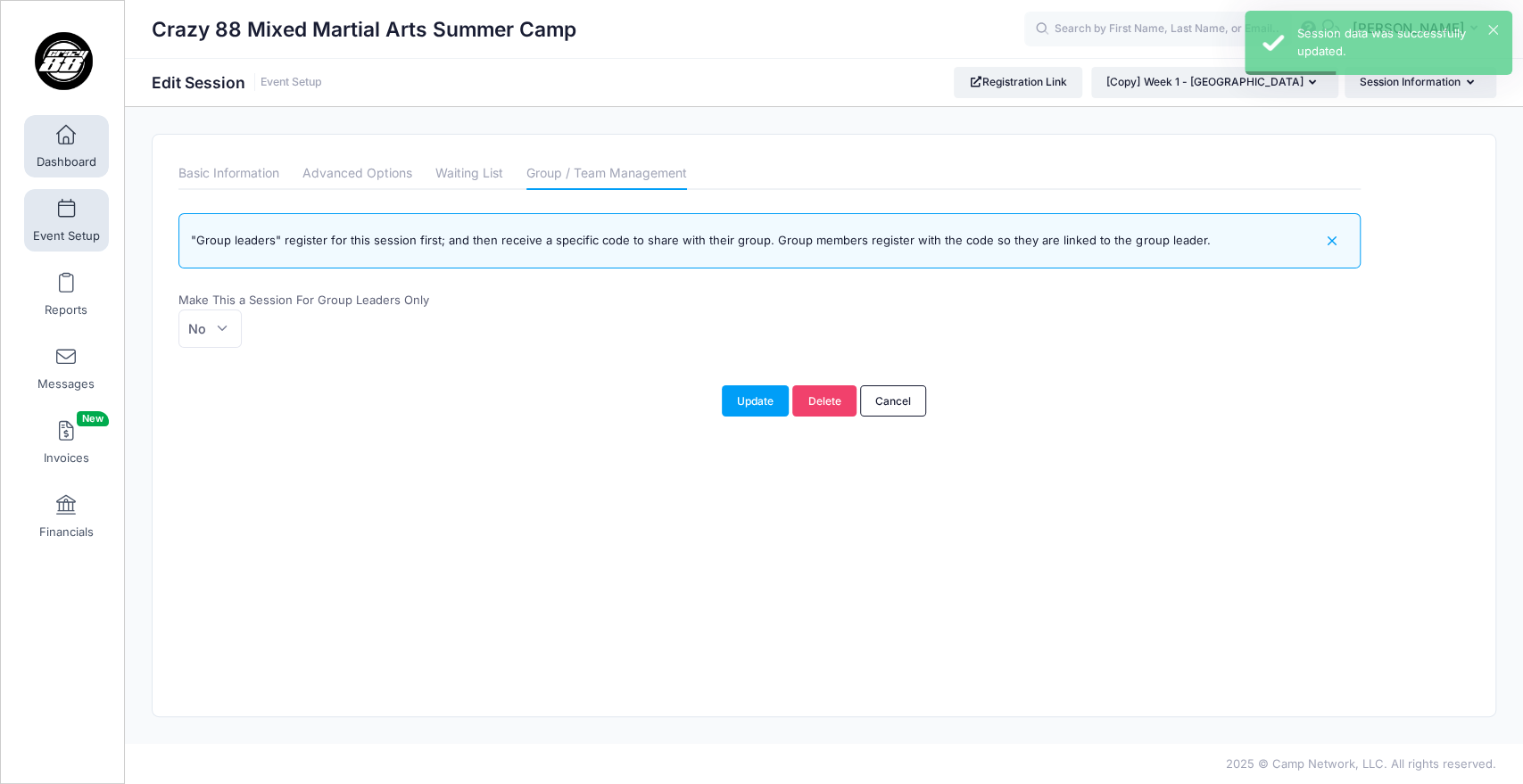
click at [66, 141] on span at bounding box center [66, 135] width 0 height 20
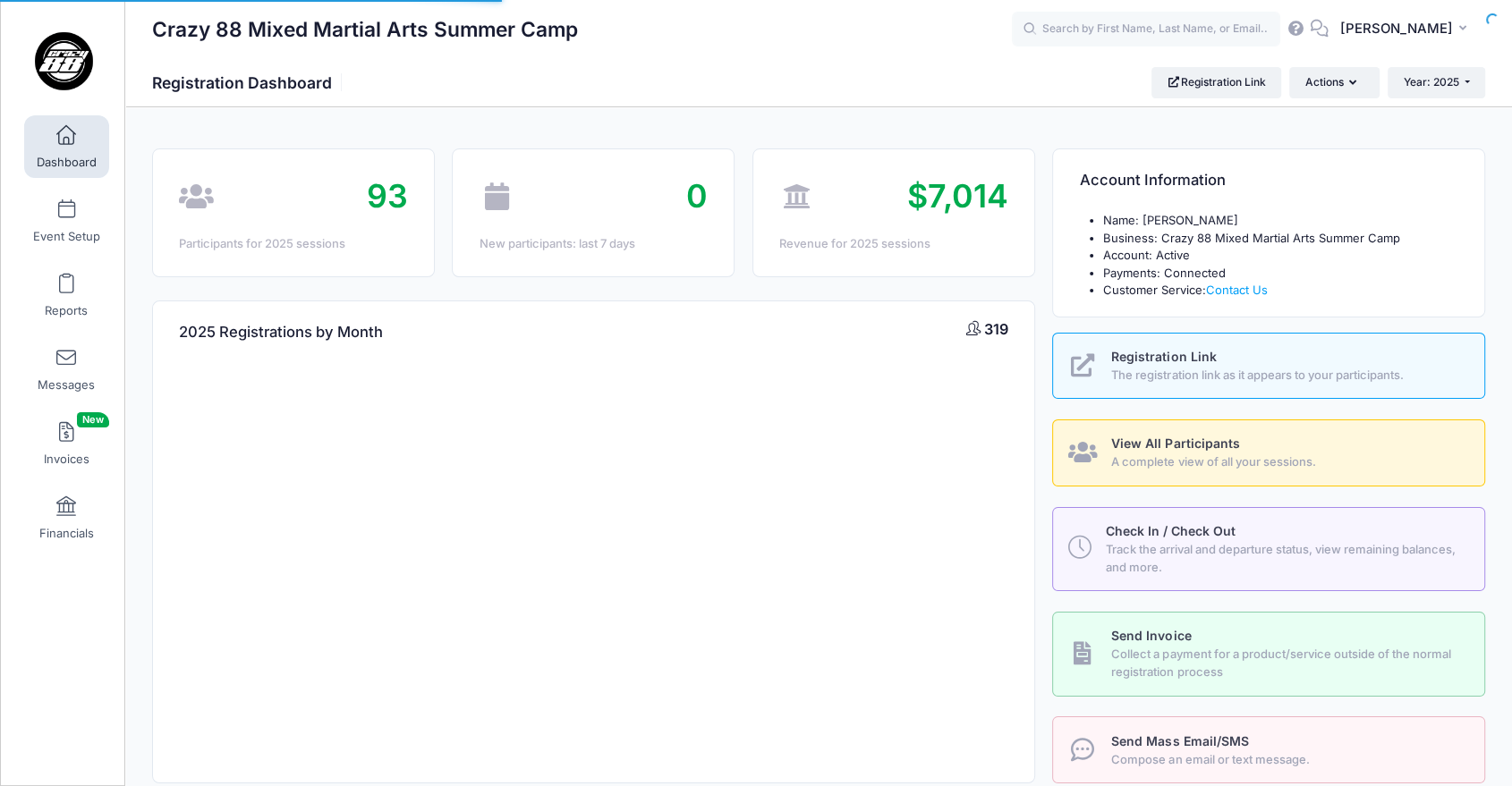
select select
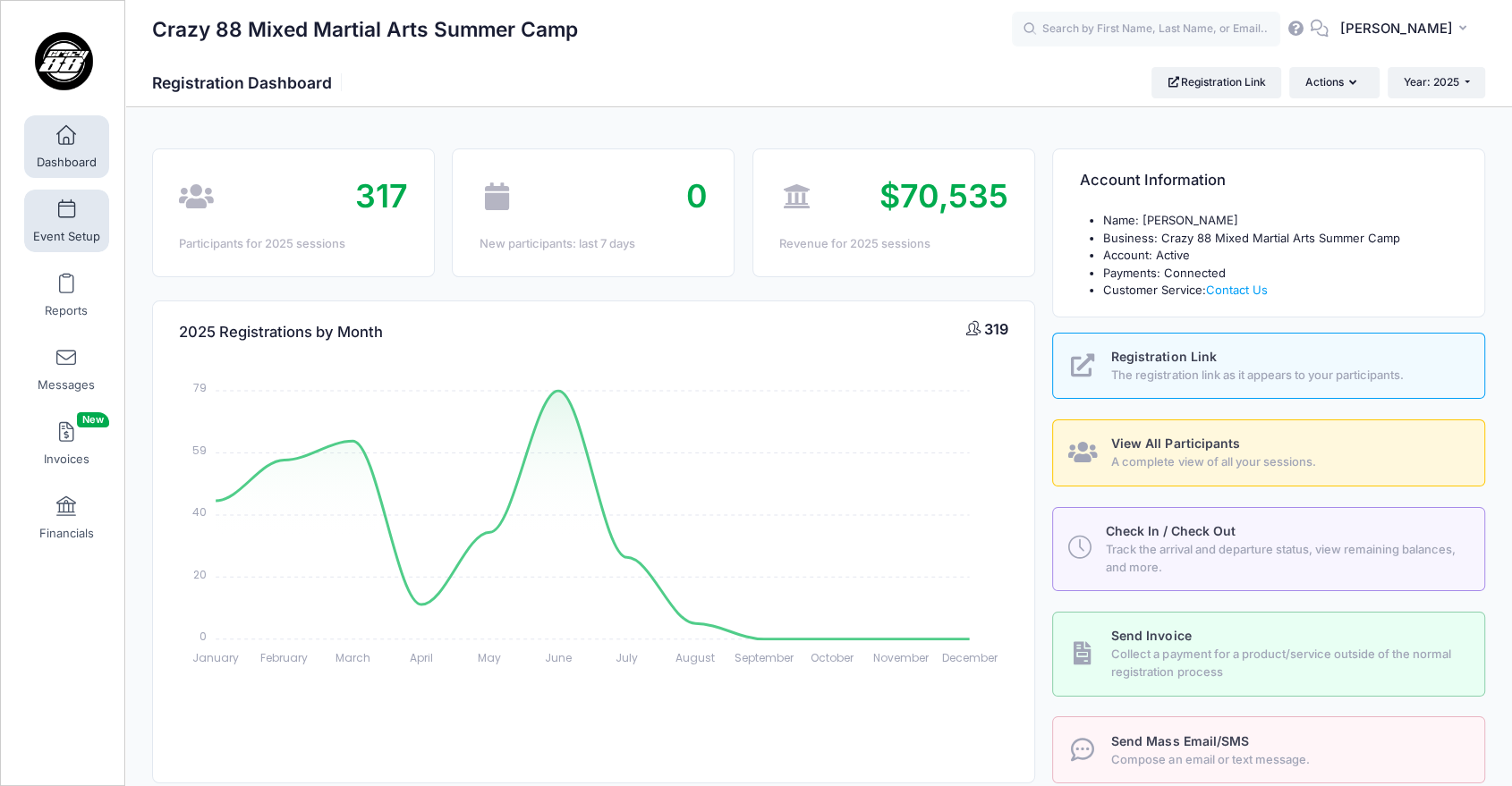
click at [55, 243] on span "Event Setup" at bounding box center [66, 237] width 67 height 15
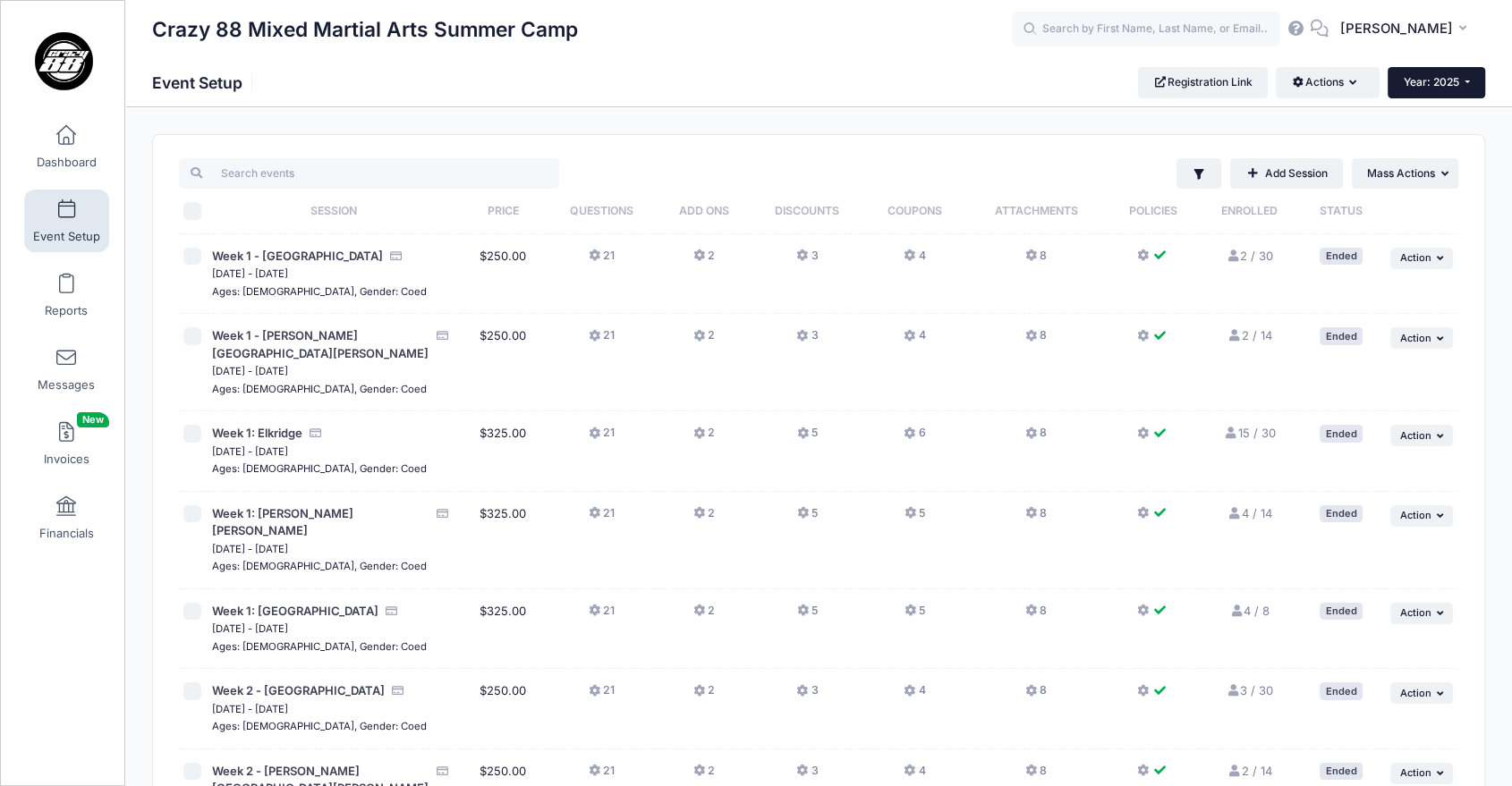
click at [1427, 86] on span "Year: 2025" at bounding box center [1431, 82] width 55 height 13
click at [1430, 113] on link "Year: 2026" at bounding box center [1446, 117] width 117 height 24
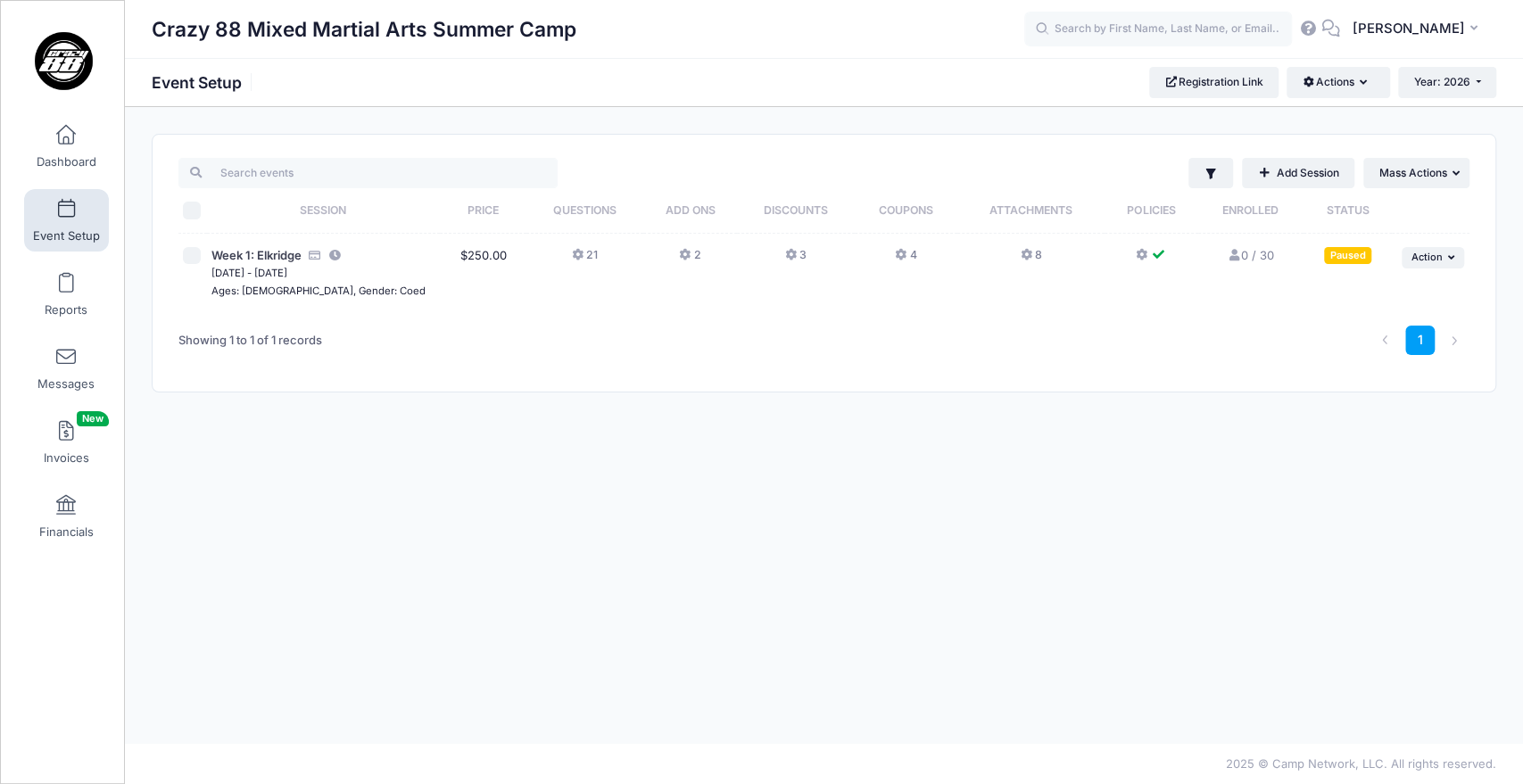
click at [581, 254] on button "21" at bounding box center [585, 261] width 26 height 26
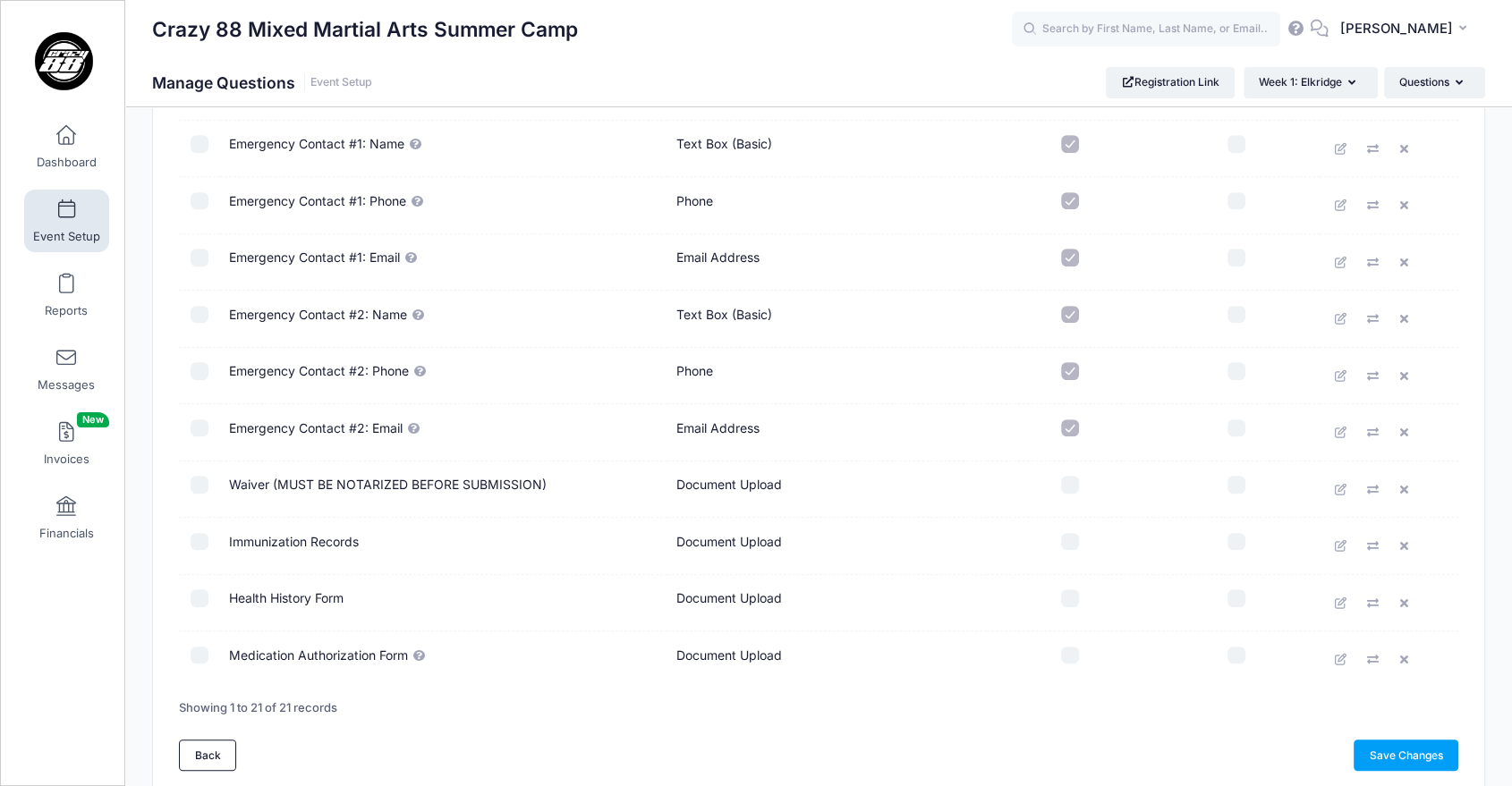
scroll to position [777, 0]
click at [436, 470] on td "Waiver (MUST BE NOTARIZED BEFORE SUBMISSION)" at bounding box center [444, 493] width 448 height 57
click at [401, 496] on td "Waiver (MUST BE NOTARIZED BEFORE SUBMISSION)" at bounding box center [444, 493] width 448 height 57
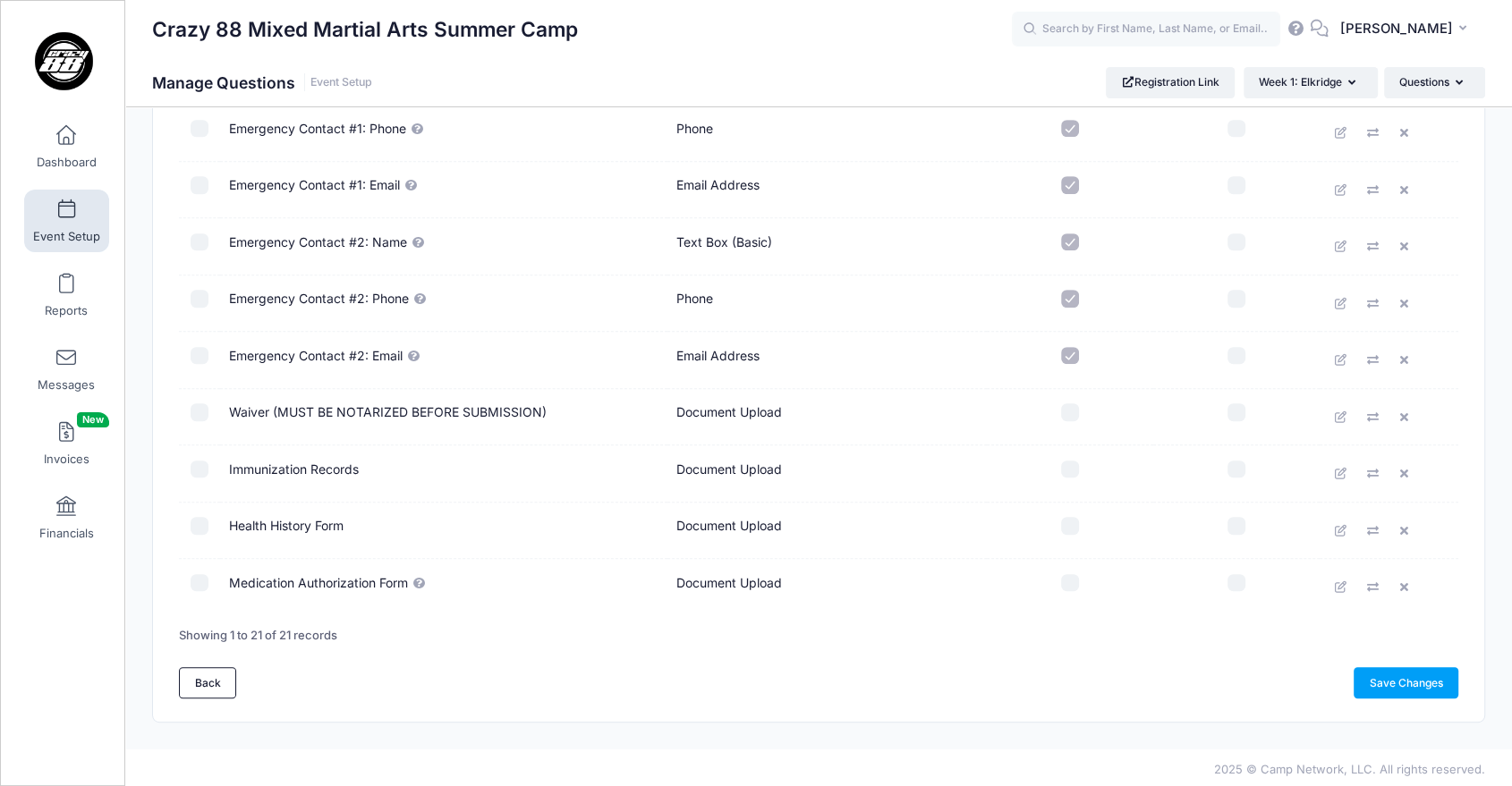
scroll to position [0, 0]
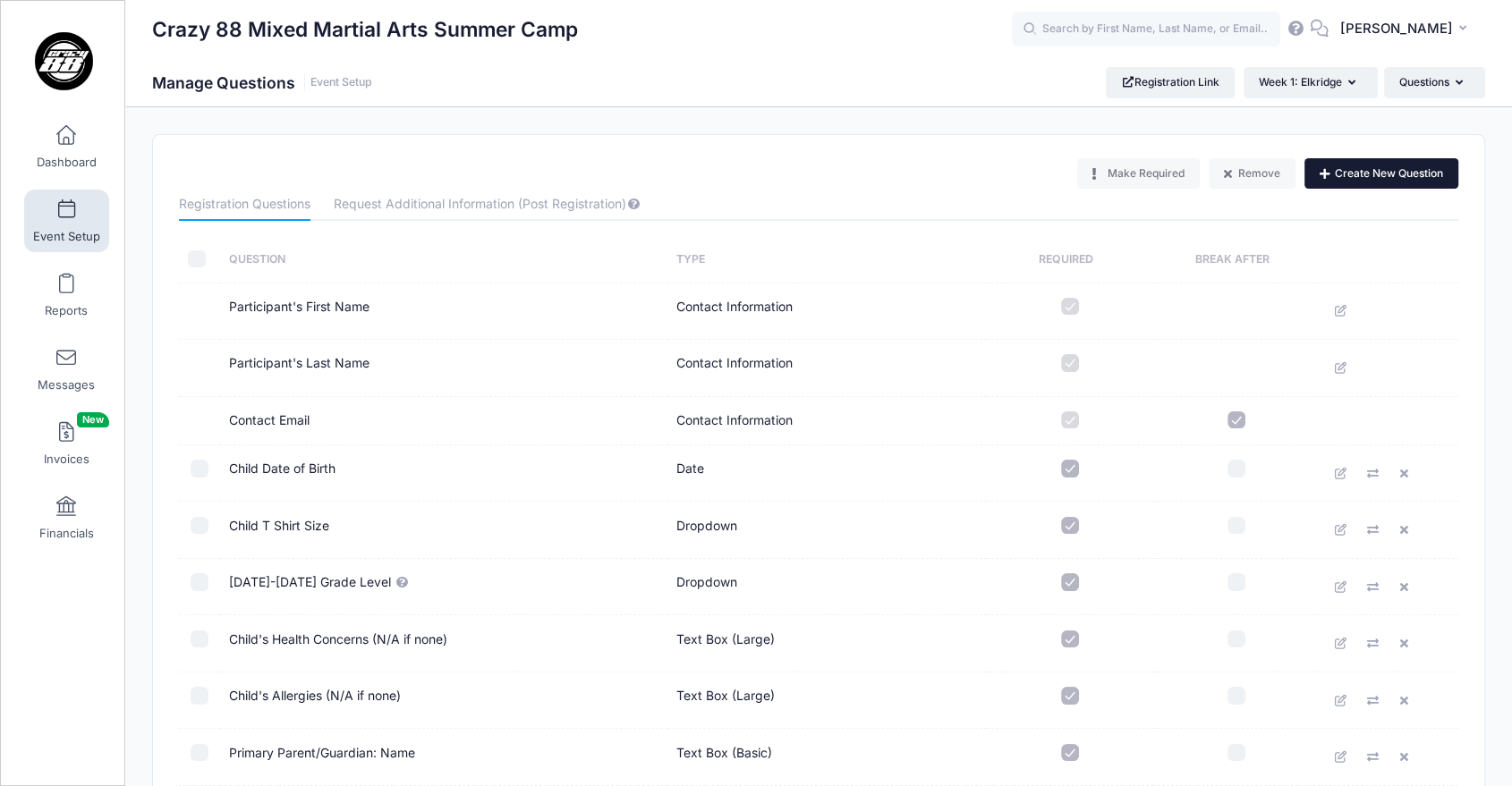
click at [1330, 162] on button "Create New Question" at bounding box center [1381, 173] width 154 height 30
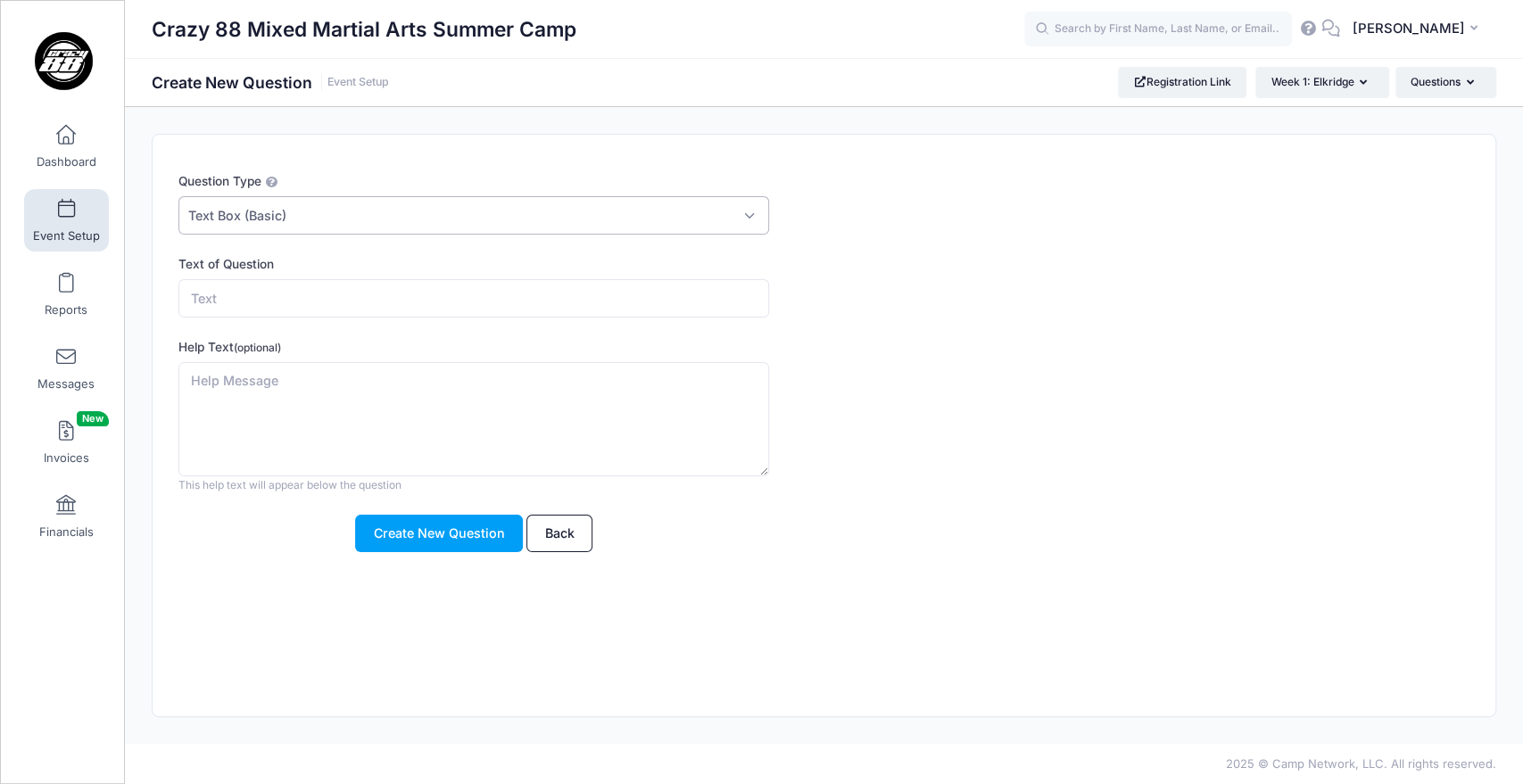
click at [456, 220] on span "Text Box (Basic)" at bounding box center [474, 215] width 591 height 38
click at [348, 302] on input "Text of Question" at bounding box center [474, 298] width 591 height 38
type input "Primary Physician Name"
click at [313, 381] on textarea "Help Text (optional)" at bounding box center [474, 419] width 591 height 115
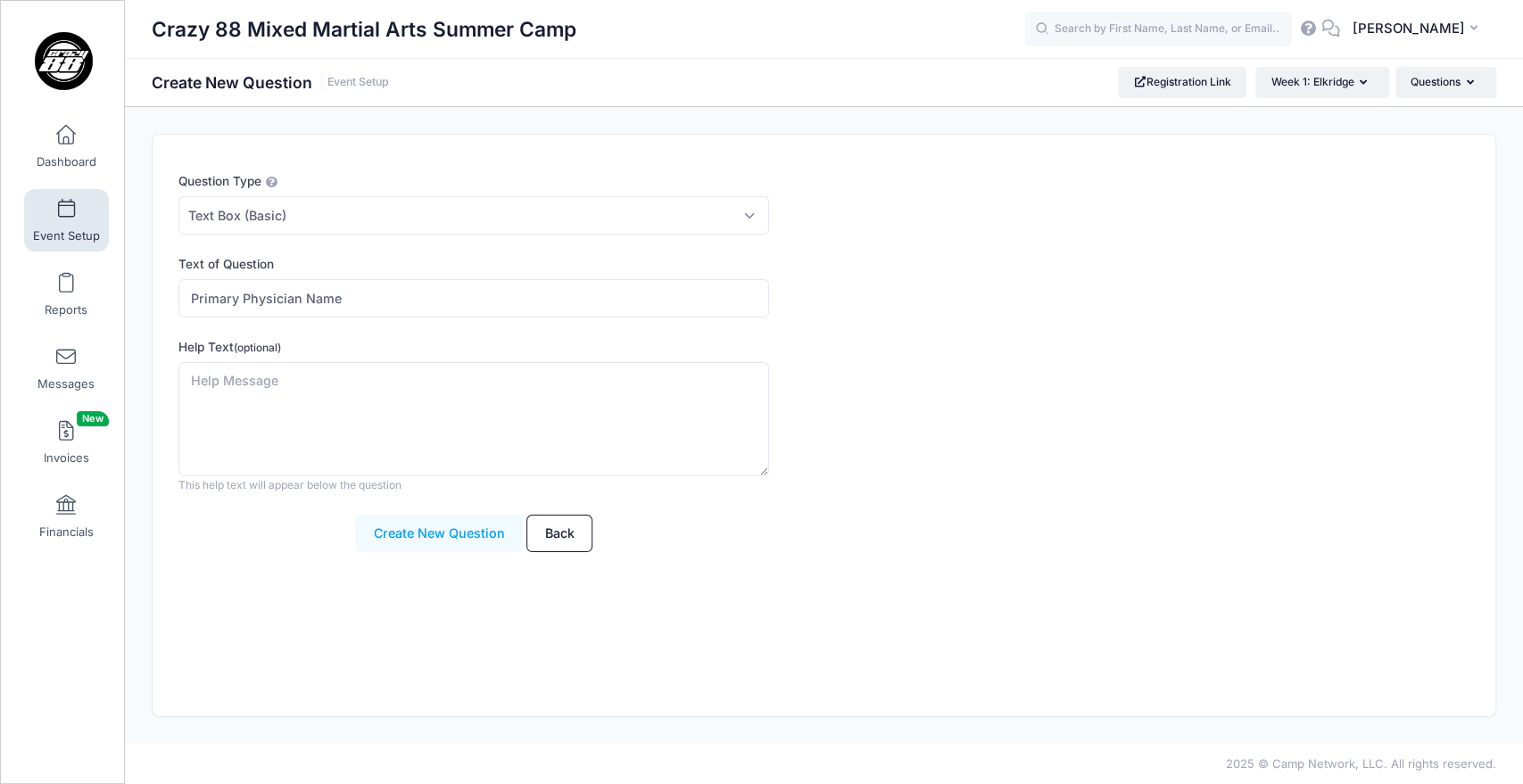
click at [410, 538] on button "Create New Question" at bounding box center [439, 534] width 168 height 38
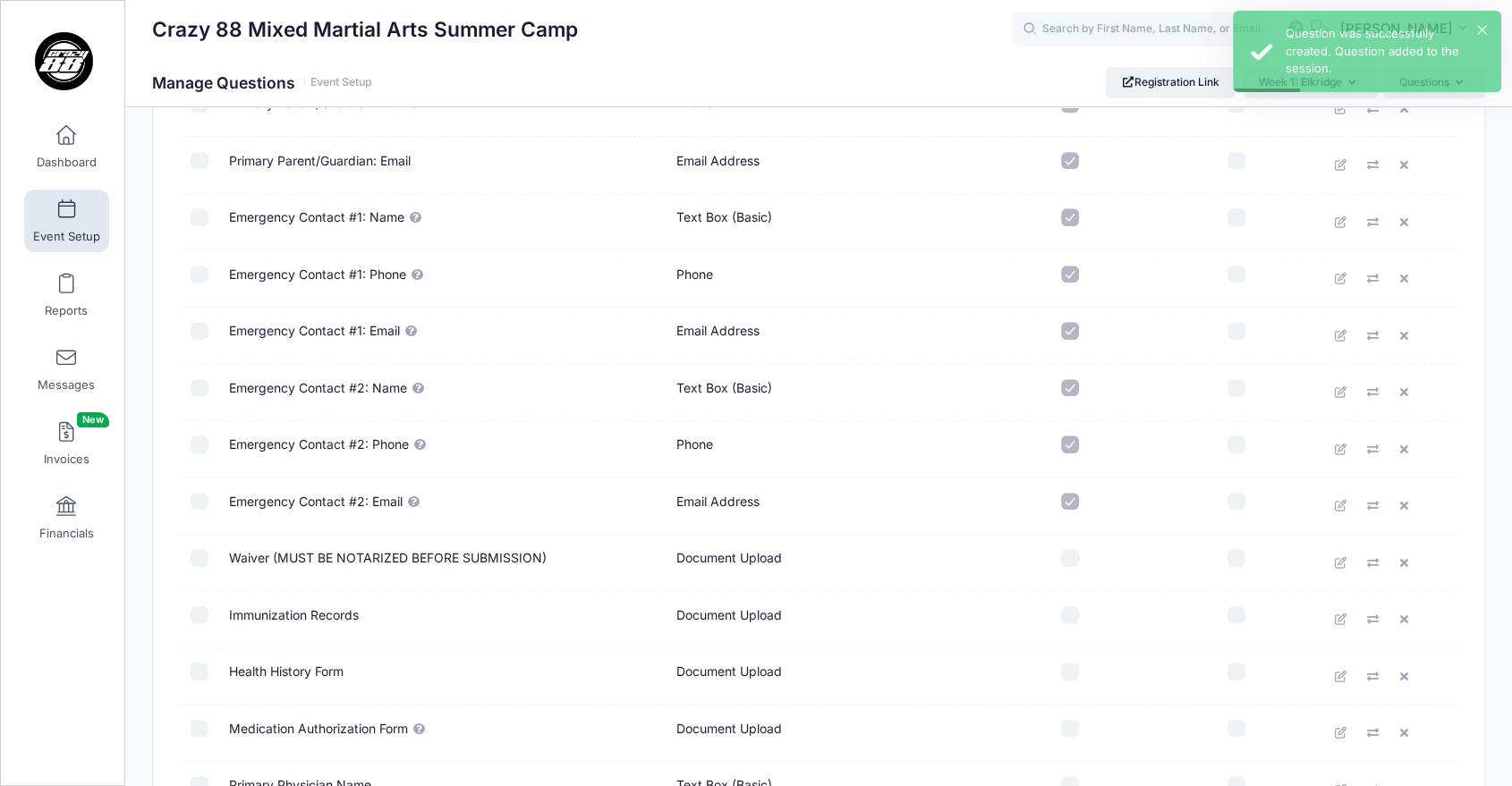
scroll to position [909, 0]
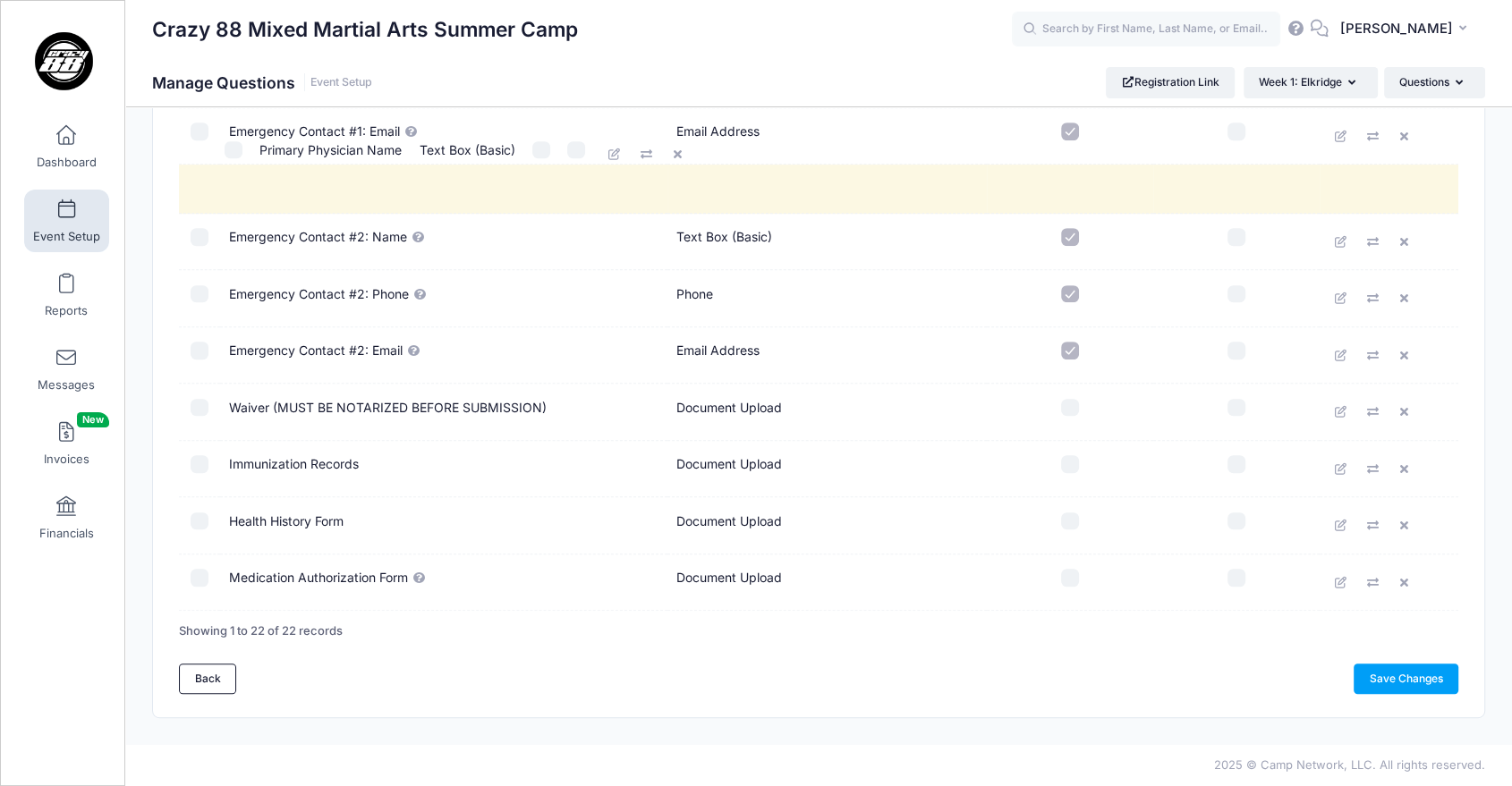
drag, startPoint x: 341, startPoint y: 583, endPoint x: 378, endPoint y: 150, distance: 434.6
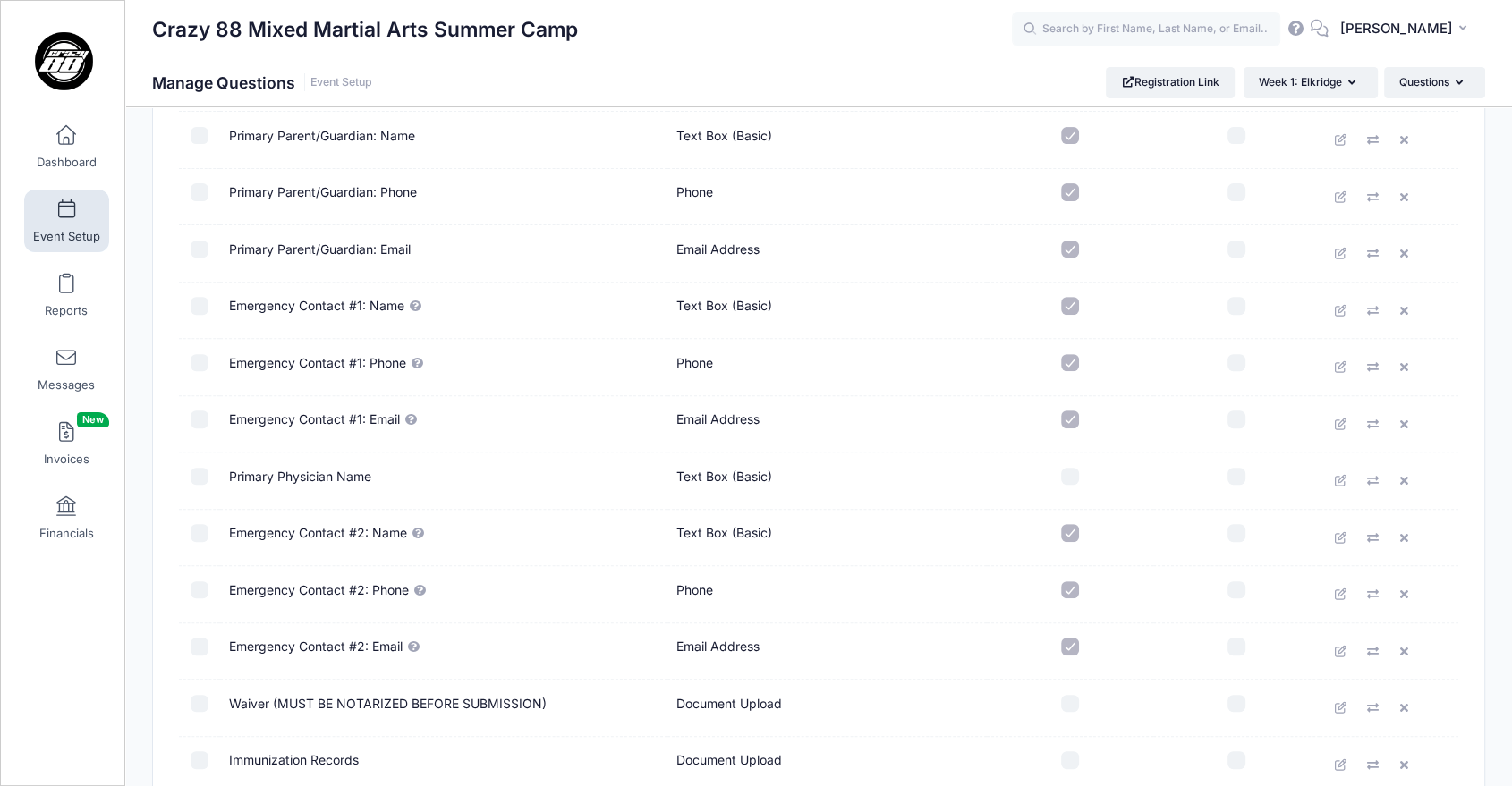
scroll to position [598, 0]
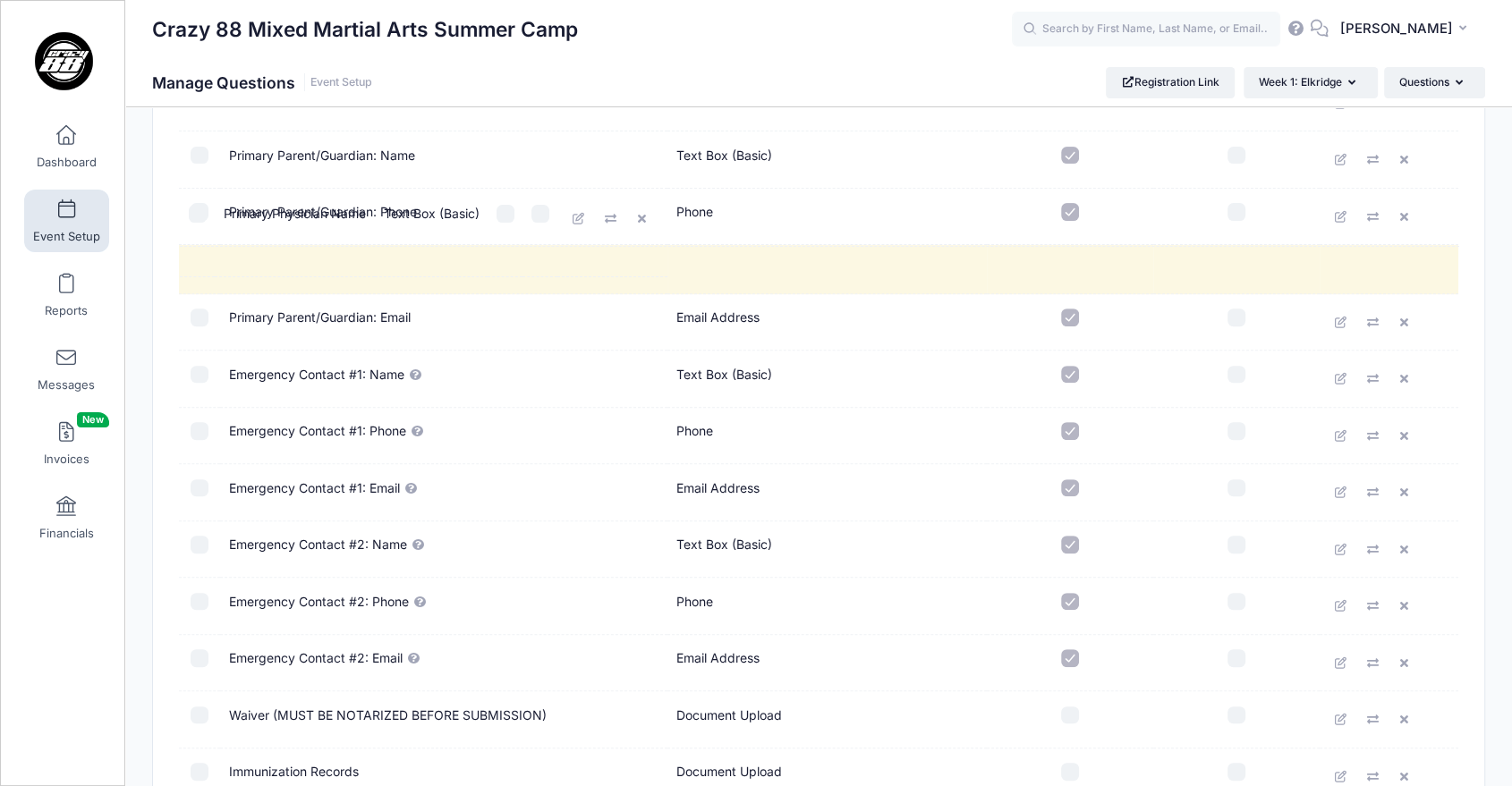
drag, startPoint x: 407, startPoint y: 501, endPoint x: 408, endPoint y: 220, distance: 281.0
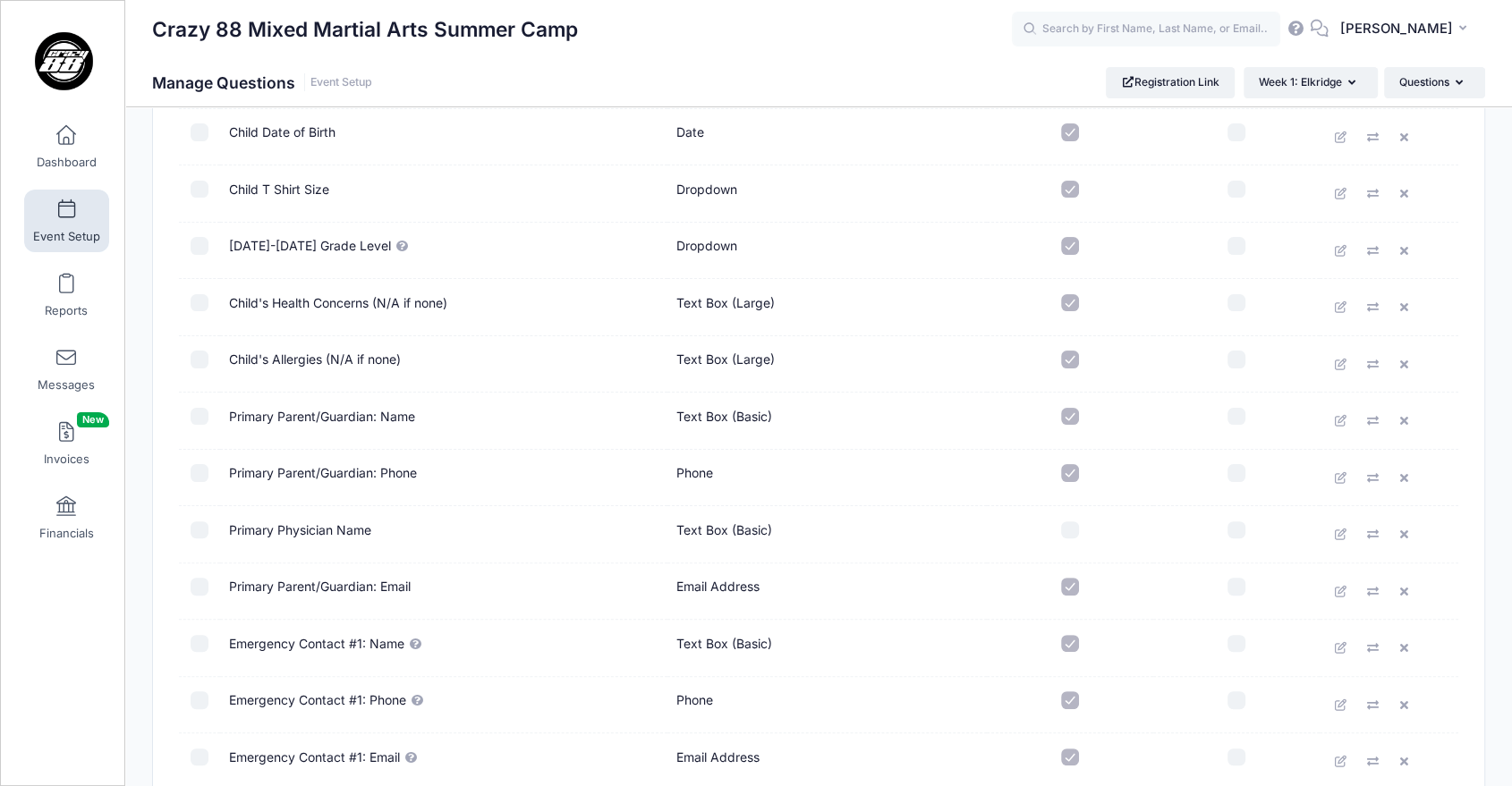
scroll to position [301, 0]
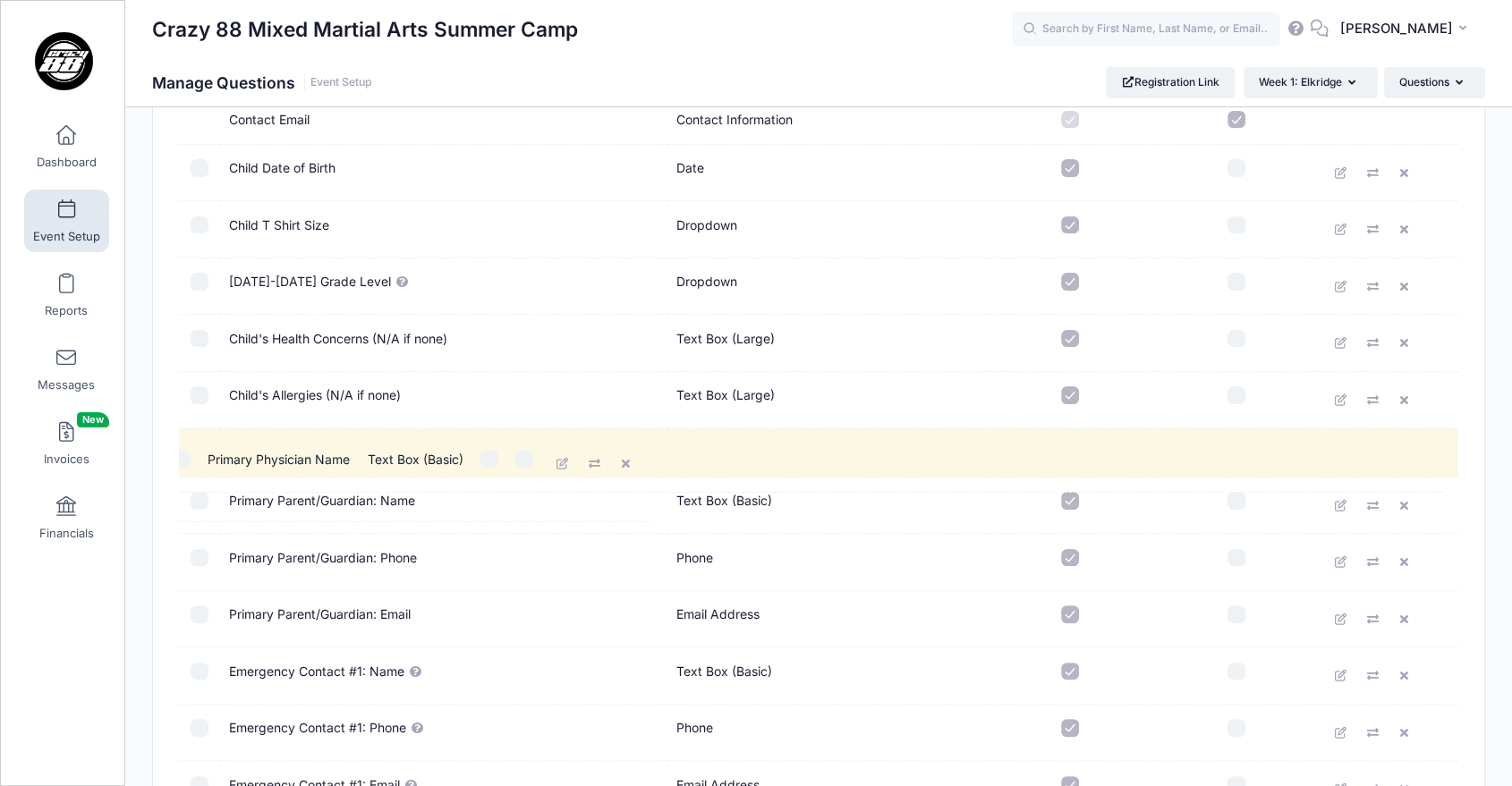
drag, startPoint x: 386, startPoint y: 563, endPoint x: 371, endPoint y: 456, distance: 108.0
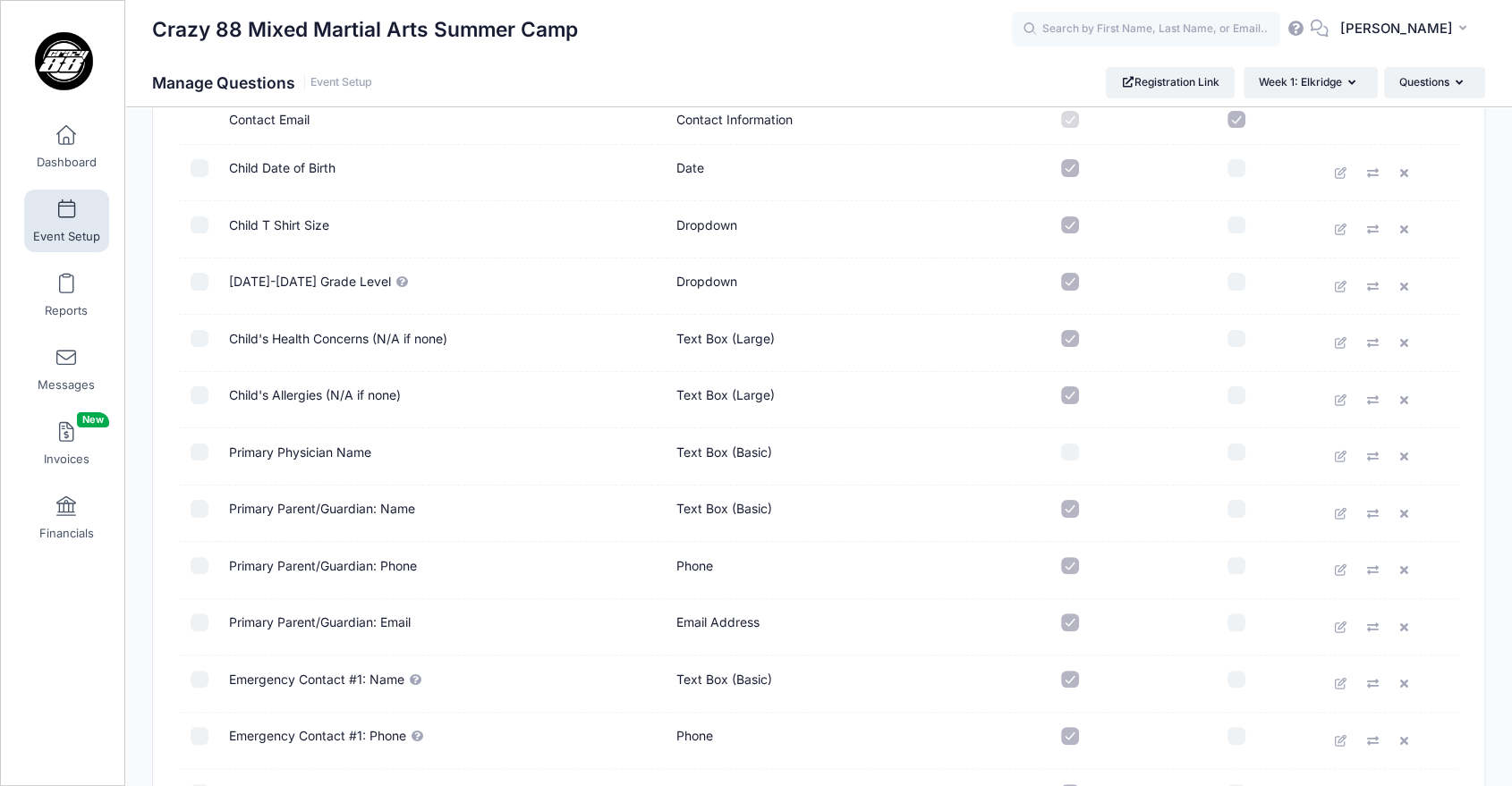
click at [1069, 451] on input "checkbox" at bounding box center [1069, 452] width 18 height 18
checkbox input "true"
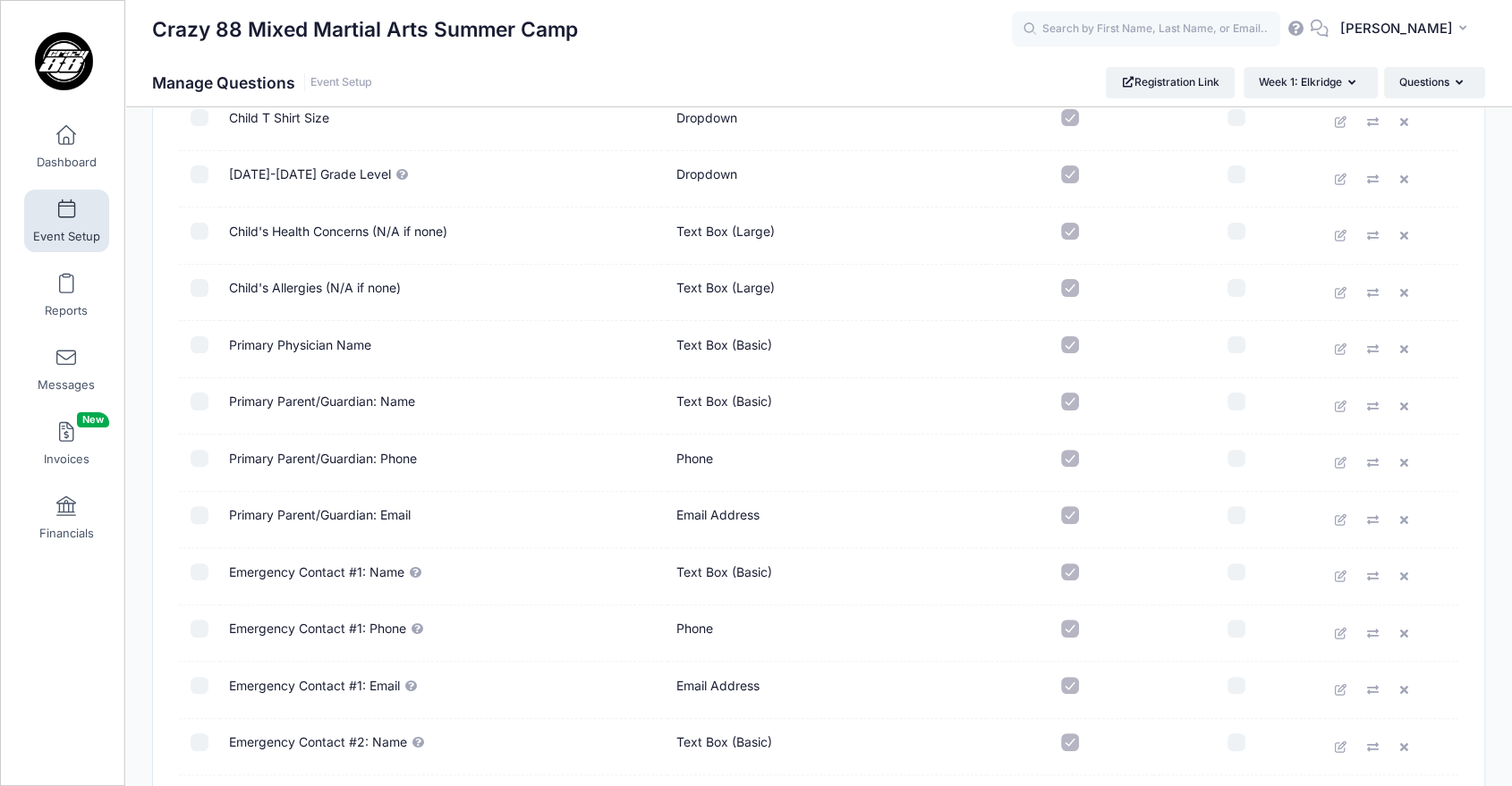
scroll to position [408, 0]
click at [307, 175] on td "2025-2026 Grade Level" at bounding box center [444, 180] width 448 height 57
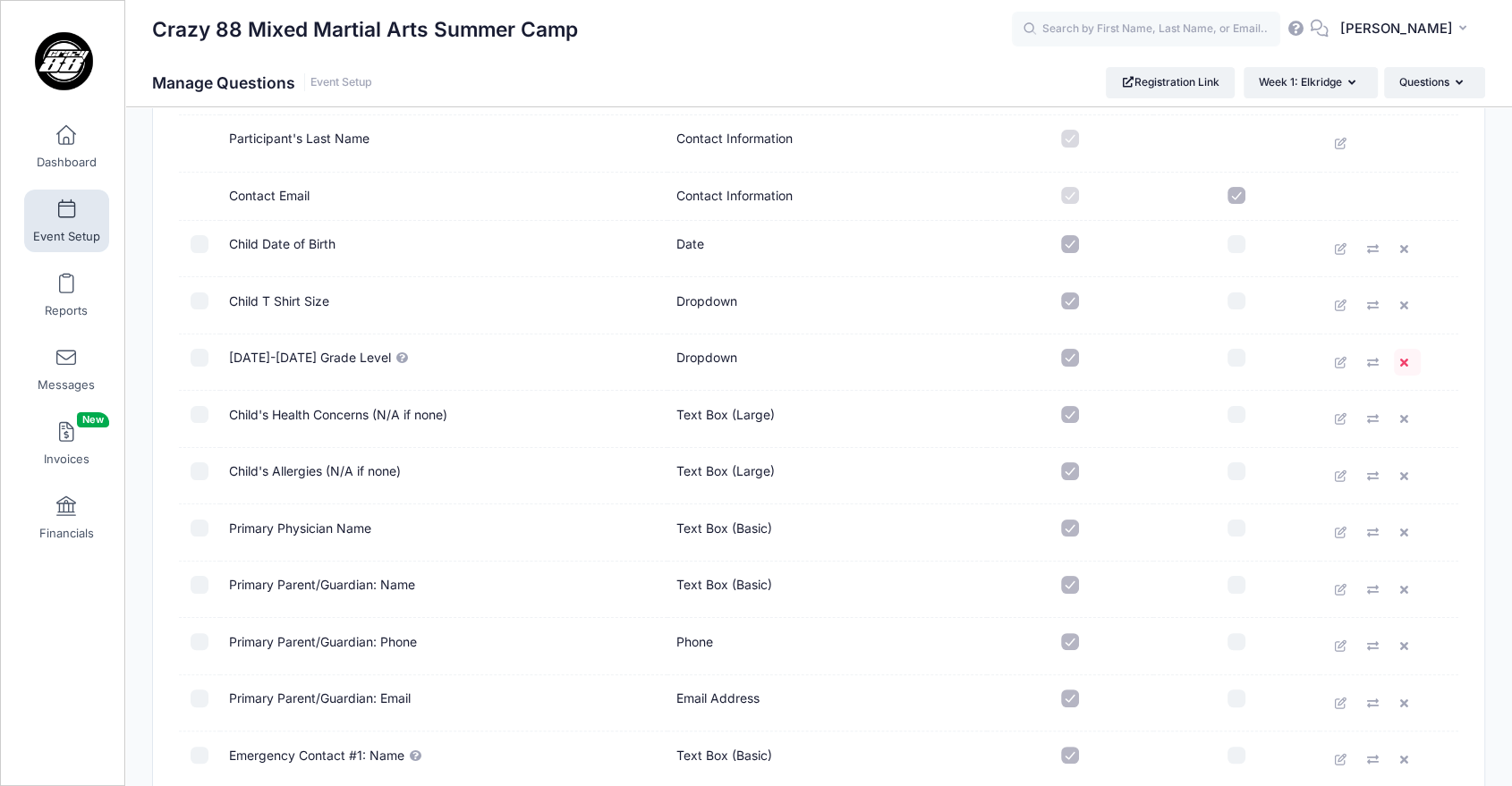
scroll to position [222, 0]
click at [1405, 362] on icon at bounding box center [1406, 366] width 14 height 11
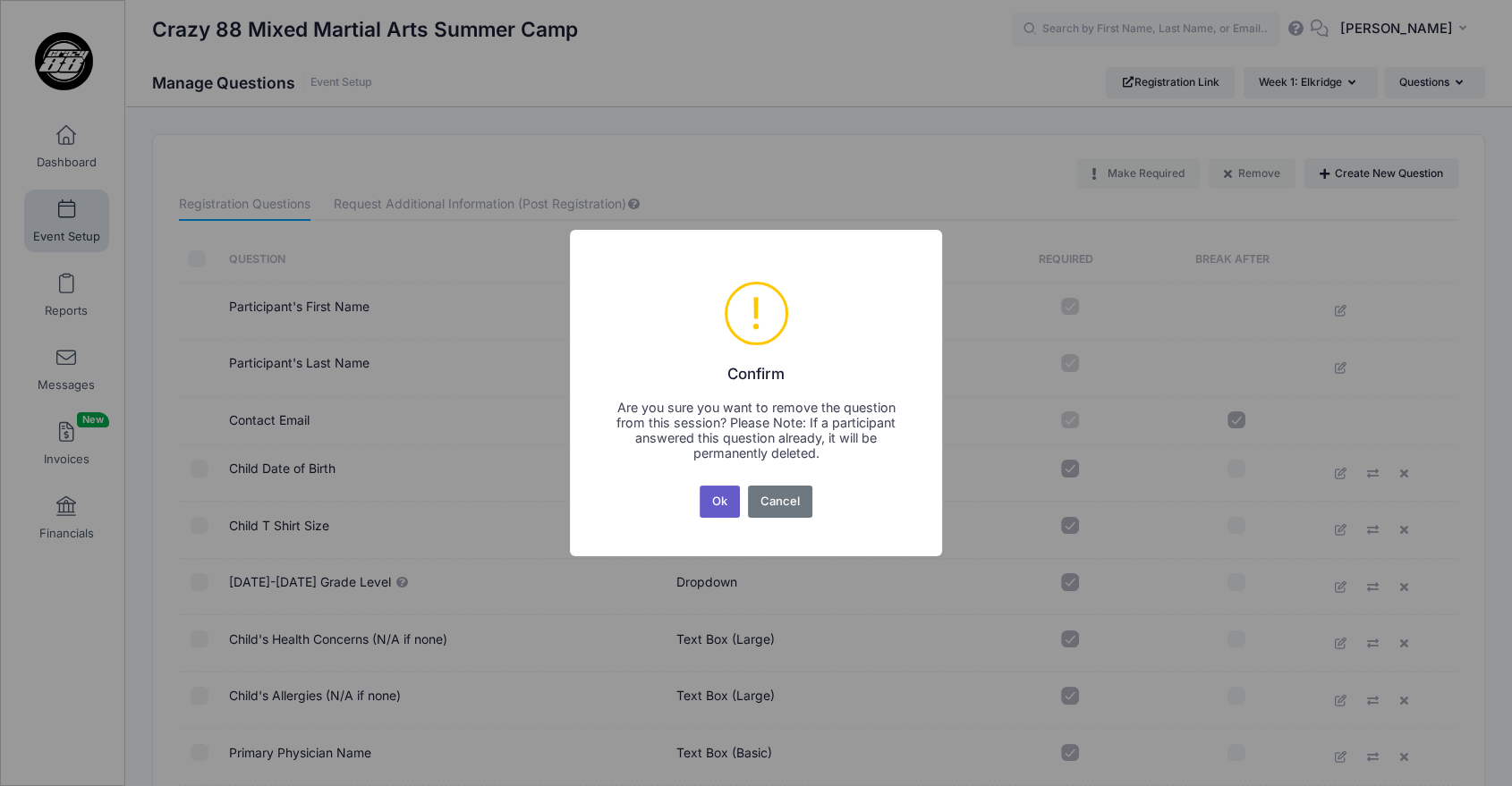
click at [730, 493] on button "Ok" at bounding box center [720, 502] width 41 height 32
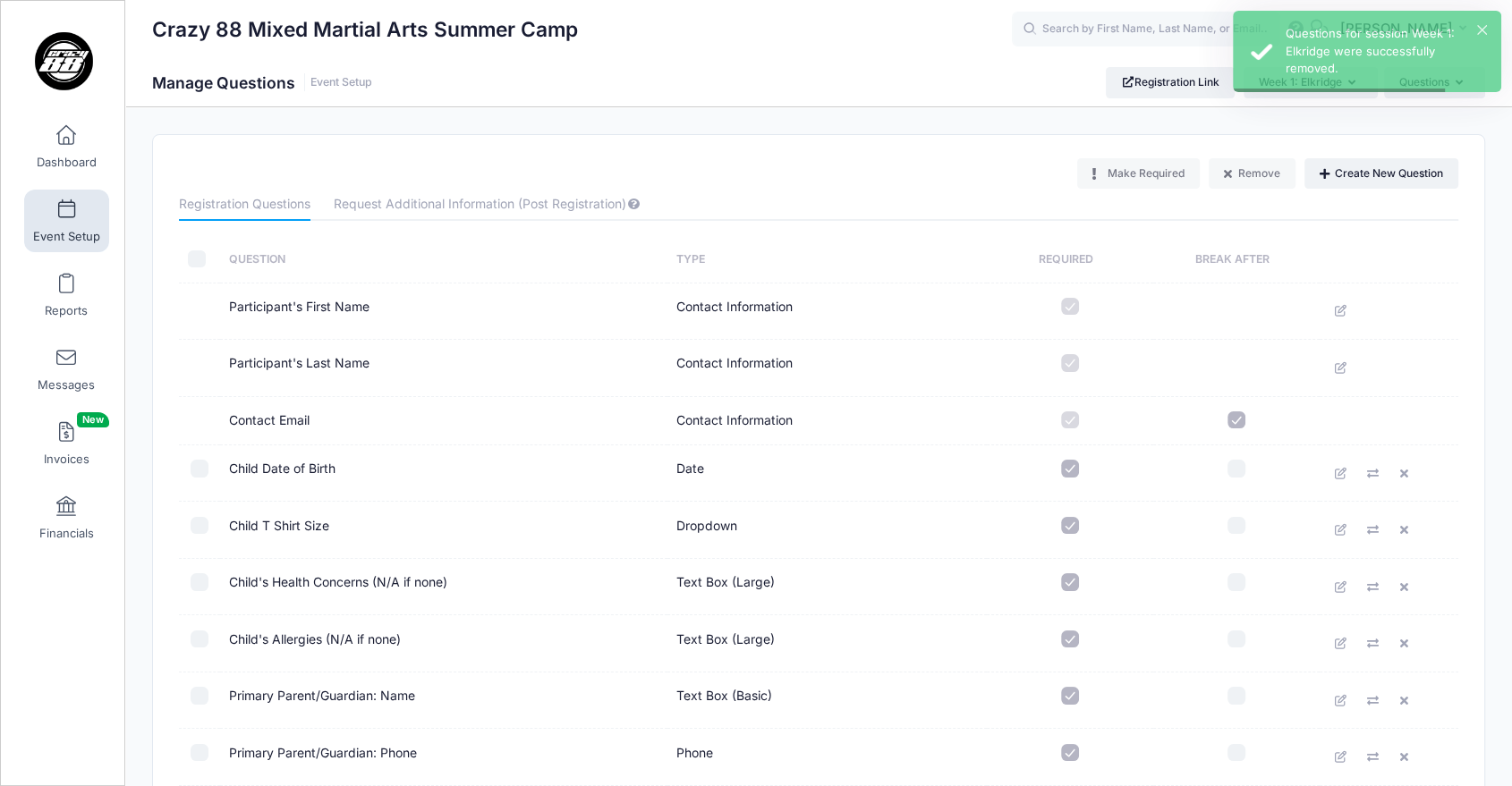
click at [1351, 177] on button "Create New Question" at bounding box center [1381, 173] width 154 height 30
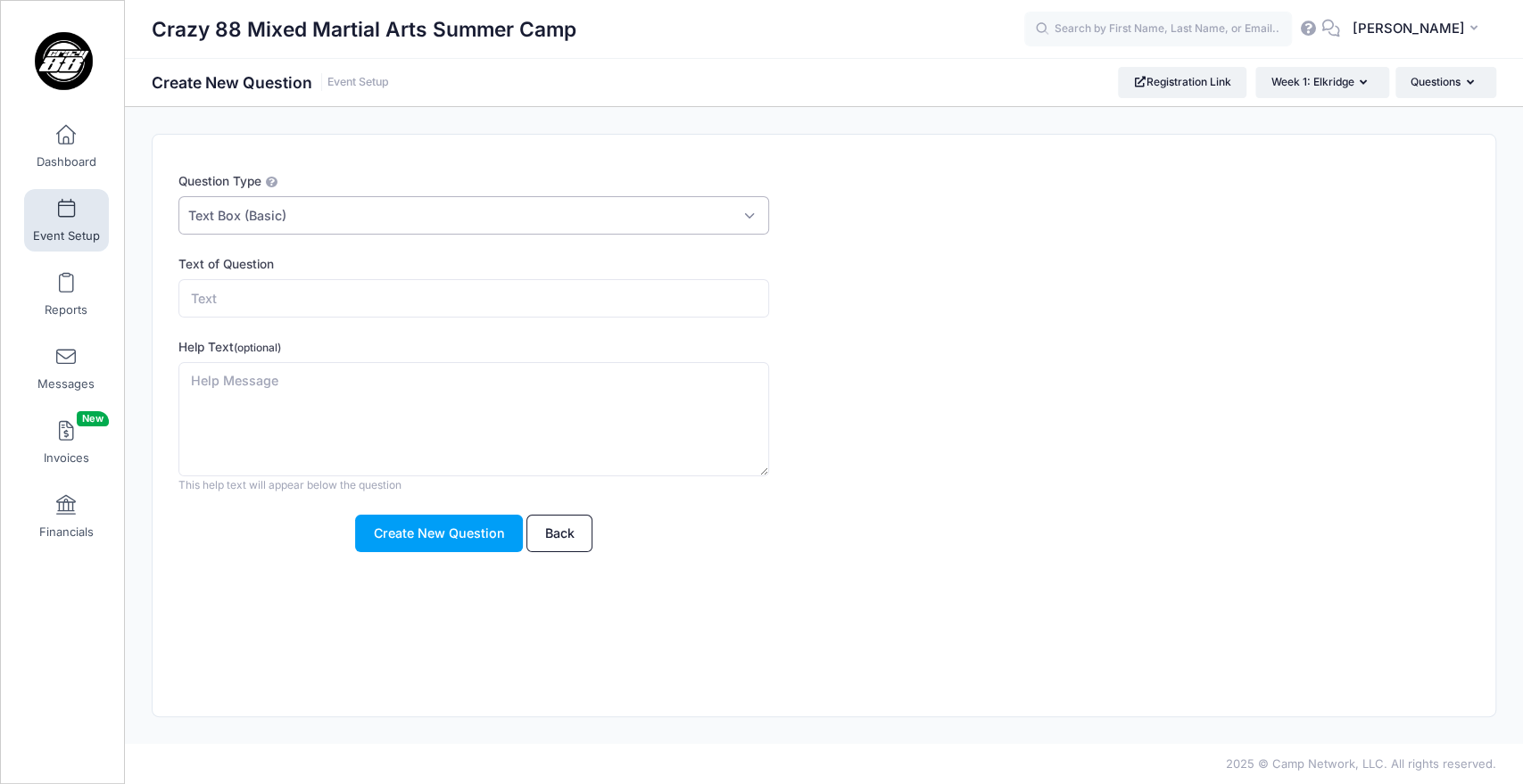
click at [339, 212] on span "Text Box (Basic)" at bounding box center [474, 215] width 591 height 38
drag, startPoint x: 336, startPoint y: 212, endPoint x: 308, endPoint y: 303, distance: 95.2
click at [308, 303] on form "Question Type Please Select Checkboxes Country Date Document Upload Dropdown Dr…" at bounding box center [769, 362] width 1182 height 380
click at [308, 303] on input "Text of Question" at bounding box center [474, 298] width 591 height 38
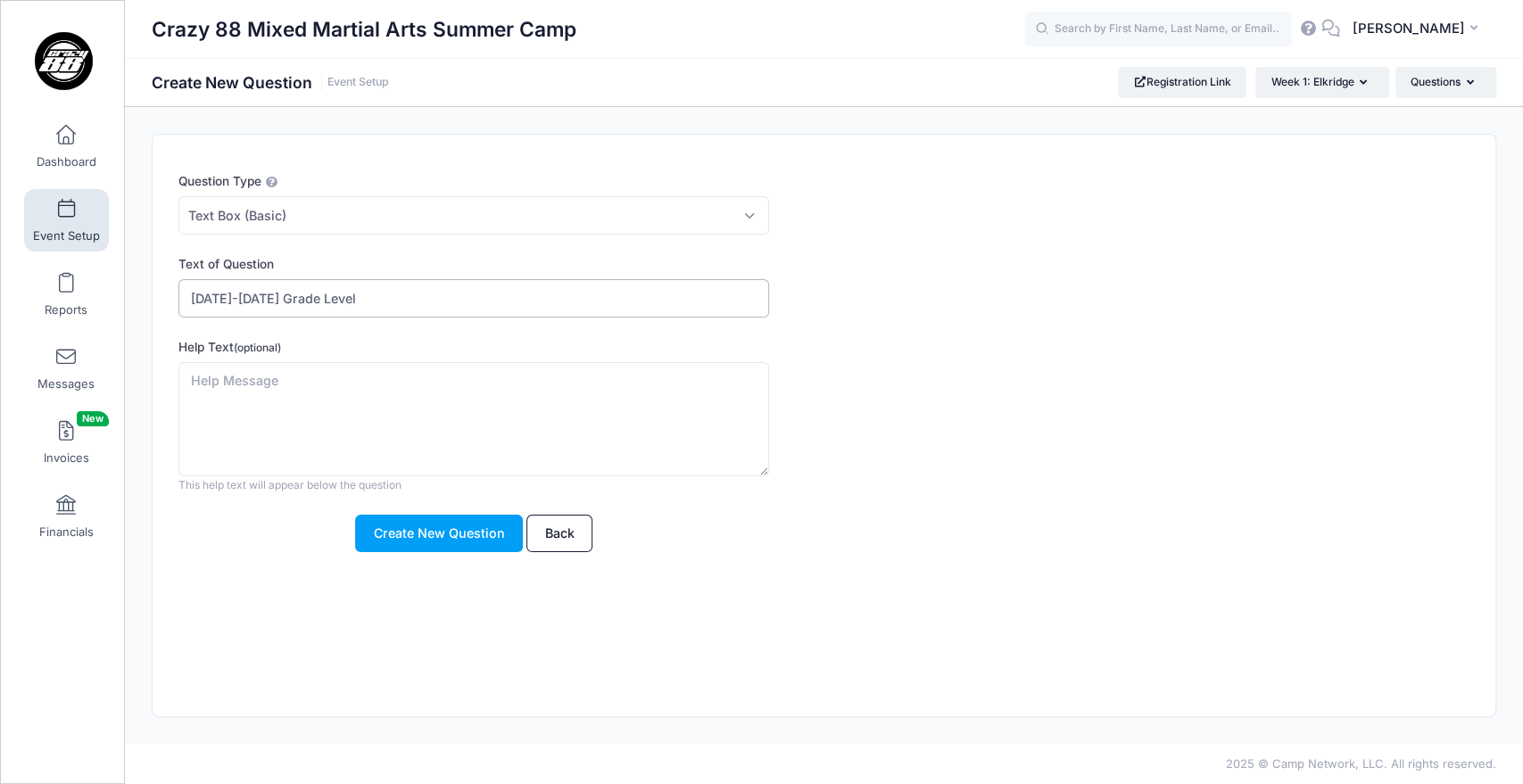
type input "2026-2027 Grade Level"
click at [828, 334] on form "Question Type Please Select Checkboxes Country Date Document Upload Dropdown Dr…" at bounding box center [769, 362] width 1182 height 380
click at [388, 526] on button "Create New Question" at bounding box center [439, 534] width 168 height 38
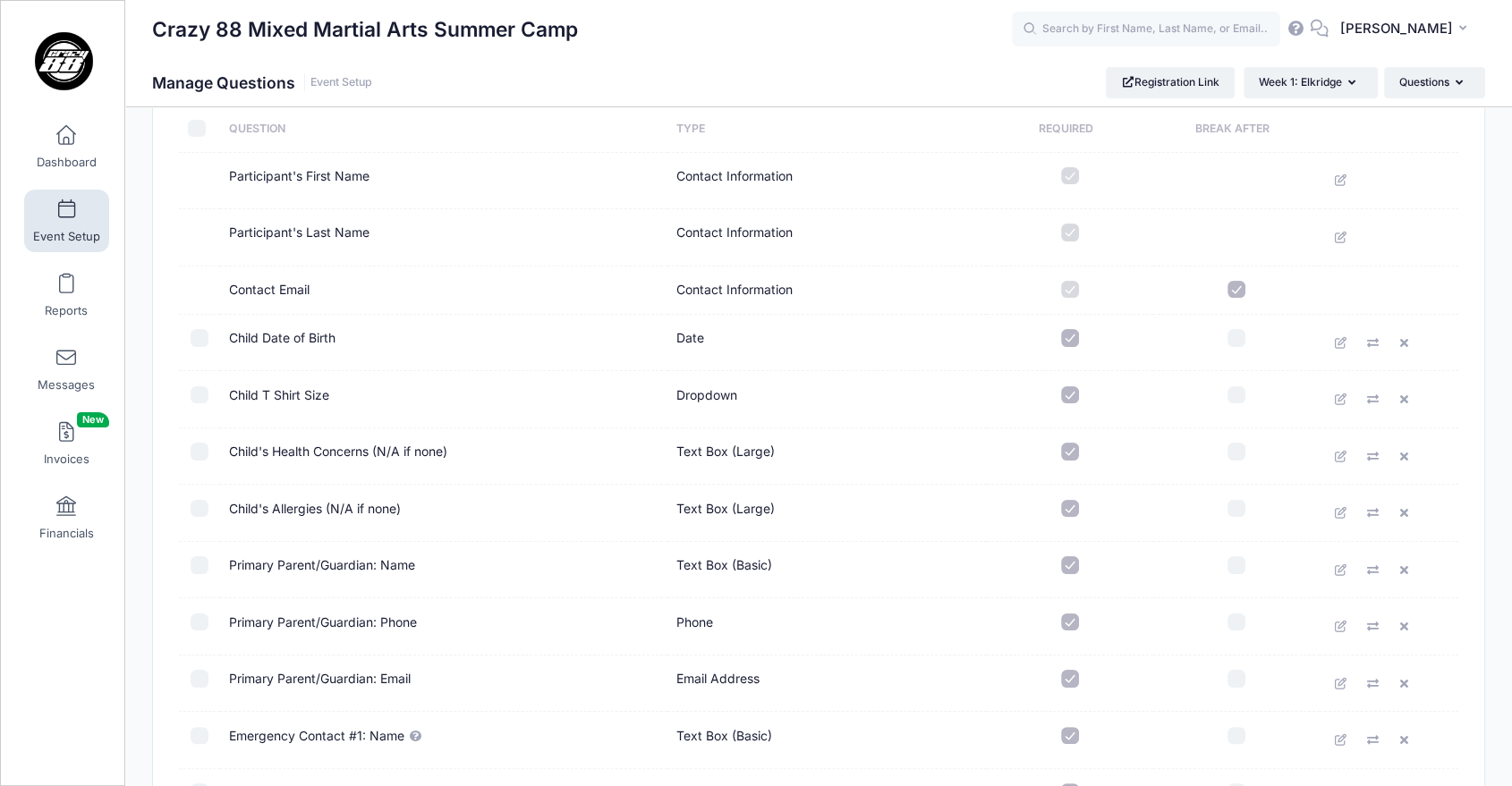
scroll to position [218, 0]
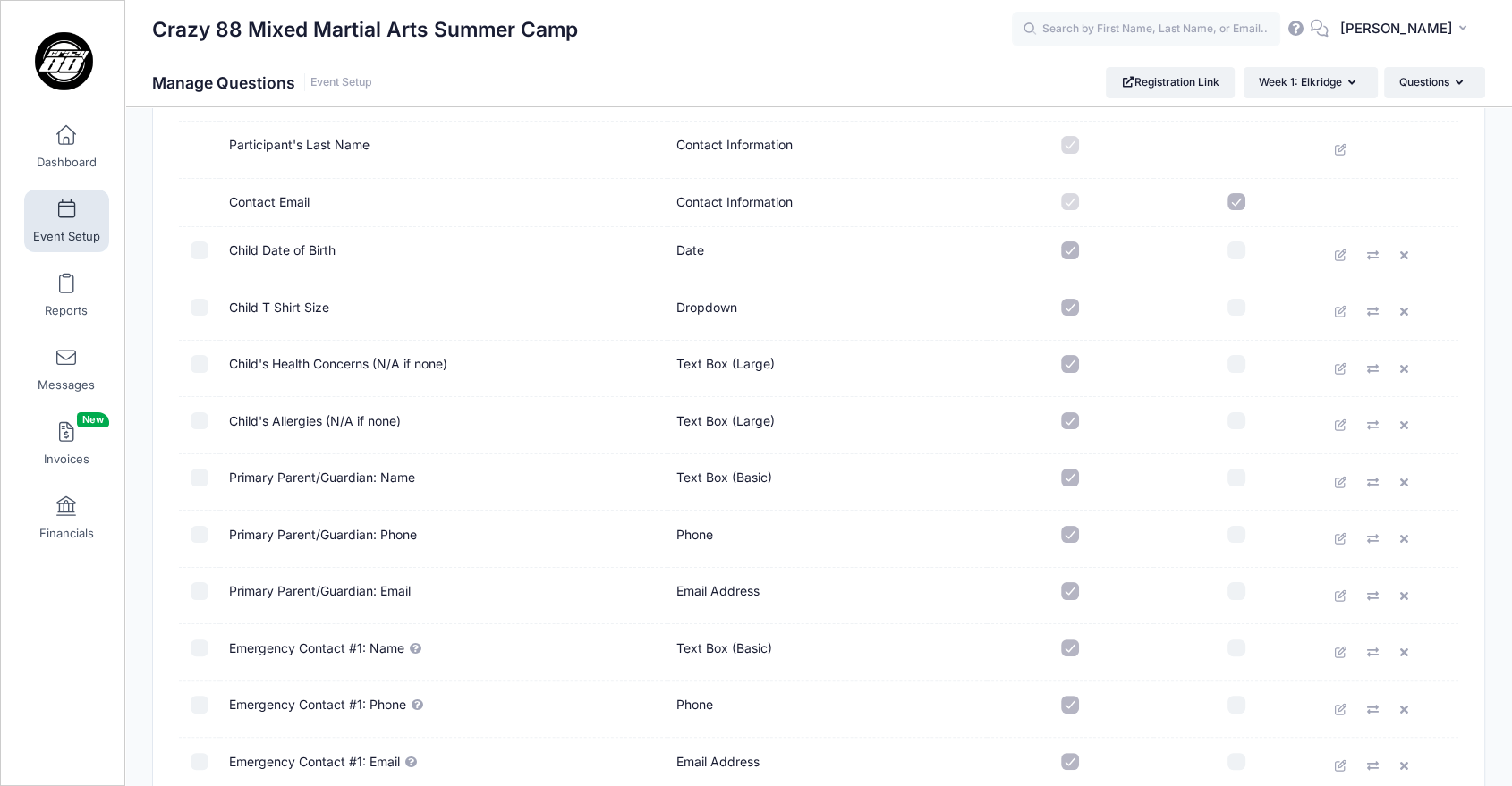
click at [676, 296] on td "Dropdown" at bounding box center [827, 312] width 320 height 57
click at [1343, 307] on icon at bounding box center [1341, 311] width 14 height 11
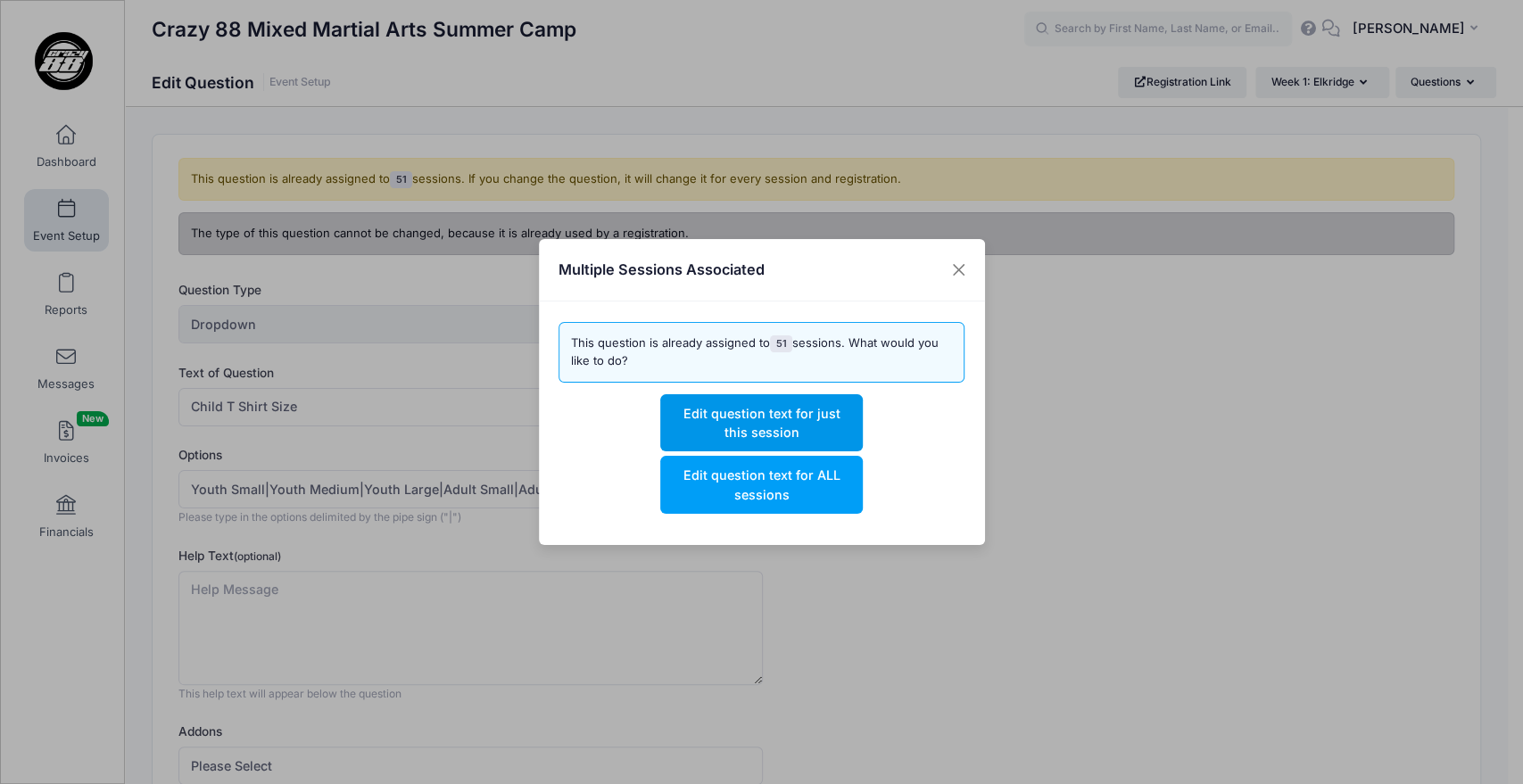
click at [764, 425] on button "Edit question text for just this session" at bounding box center [762, 423] width 203 height 57
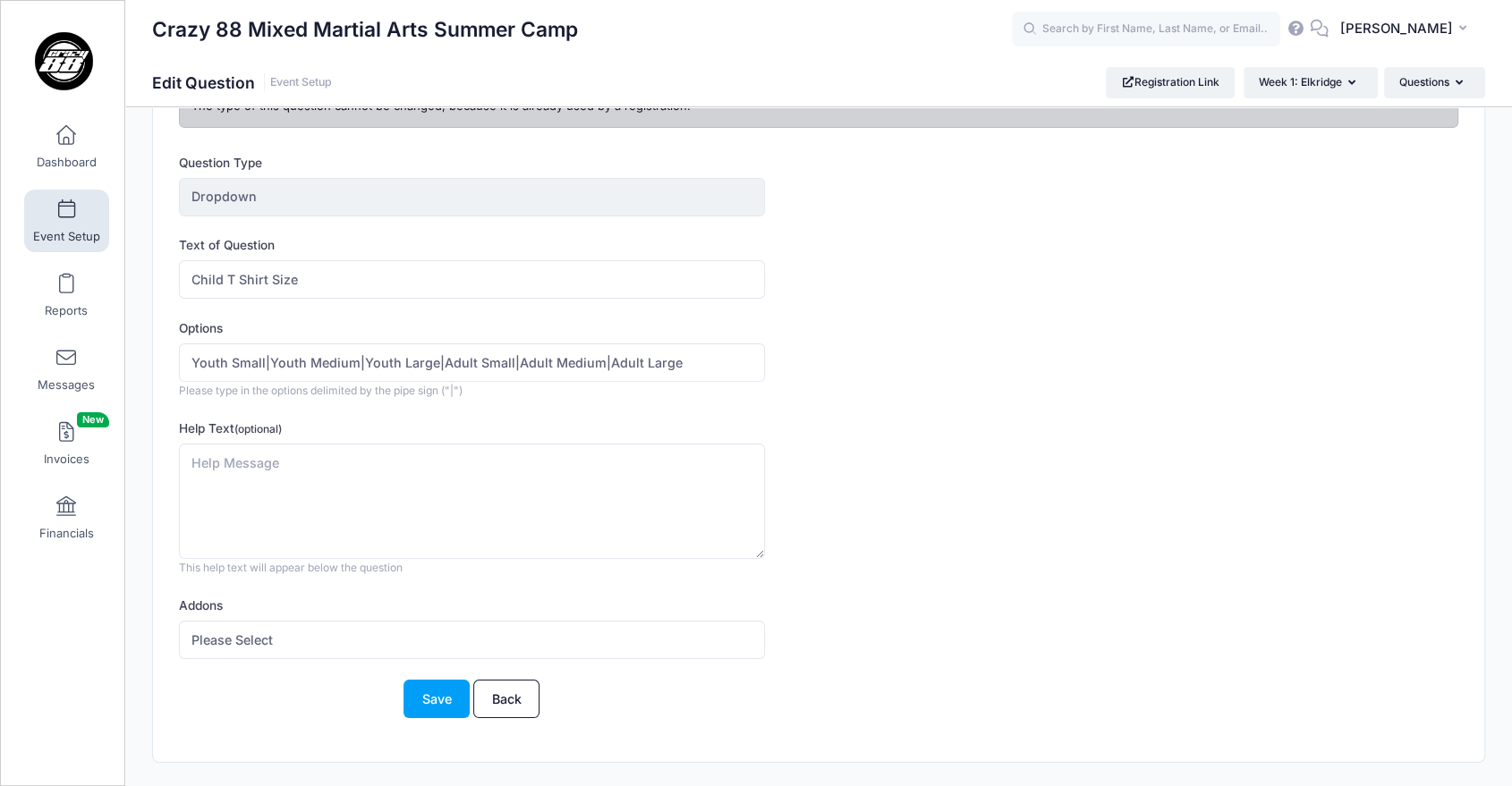
scroll to position [74, 0]
click at [330, 485] on textarea "Help Text (optional)" at bounding box center [471, 500] width 585 height 116
click at [458, 479] on textarea "While we will do our best to reserve your child's t-shirt size, the later your …" at bounding box center [471, 500] width 585 height 116
drag, startPoint x: 619, startPoint y: 483, endPoint x: 186, endPoint y: 464, distance: 433.4
click at [186, 464] on textarea "While we will do our best to reserve your child's t-shirt size, the later your …" at bounding box center [471, 500] width 585 height 116
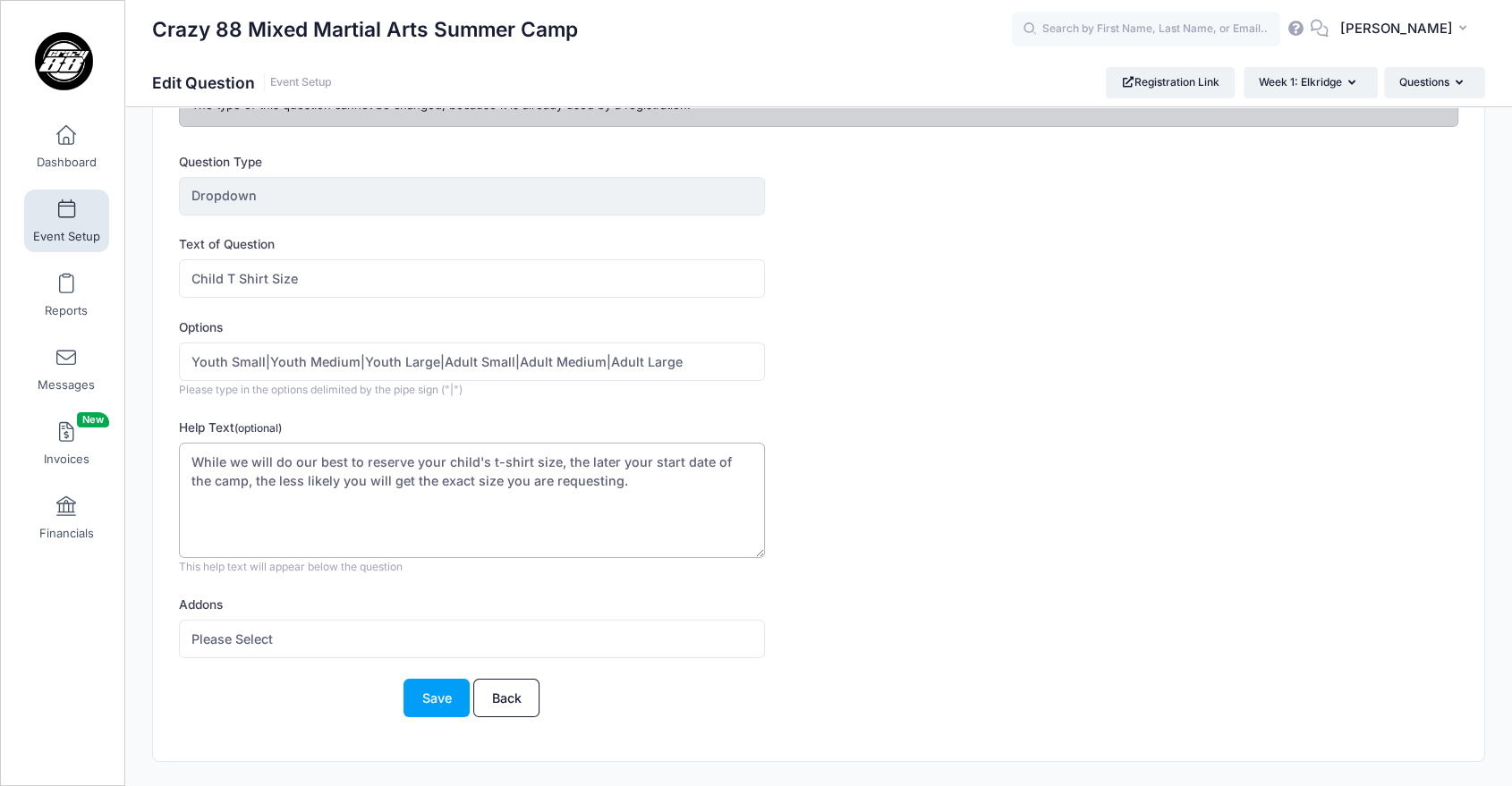
click at [652, 492] on textarea "While we will do our best to reserve your child's t-shirt size, the later your …" at bounding box center [471, 500] width 585 height 116
drag, startPoint x: 608, startPoint y: 485, endPoint x: 187, endPoint y: 464, distance: 421.5
click at [187, 464] on textarea "While we will do our best to reserve your child's t-shirt size, the later your …" at bounding box center [471, 500] width 585 height 116
paste textarea "e’ll do our best to reserve your child’s t-shirt size! However, please note tha…"
type textarea "We’ll do our best to reserve your child’s t-shirt size! However, please note th…"
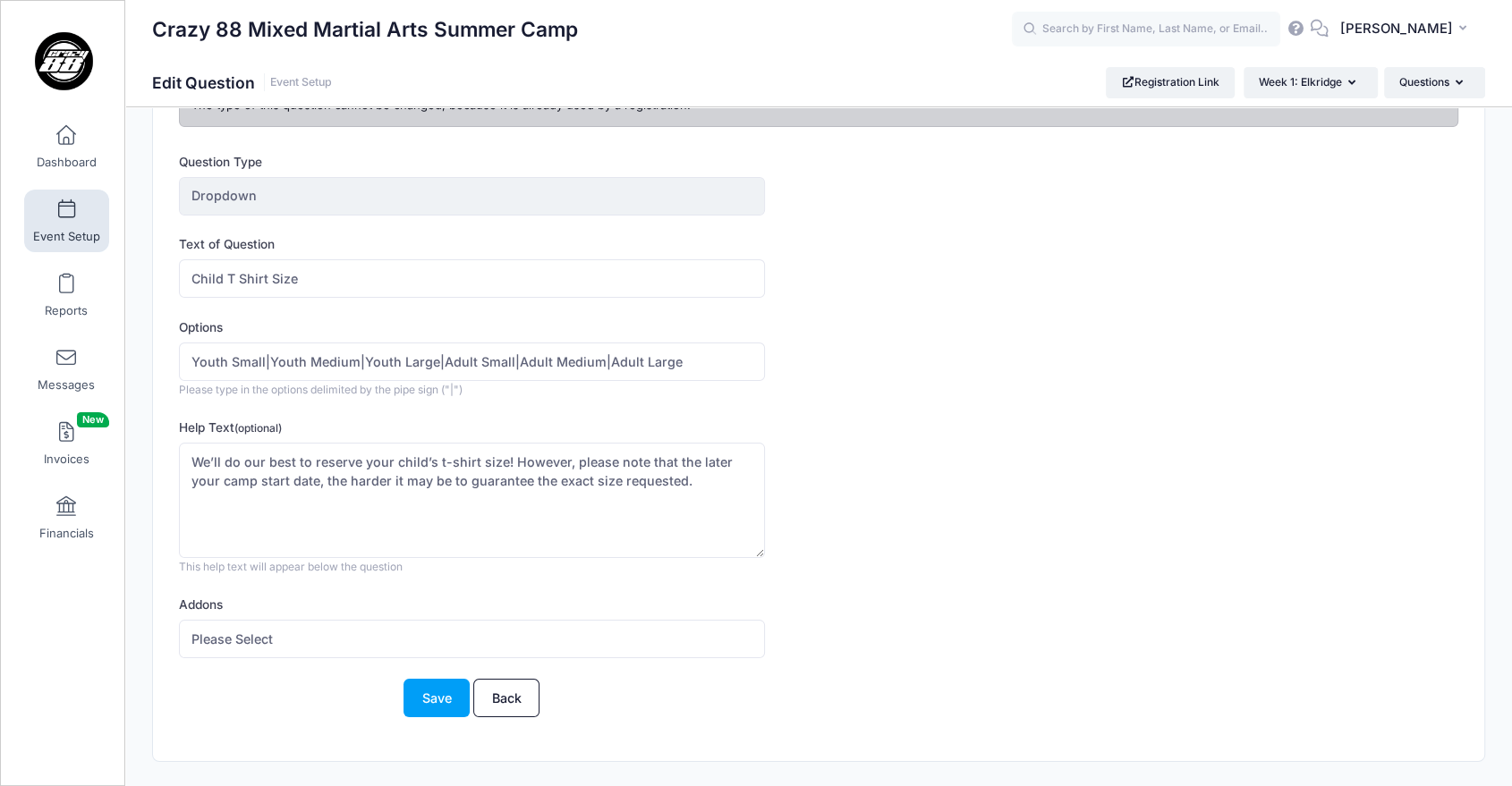
click at [952, 491] on div "Help Text (optional) We’ll do our best to reserve your child’s t-shirt size! Ho…" at bounding box center [764, 496] width 1172 height 157
click at [449, 688] on button "Save" at bounding box center [436, 698] width 66 height 39
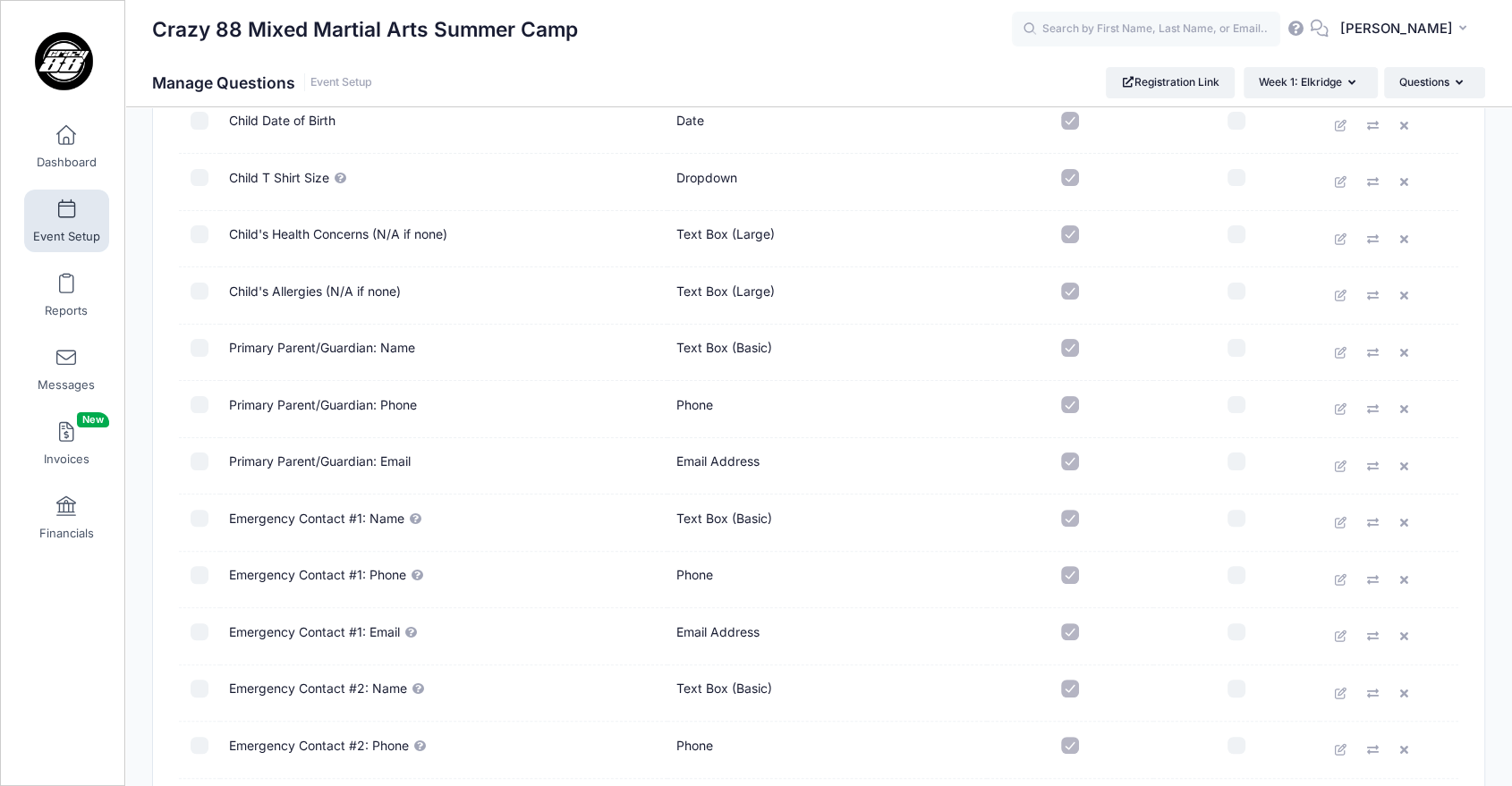
scroll to position [349, 0]
